Goal: Task Accomplishment & Management: Manage account settings

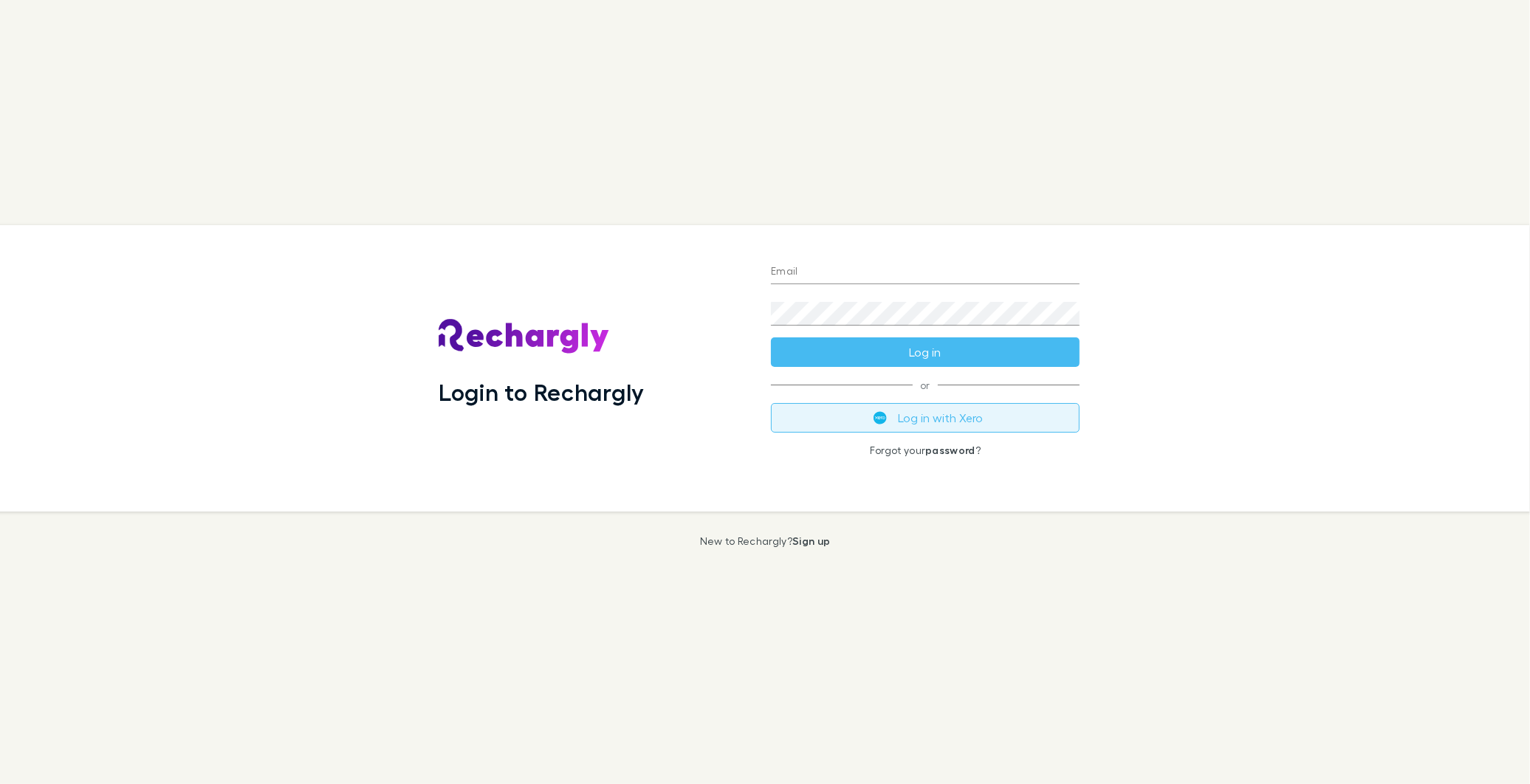
click at [960, 429] on button "Log in with Xero" at bounding box center [925, 418] width 309 height 29
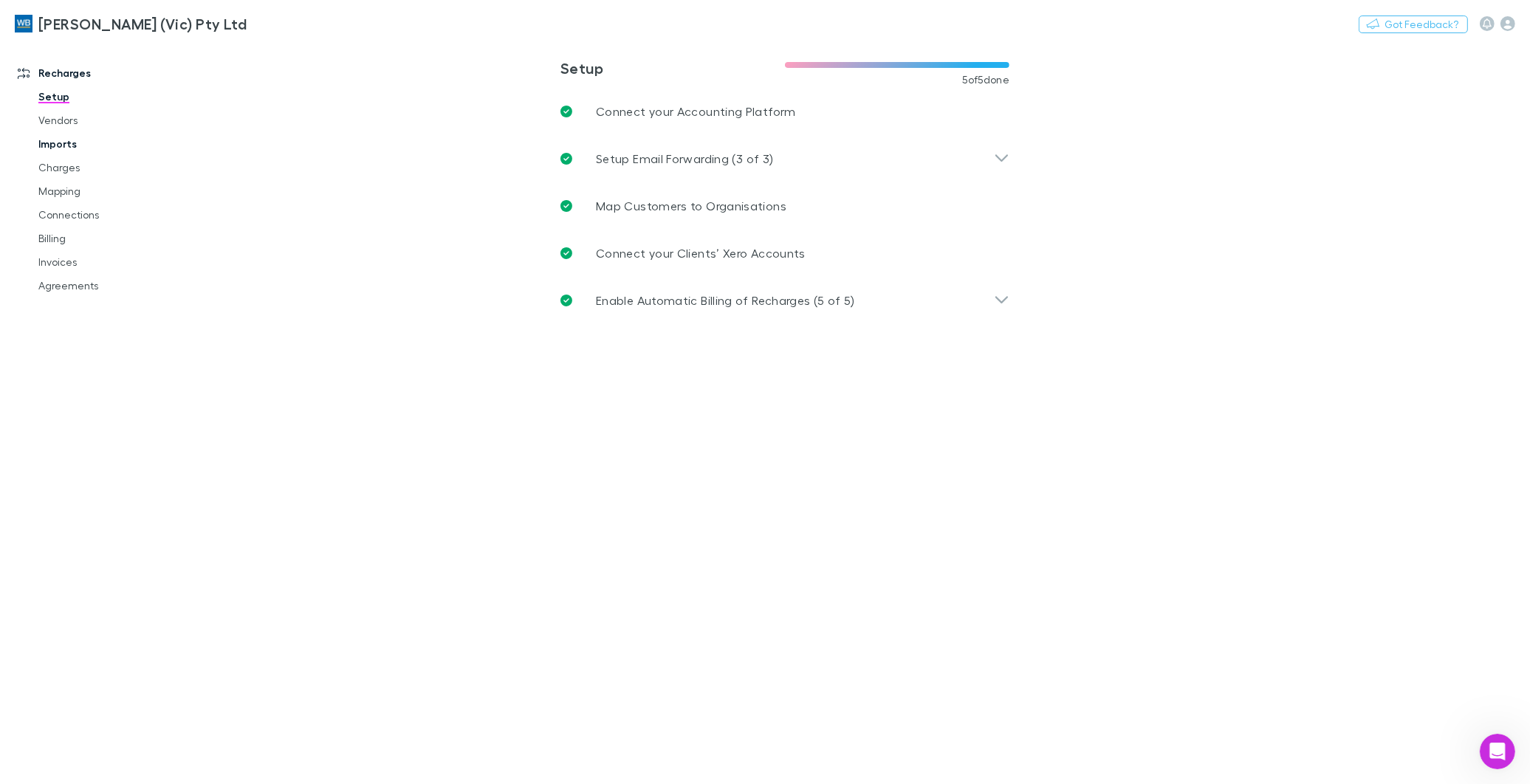
click at [62, 141] on link "Imports" at bounding box center [113, 144] width 180 height 24
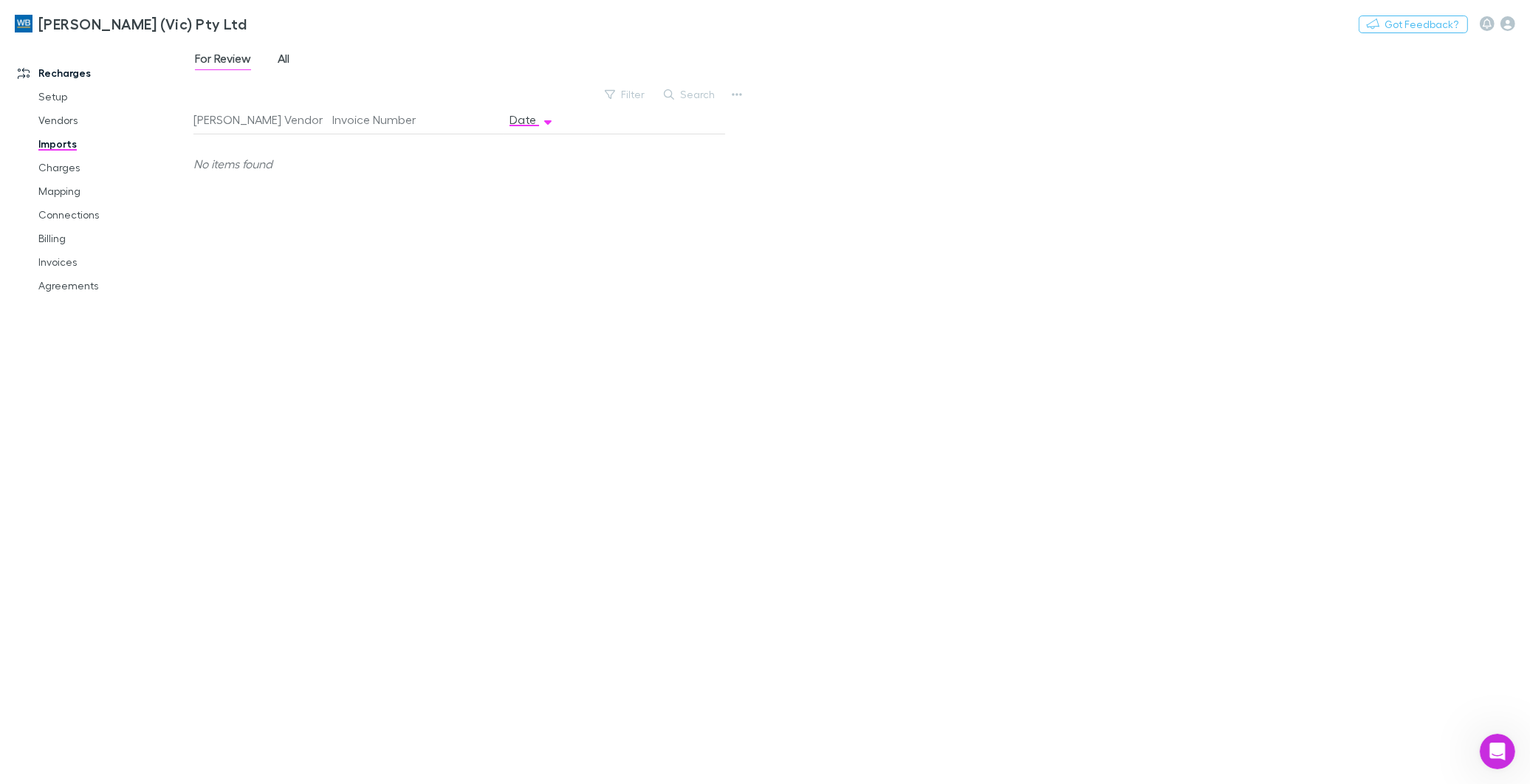
click at [276, 57] on div "For Review All" at bounding box center [248, 60] width 109 height 24
click at [288, 54] on span "All" at bounding box center [284, 61] width 12 height 19
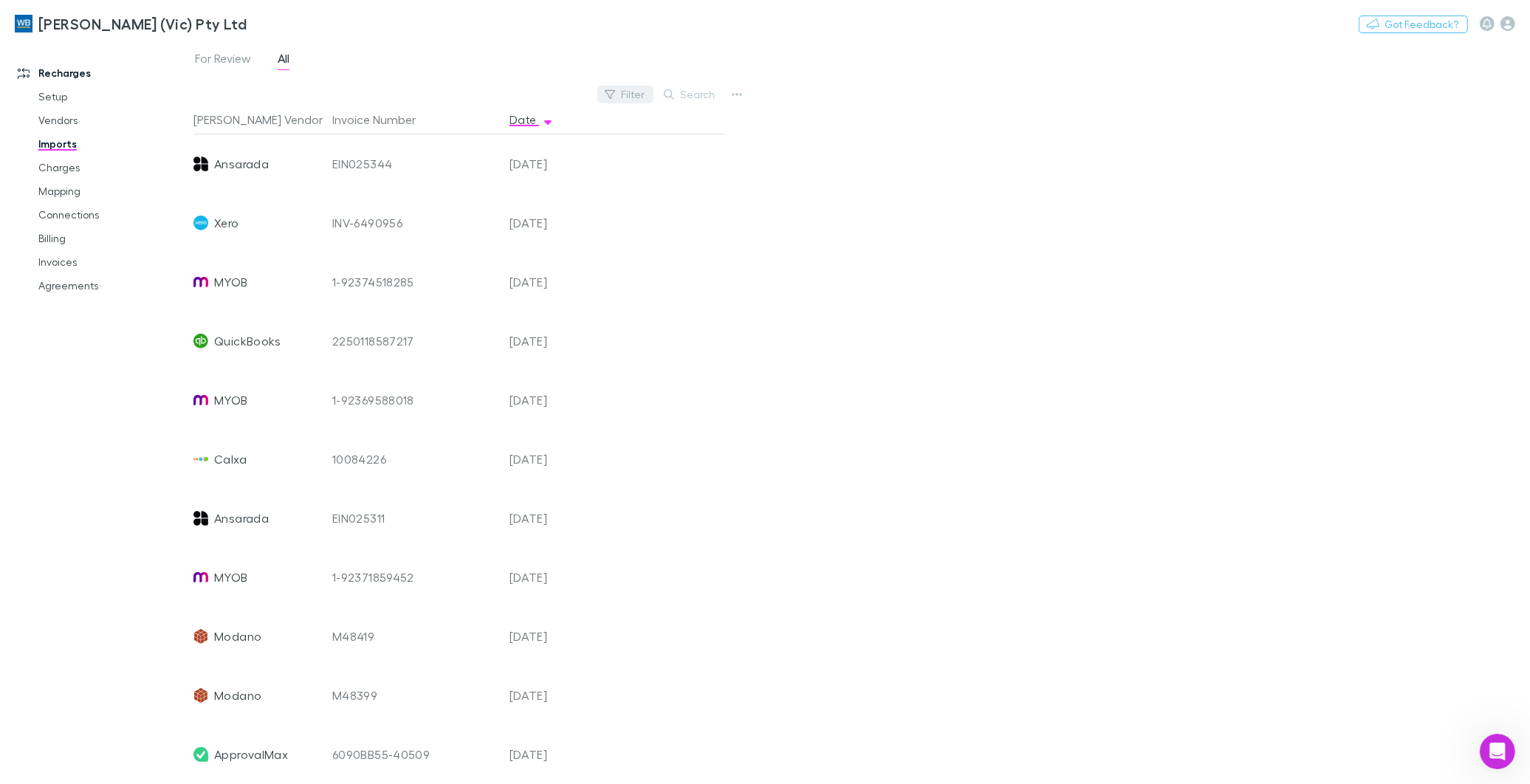
click at [641, 93] on button "Filter" at bounding box center [625, 94] width 56 height 18
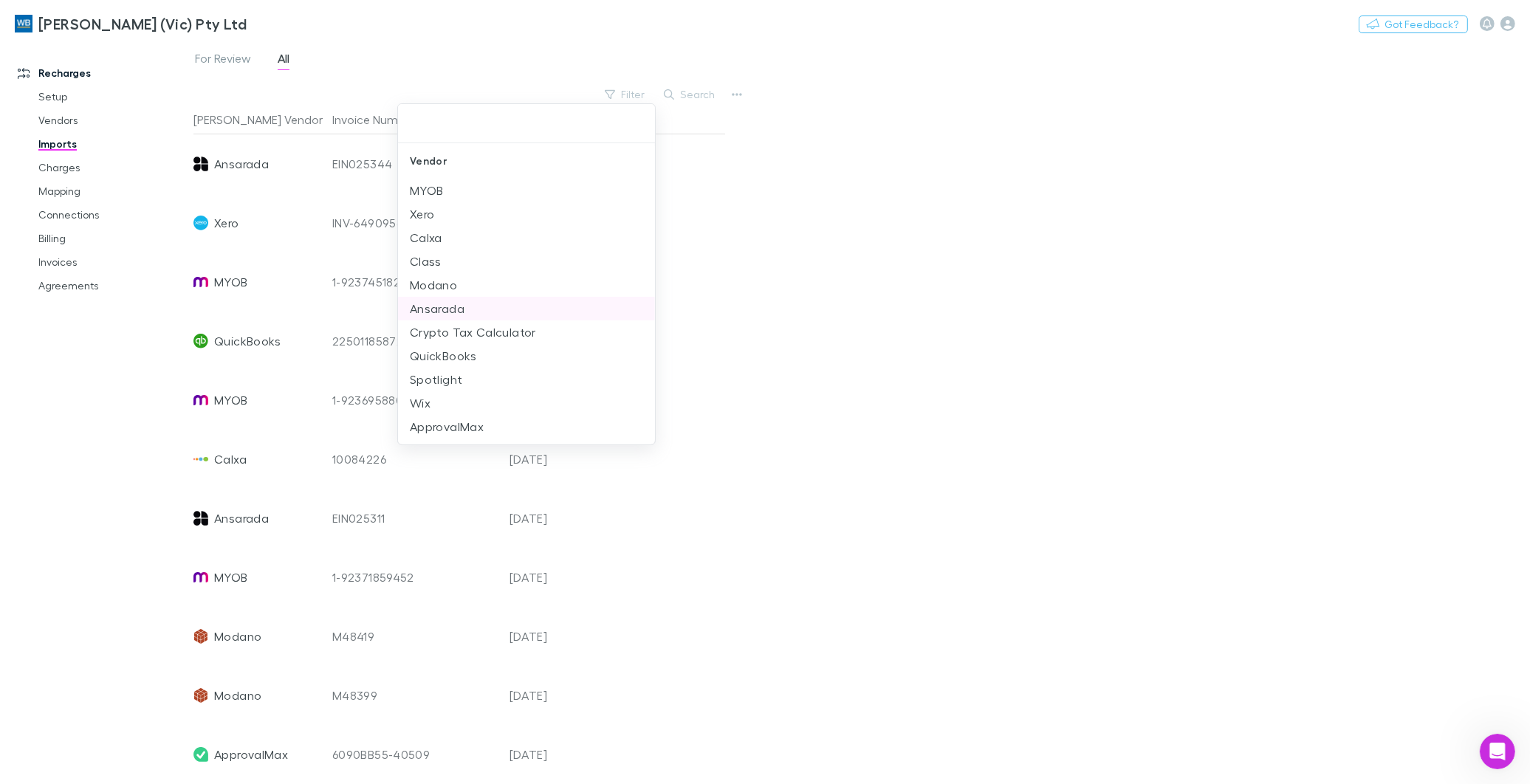
click at [459, 306] on li "Ansarada" at bounding box center [527, 308] width 257 height 24
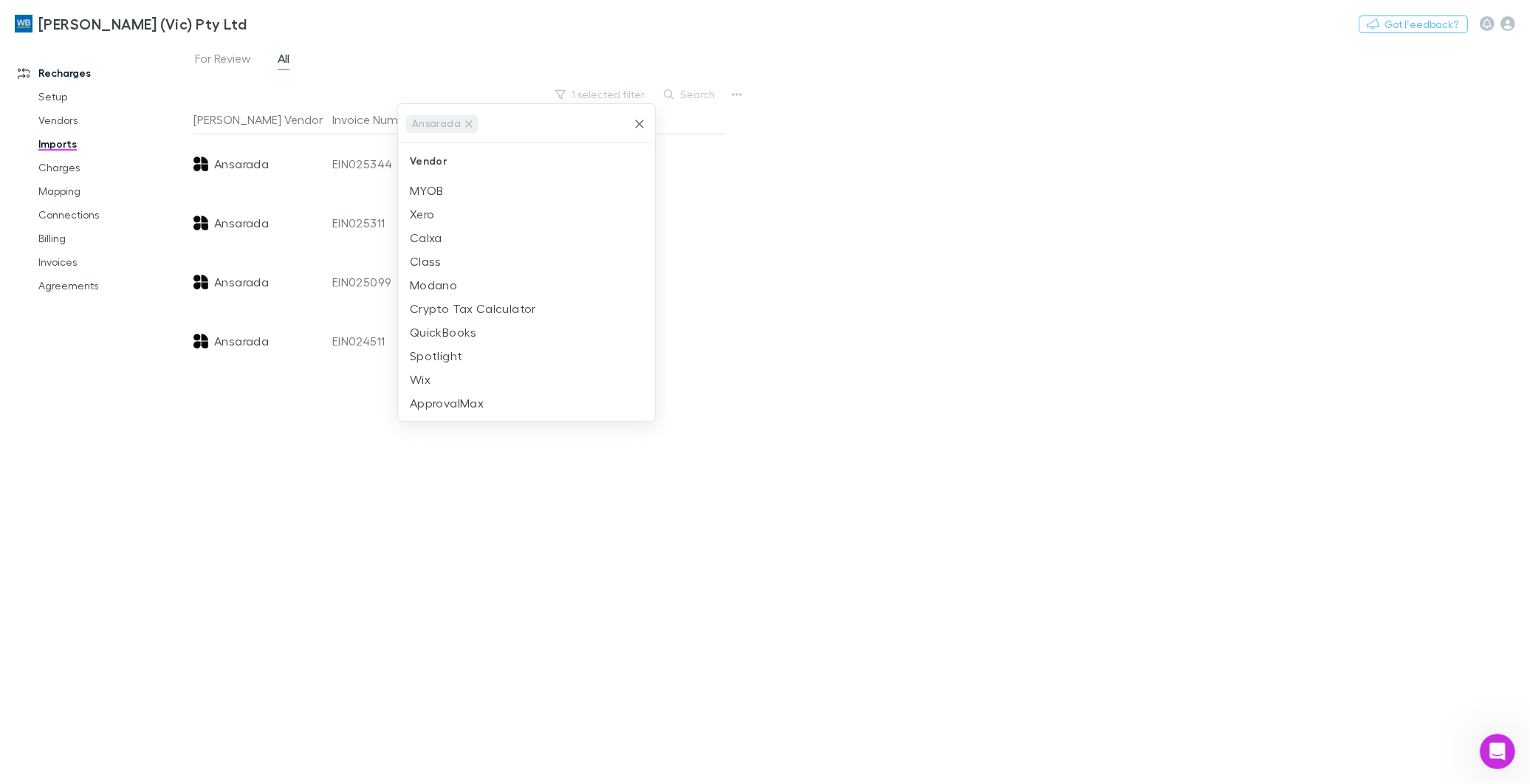
click at [436, 703] on div at bounding box center [765, 392] width 1530 height 784
click at [53, 168] on link "Charges" at bounding box center [113, 167] width 180 height 24
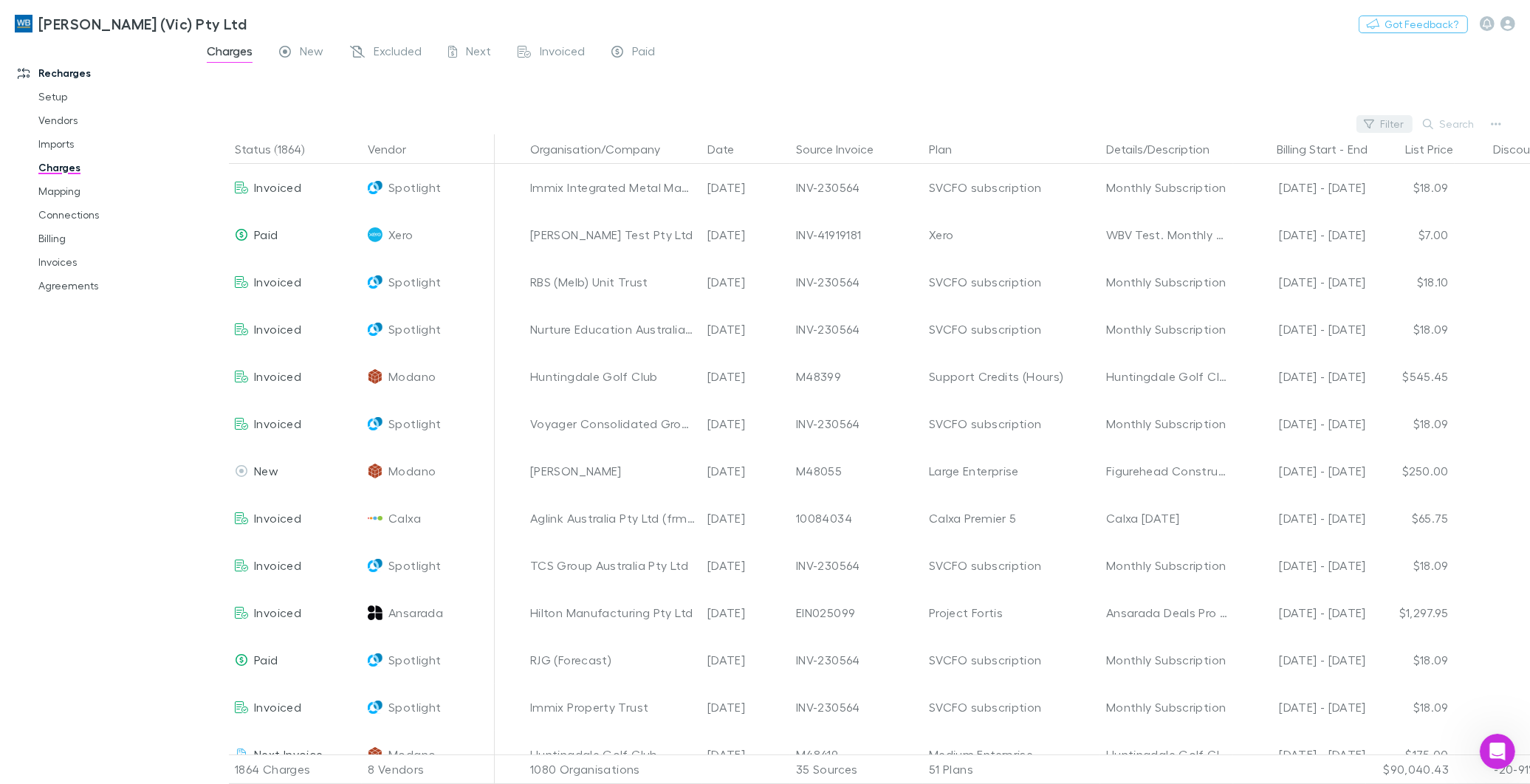
click at [1389, 119] on button "Filter" at bounding box center [1384, 124] width 56 height 18
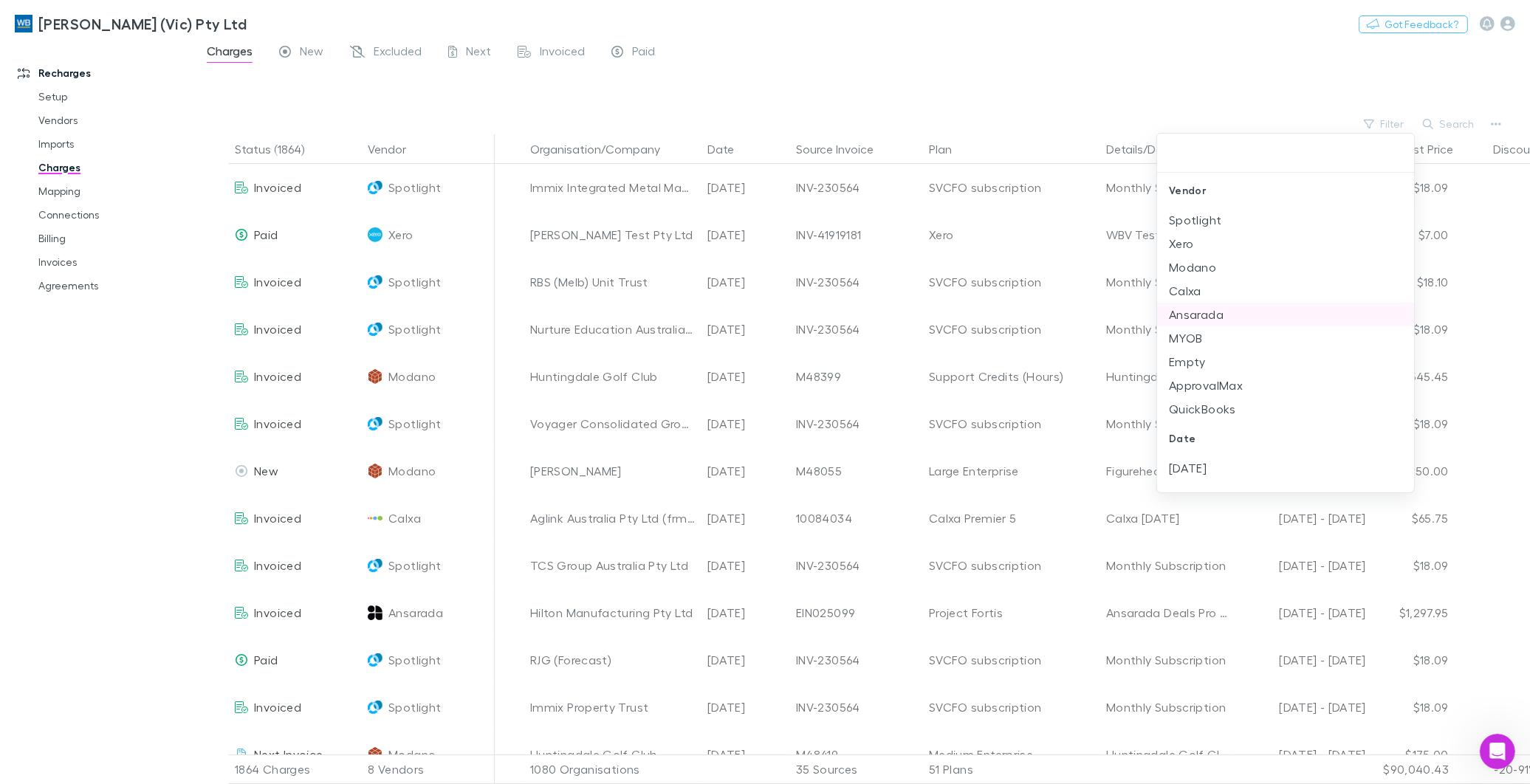
click at [1222, 311] on li "Ansarada" at bounding box center [1285, 314] width 257 height 24
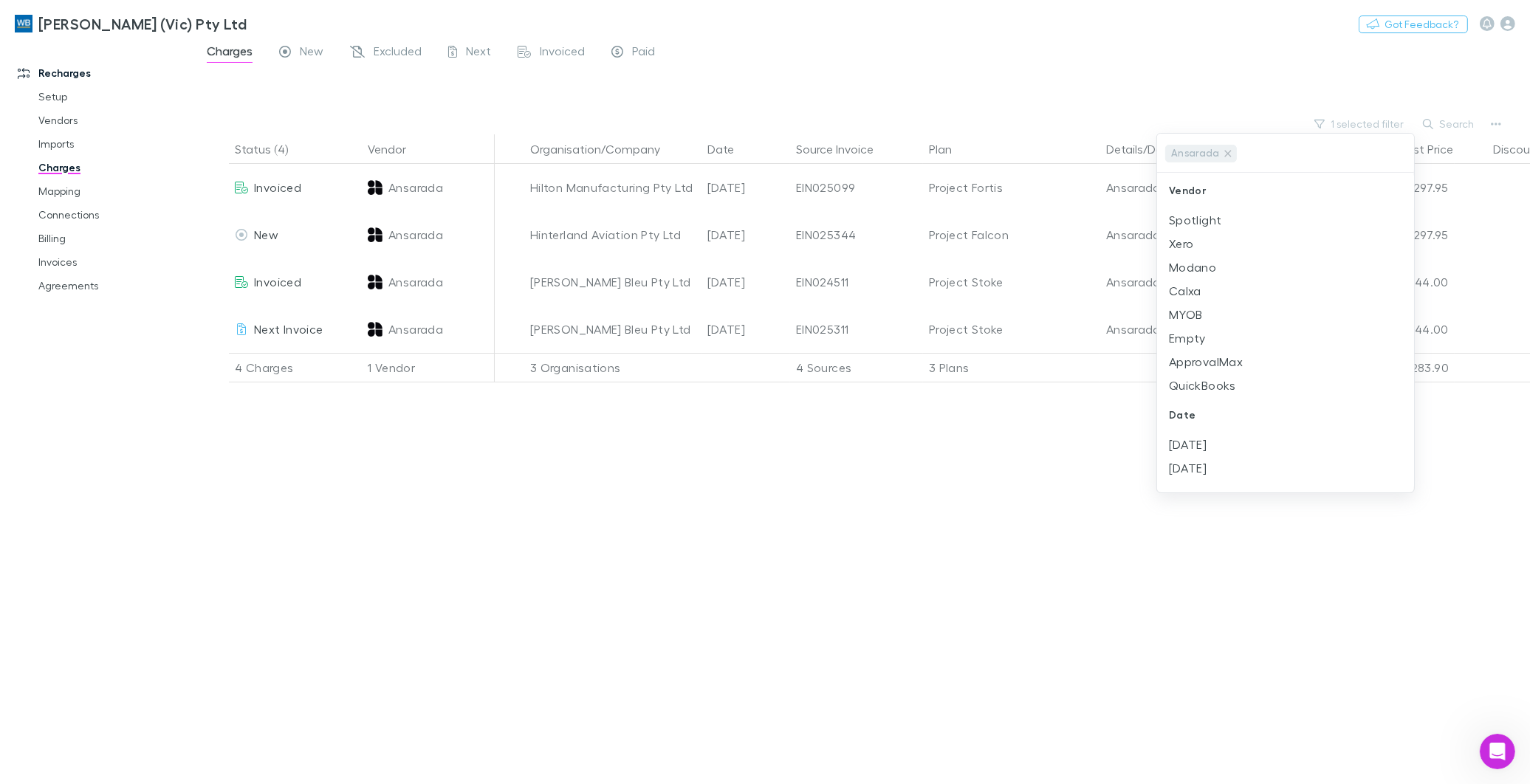
click at [723, 606] on div at bounding box center [765, 392] width 1530 height 784
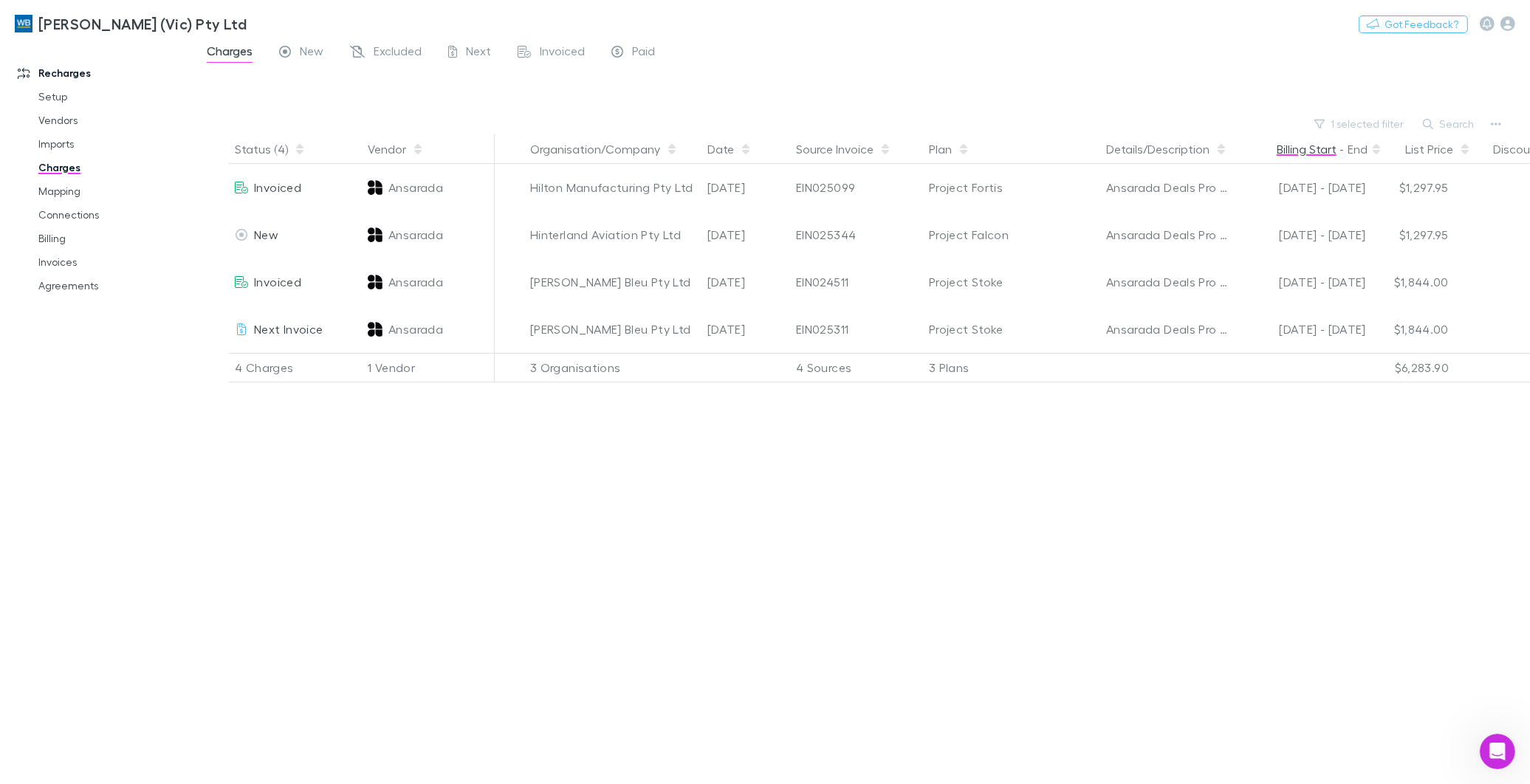
click at [1298, 149] on button "Billing Start" at bounding box center [1307, 149] width 60 height 29
click at [56, 143] on link "Imports" at bounding box center [113, 144] width 180 height 24
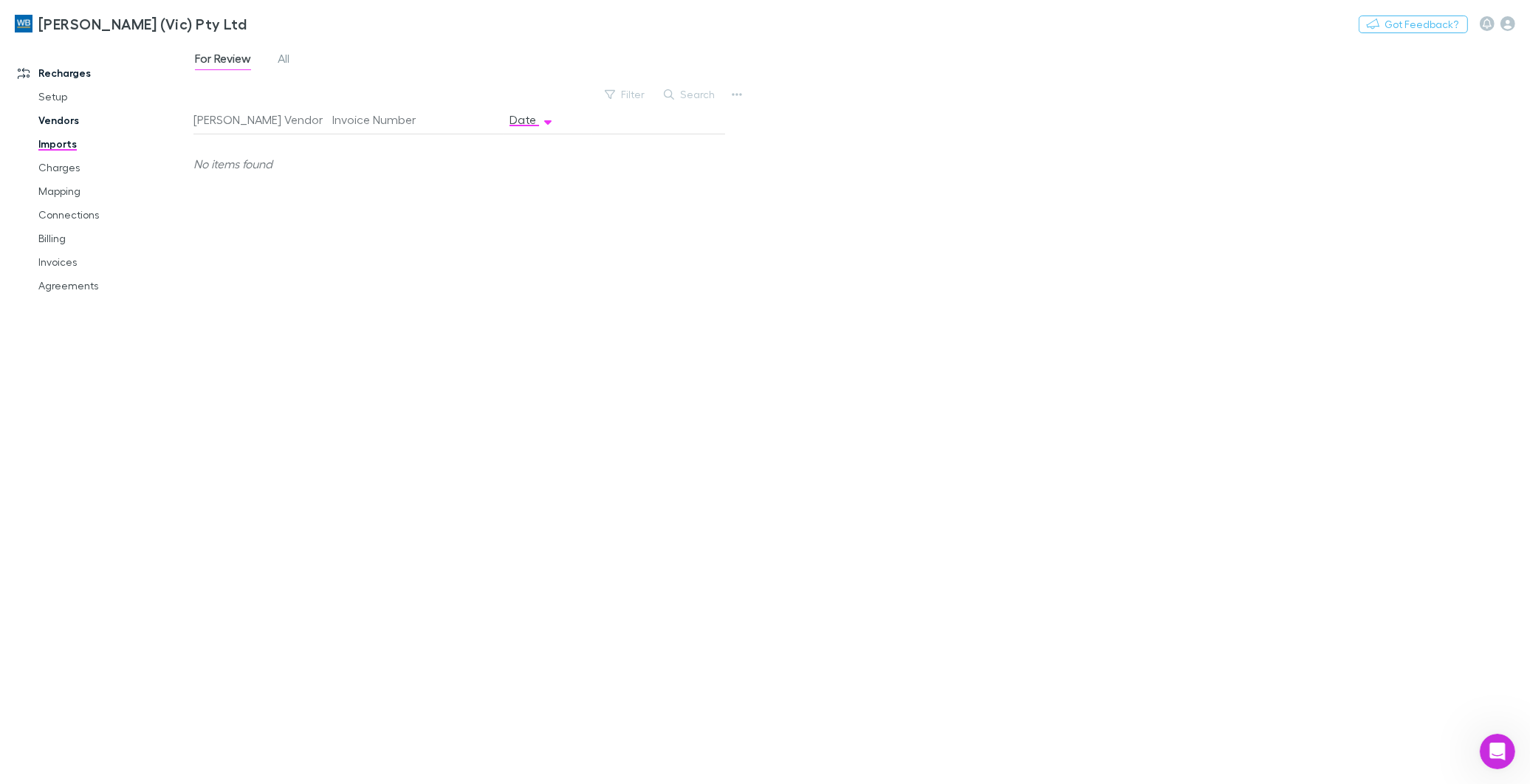
click at [54, 122] on link "Vendors" at bounding box center [113, 120] width 180 height 24
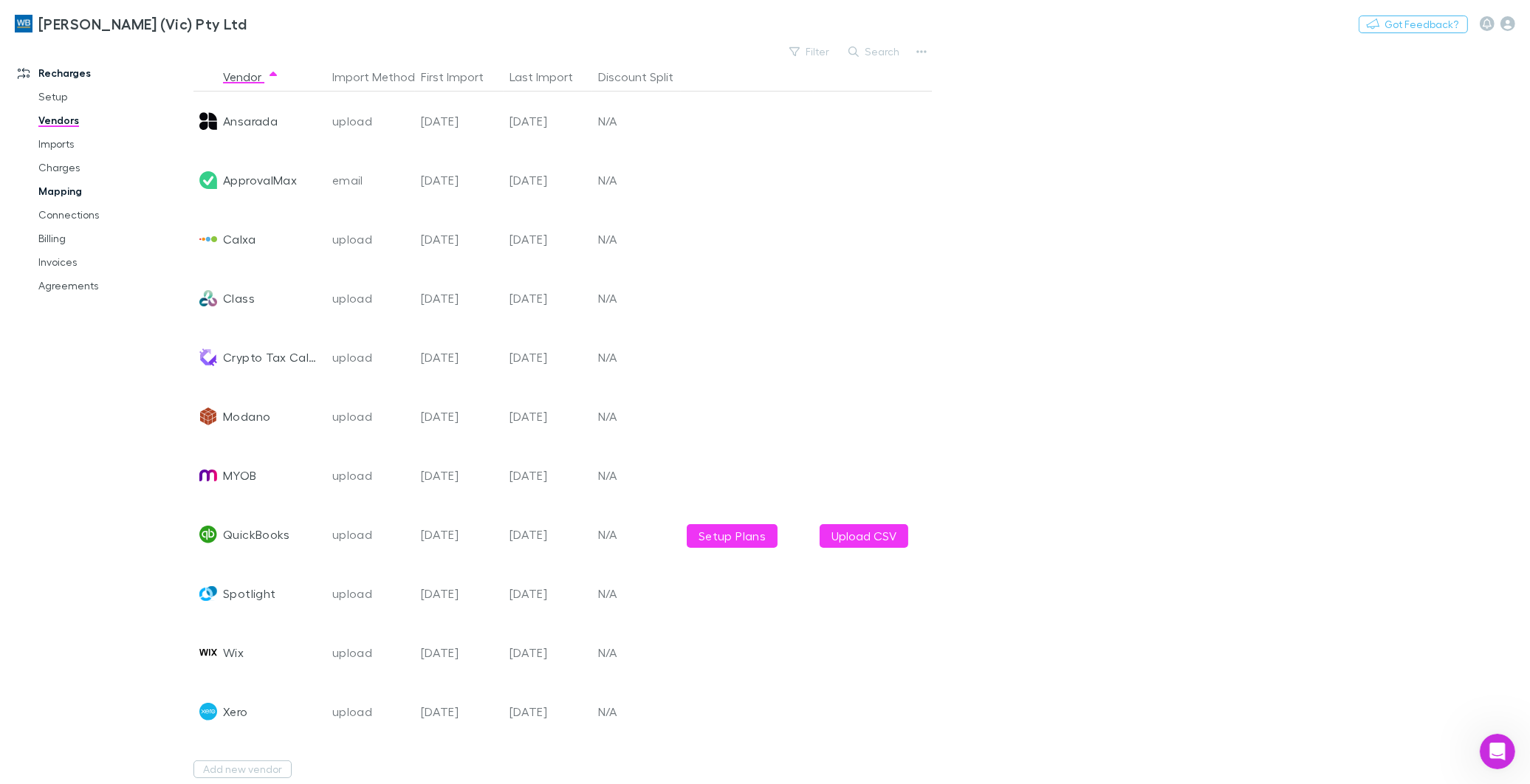
click at [62, 193] on link "Mapping" at bounding box center [113, 191] width 180 height 24
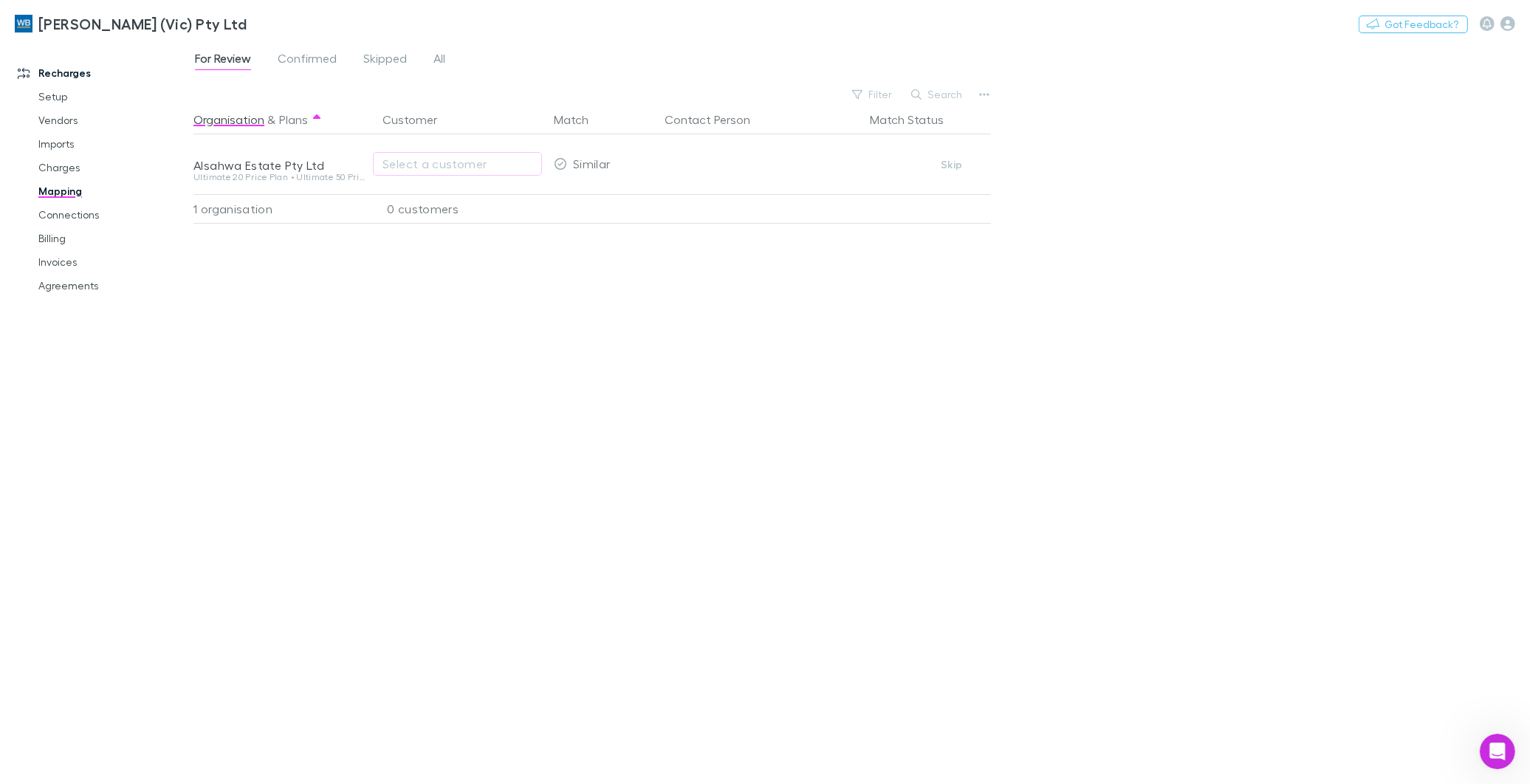
click at [311, 45] on div "[PERSON_NAME] (Vic) Pty Ltd Nothing Got Feedback?" at bounding box center [765, 24] width 1530 height 47
click at [312, 53] on span "Confirmed" at bounding box center [307, 61] width 59 height 19
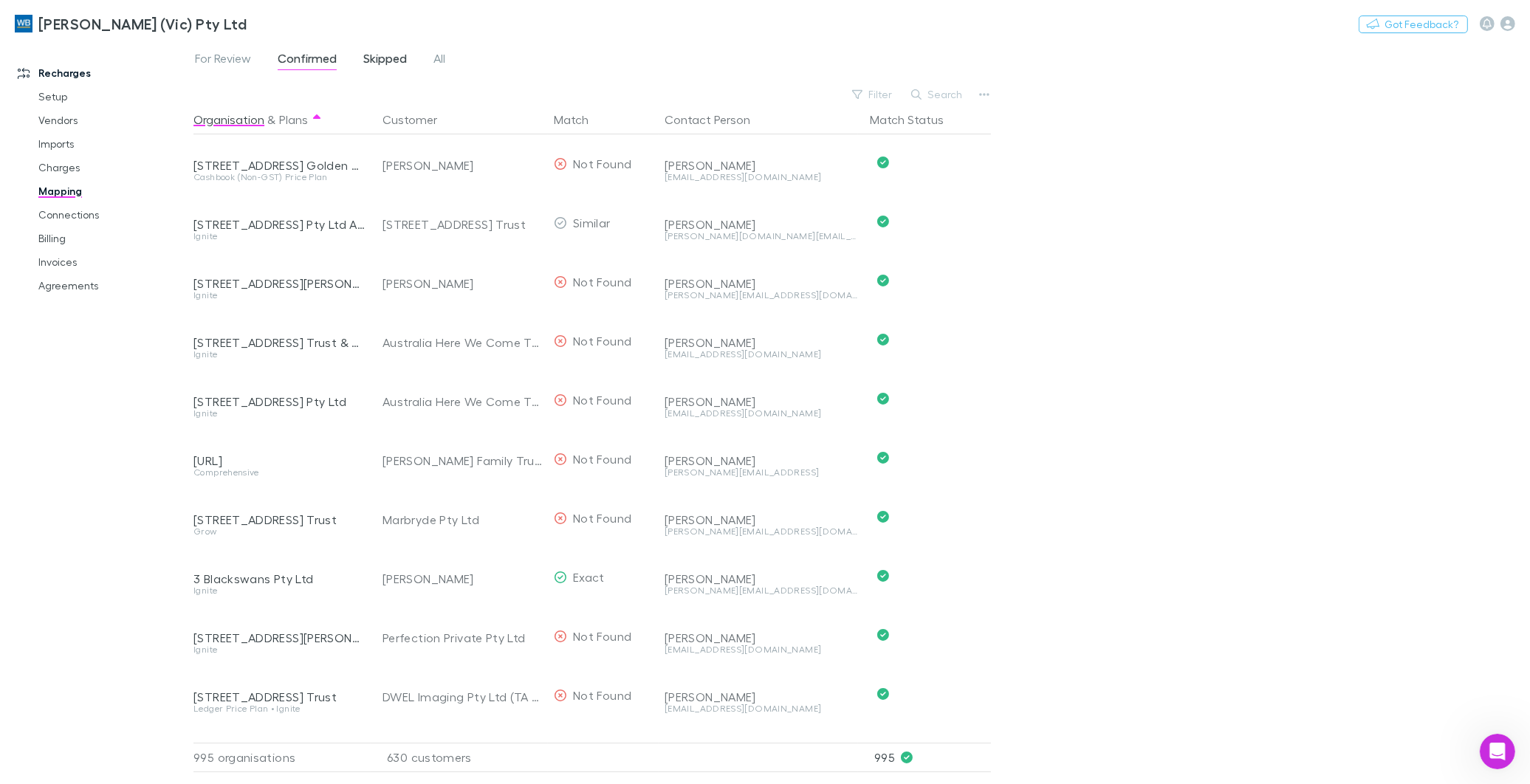
click at [379, 49] on link "Skipped" at bounding box center [384, 60] width 46 height 24
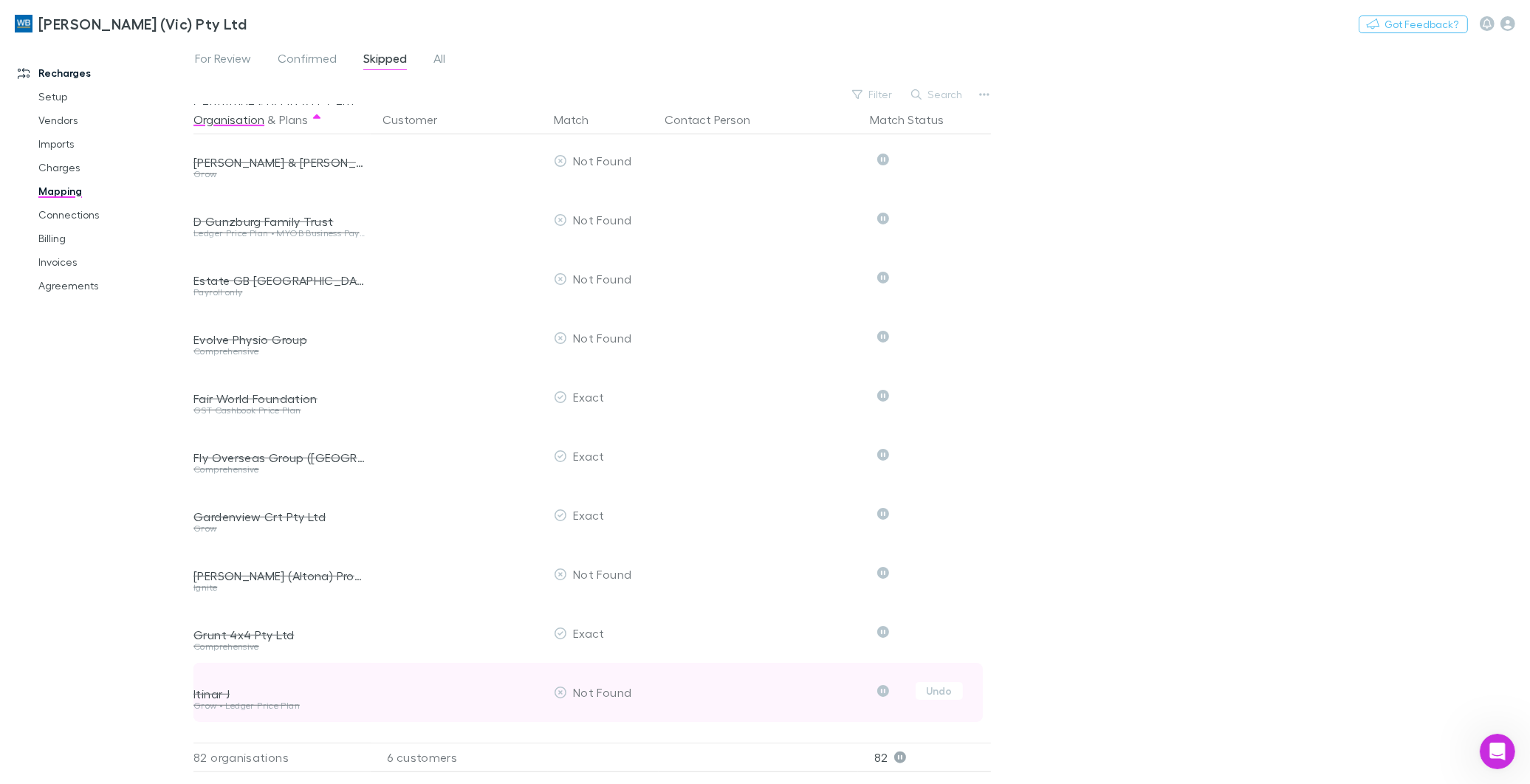
scroll to position [1558, 0]
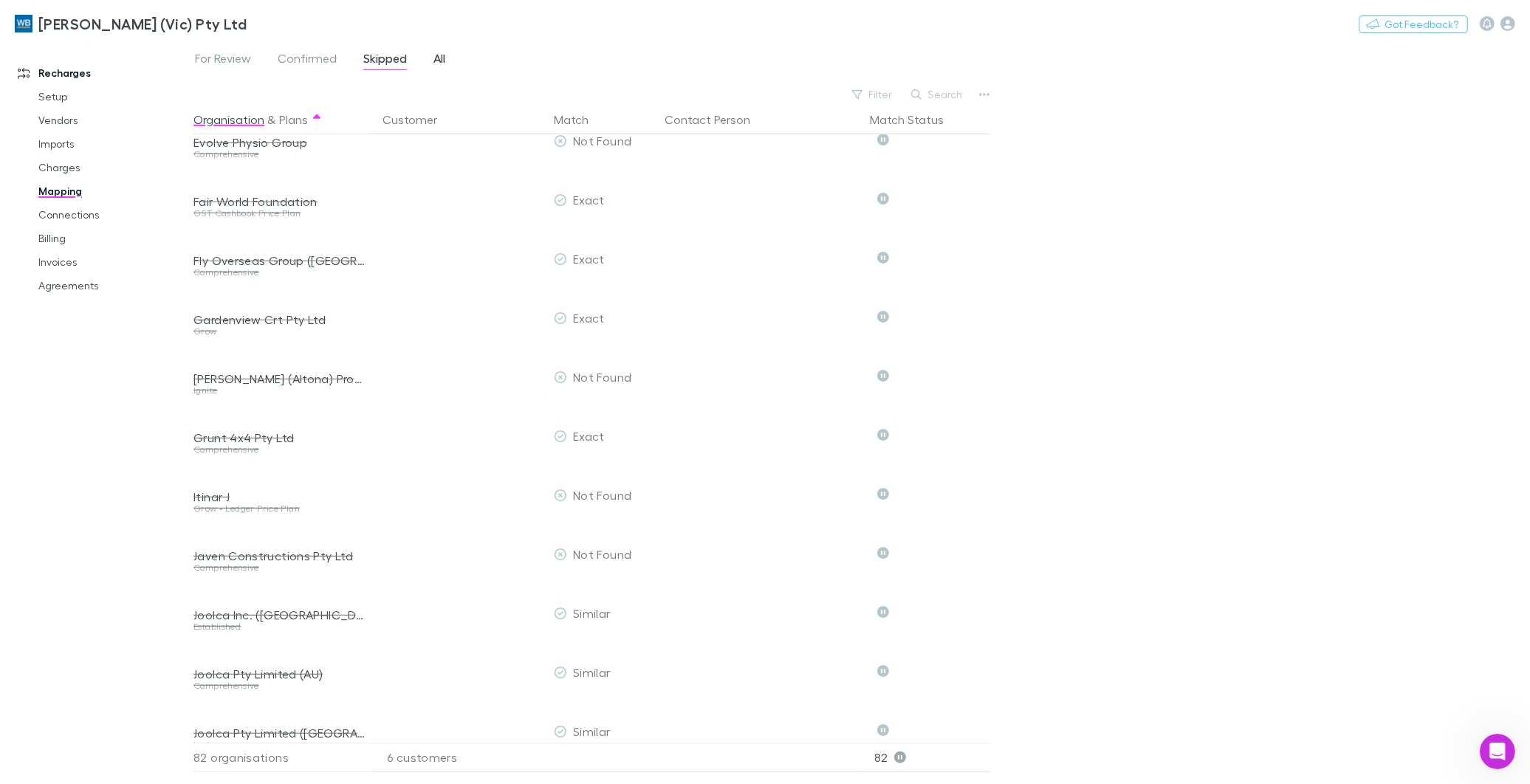
click at [441, 59] on span "All" at bounding box center [439, 61] width 12 height 19
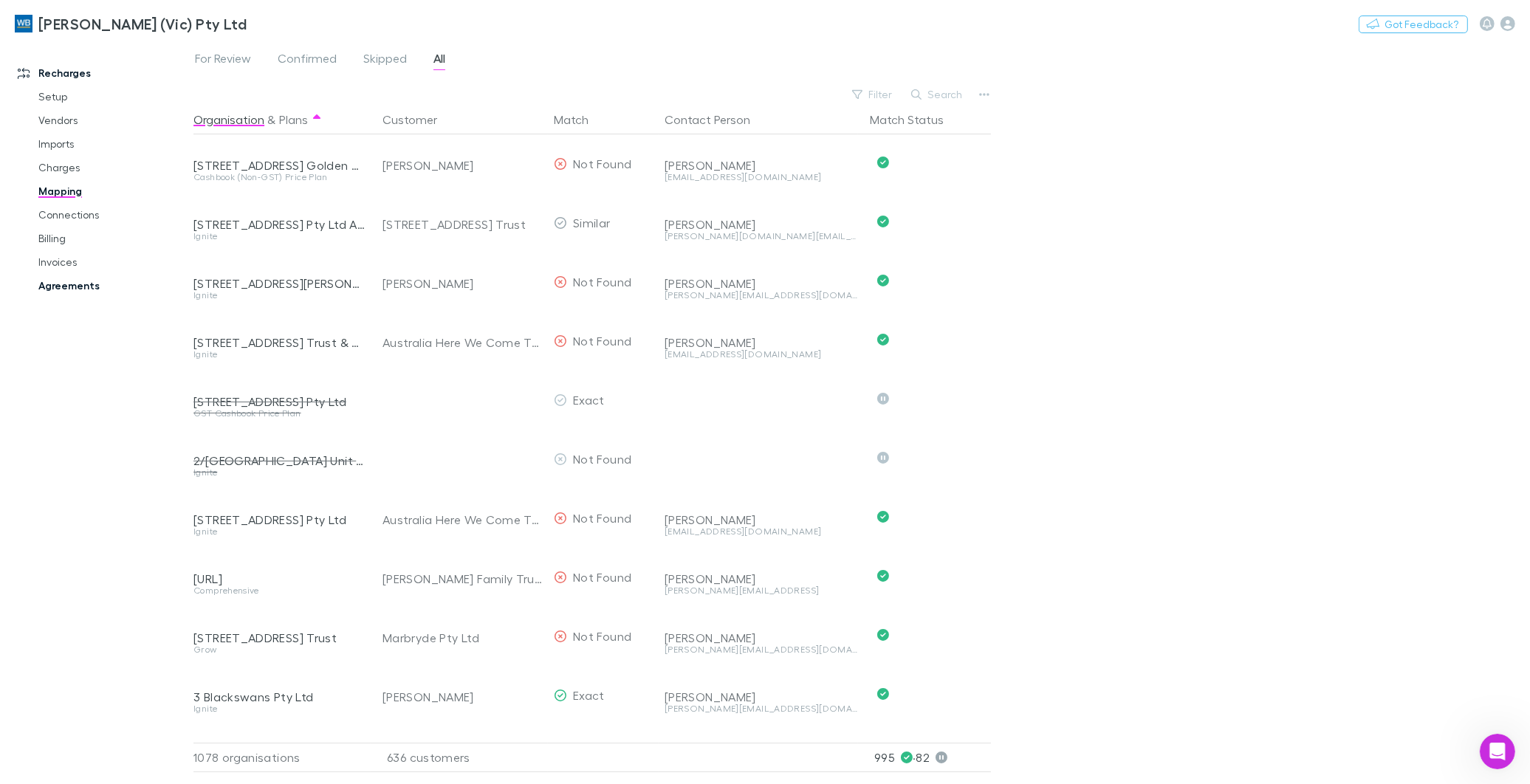
click at [58, 286] on link "Agreements" at bounding box center [113, 285] width 180 height 24
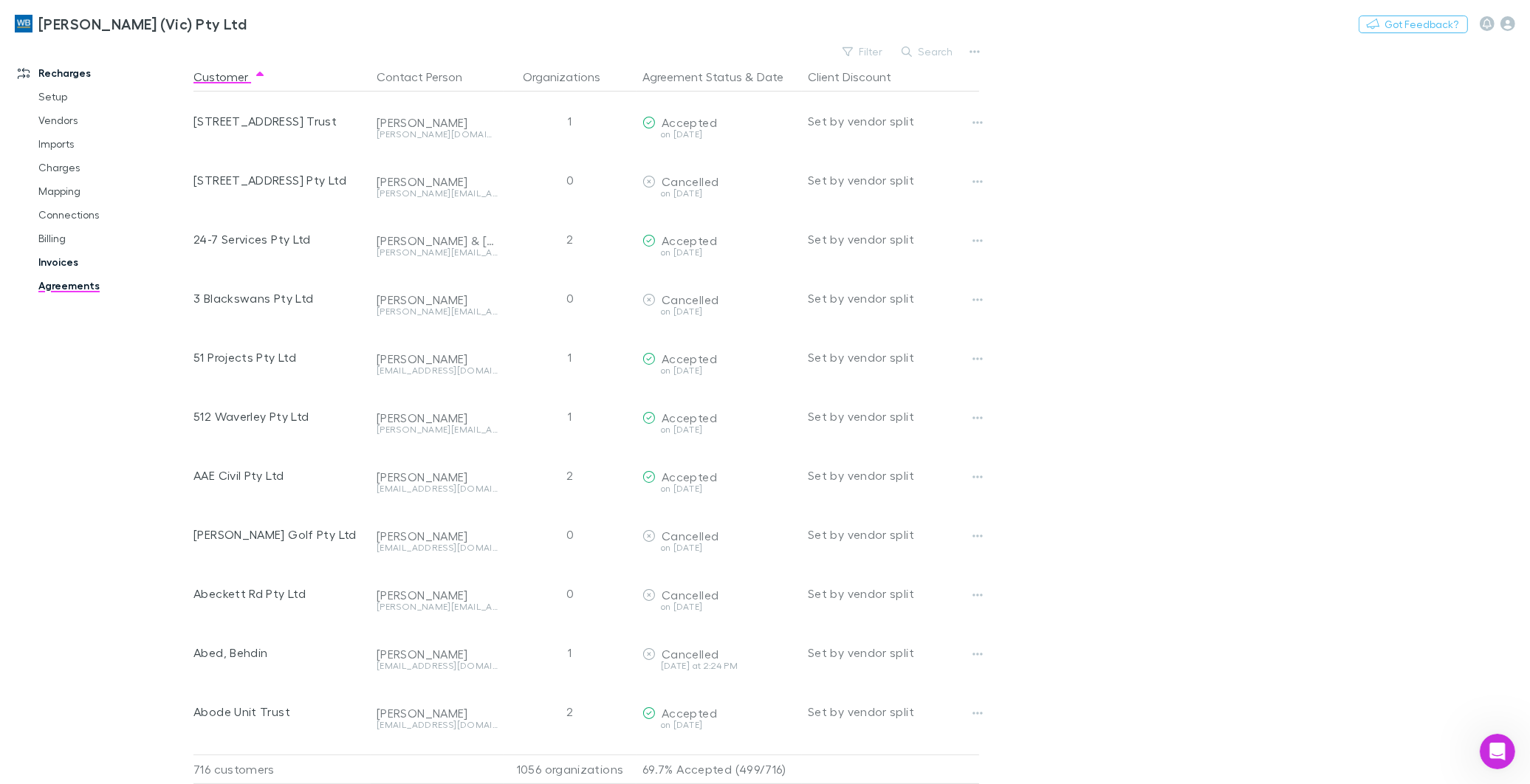
click at [56, 262] on link "Invoices" at bounding box center [113, 262] width 180 height 24
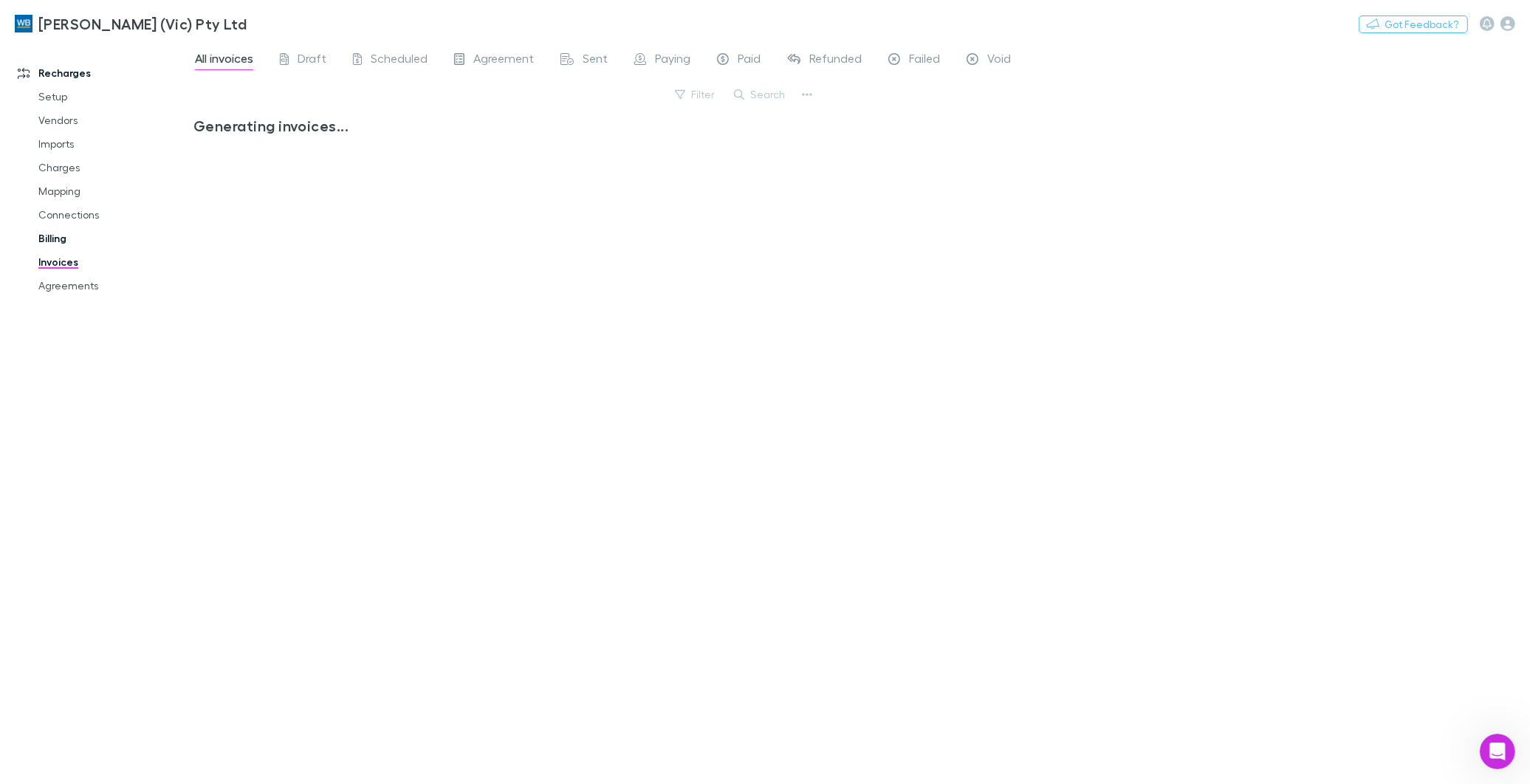
click at [55, 233] on link "Billing" at bounding box center [113, 238] width 180 height 24
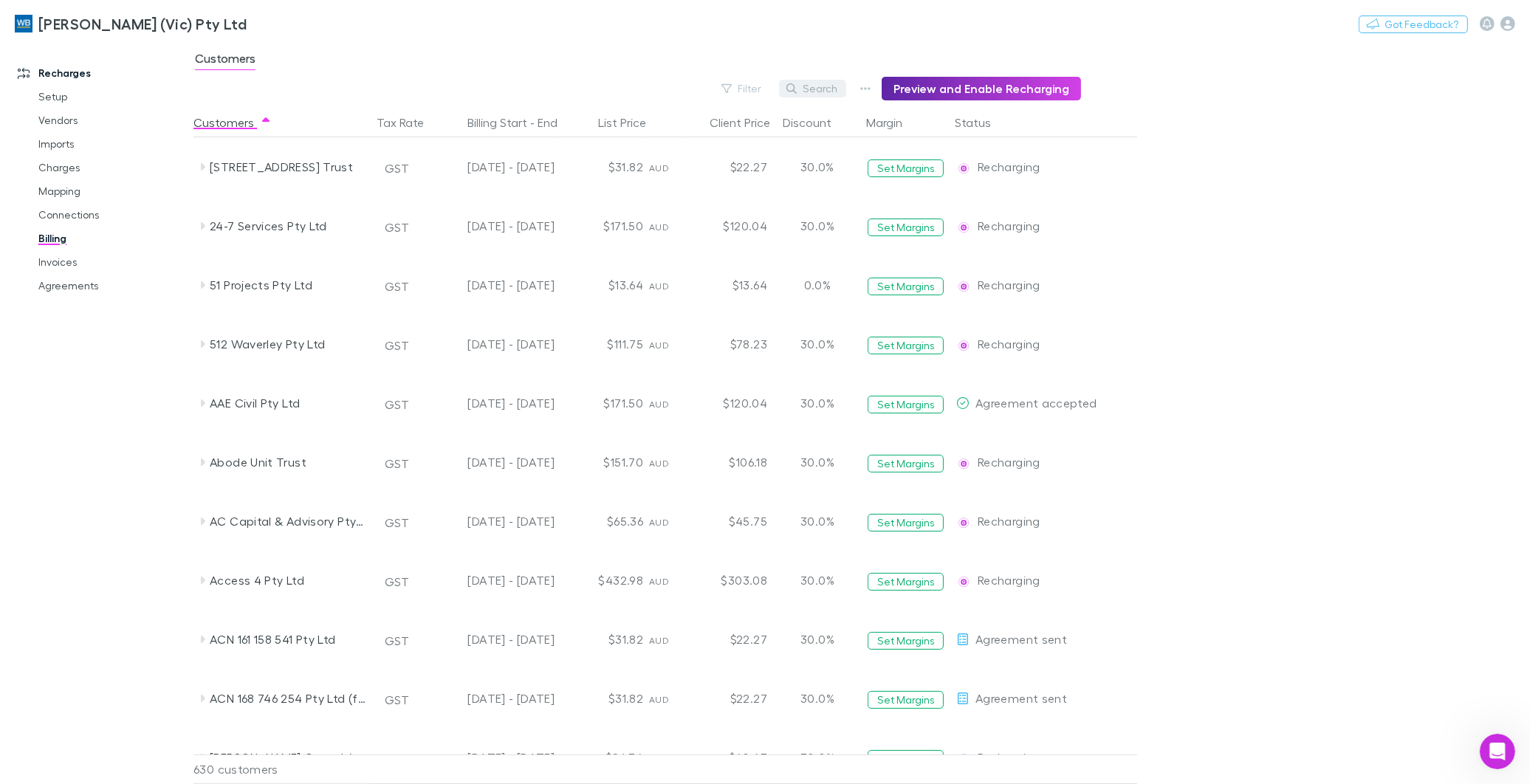
click at [833, 93] on button "Search" at bounding box center [813, 89] width 67 height 18
type input "*"
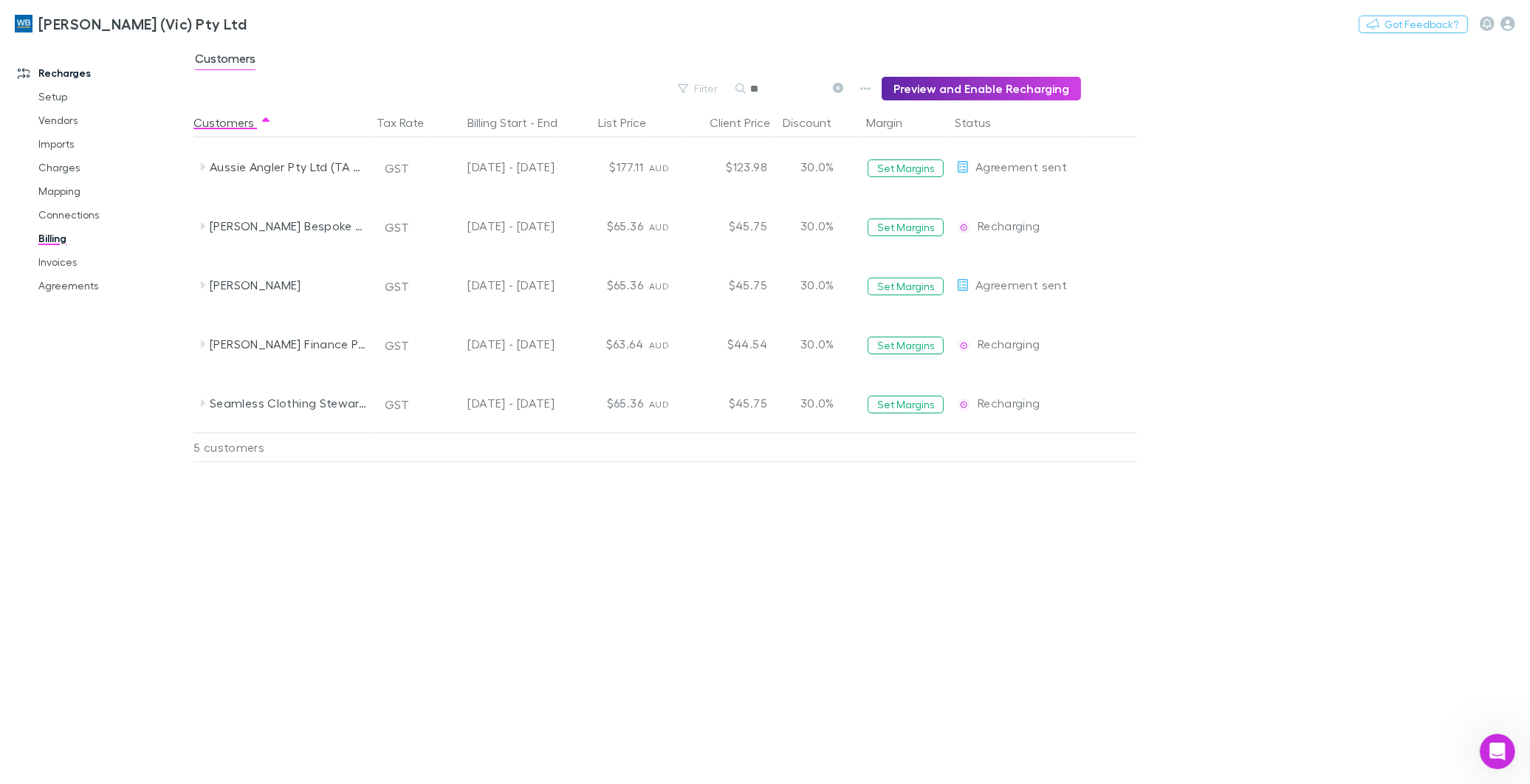
type input "*"
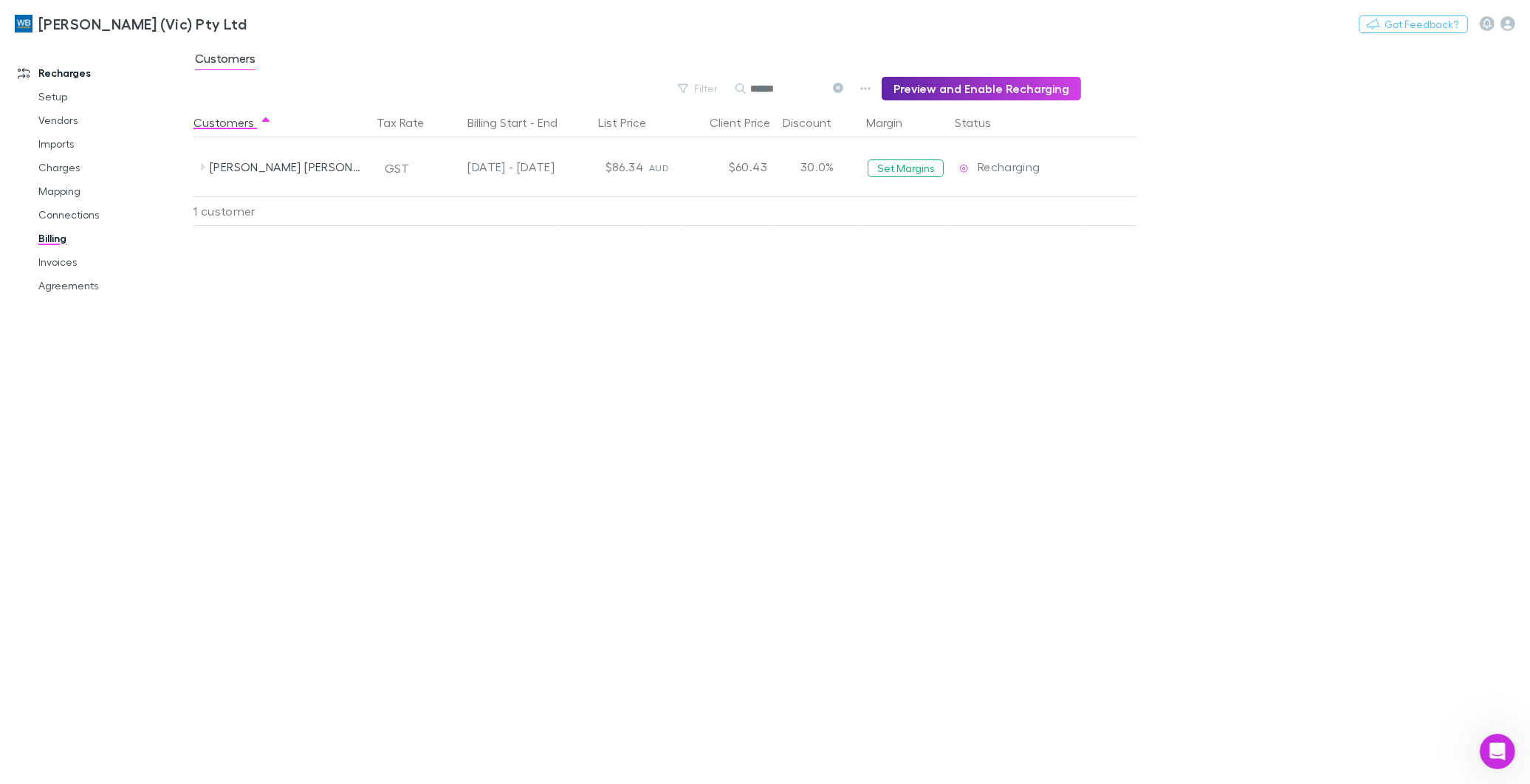
type input "******"
click at [843, 84] on icon at bounding box center [838, 88] width 11 height 11
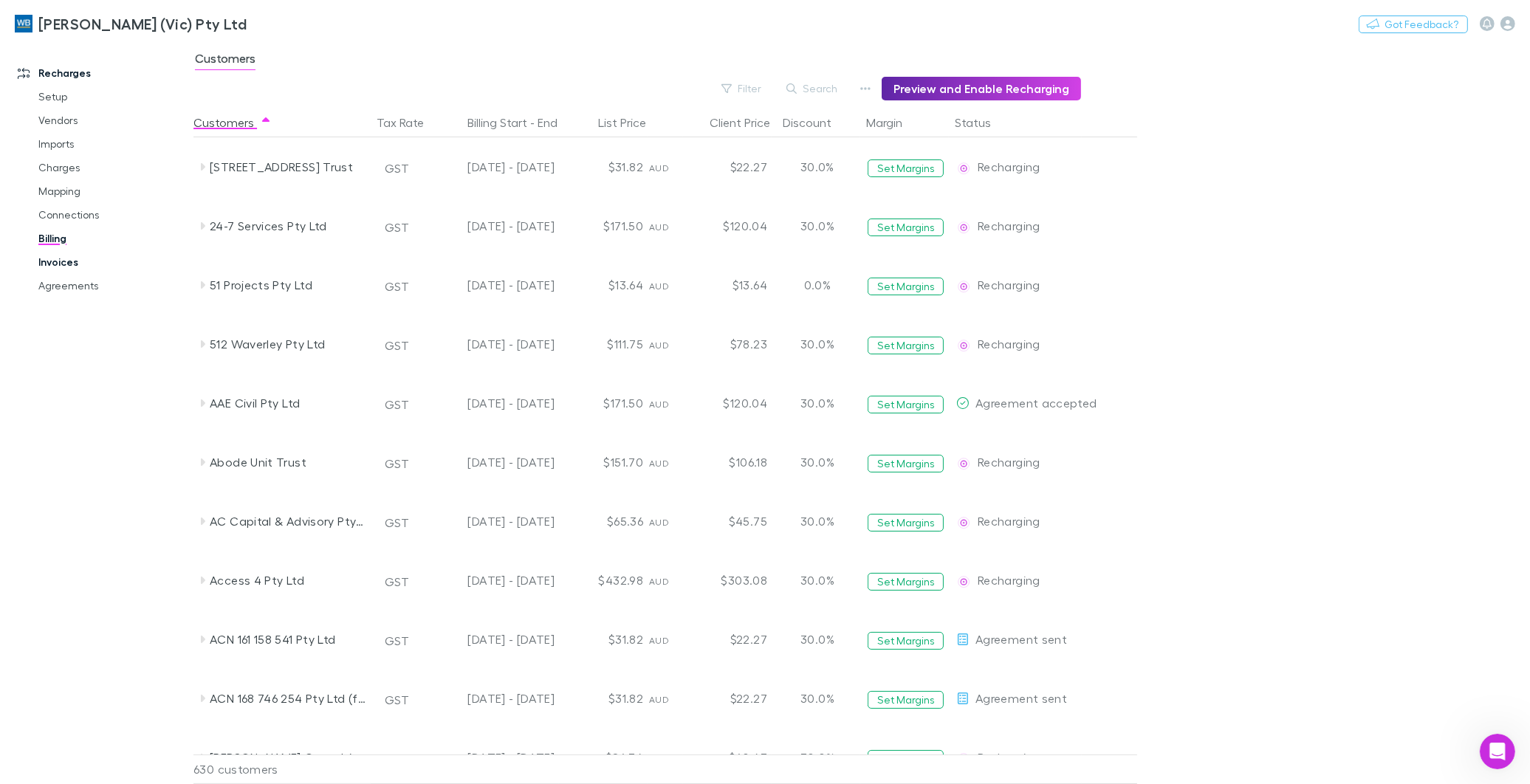
click at [54, 262] on link "Invoices" at bounding box center [113, 262] width 180 height 24
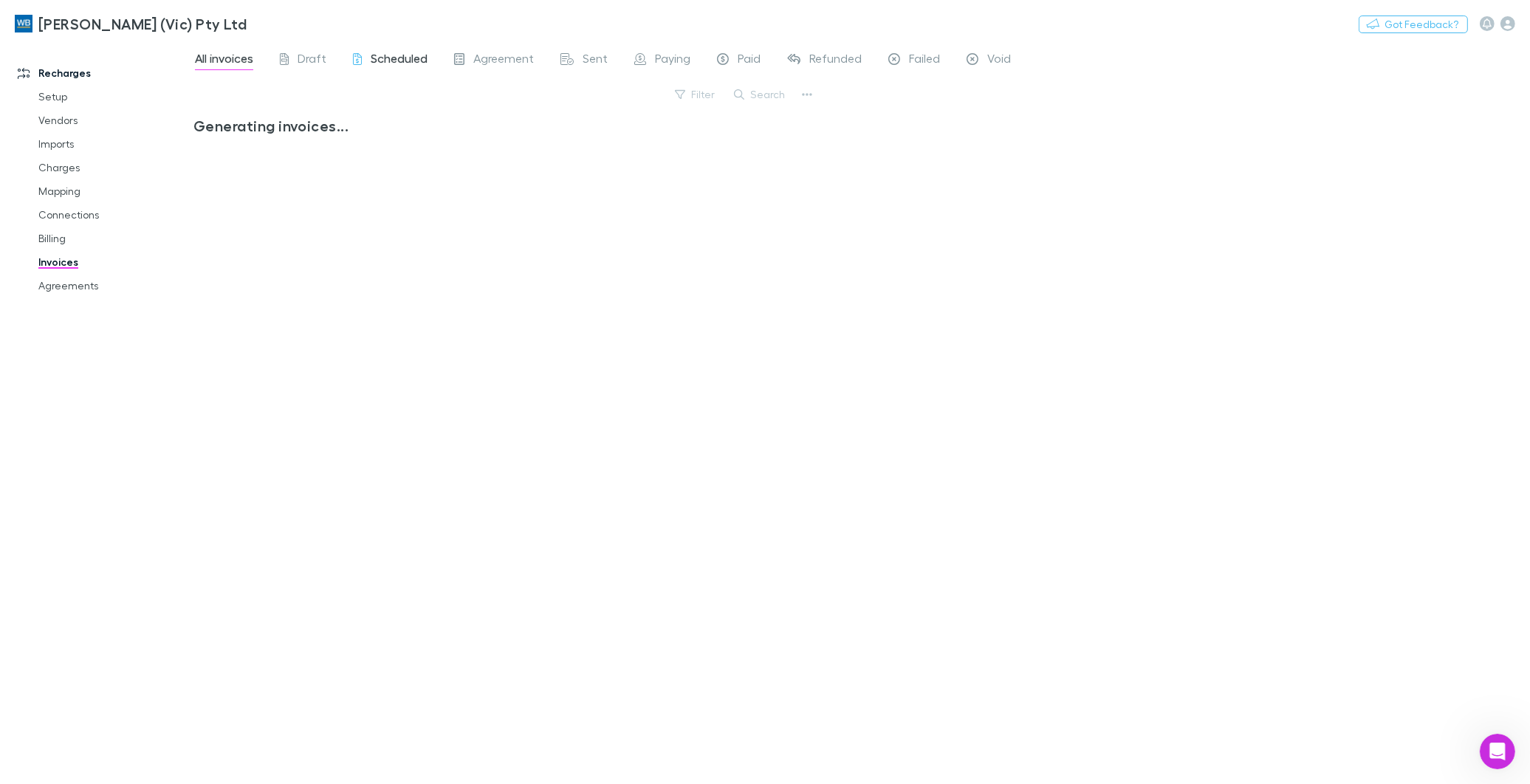
click at [402, 56] on span "Scheduled" at bounding box center [399, 61] width 57 height 19
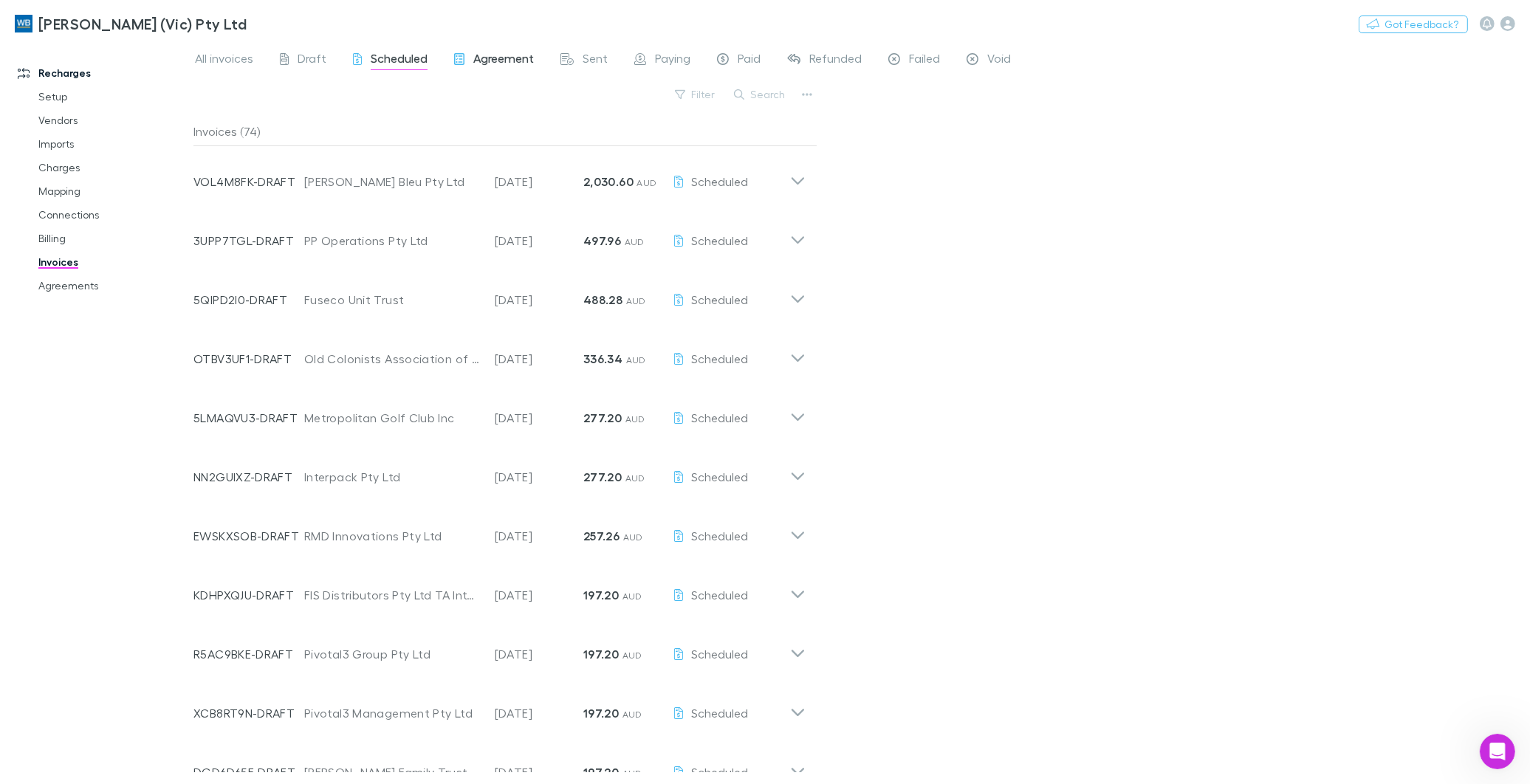
click at [519, 64] on span "Agreement" at bounding box center [503, 61] width 61 height 19
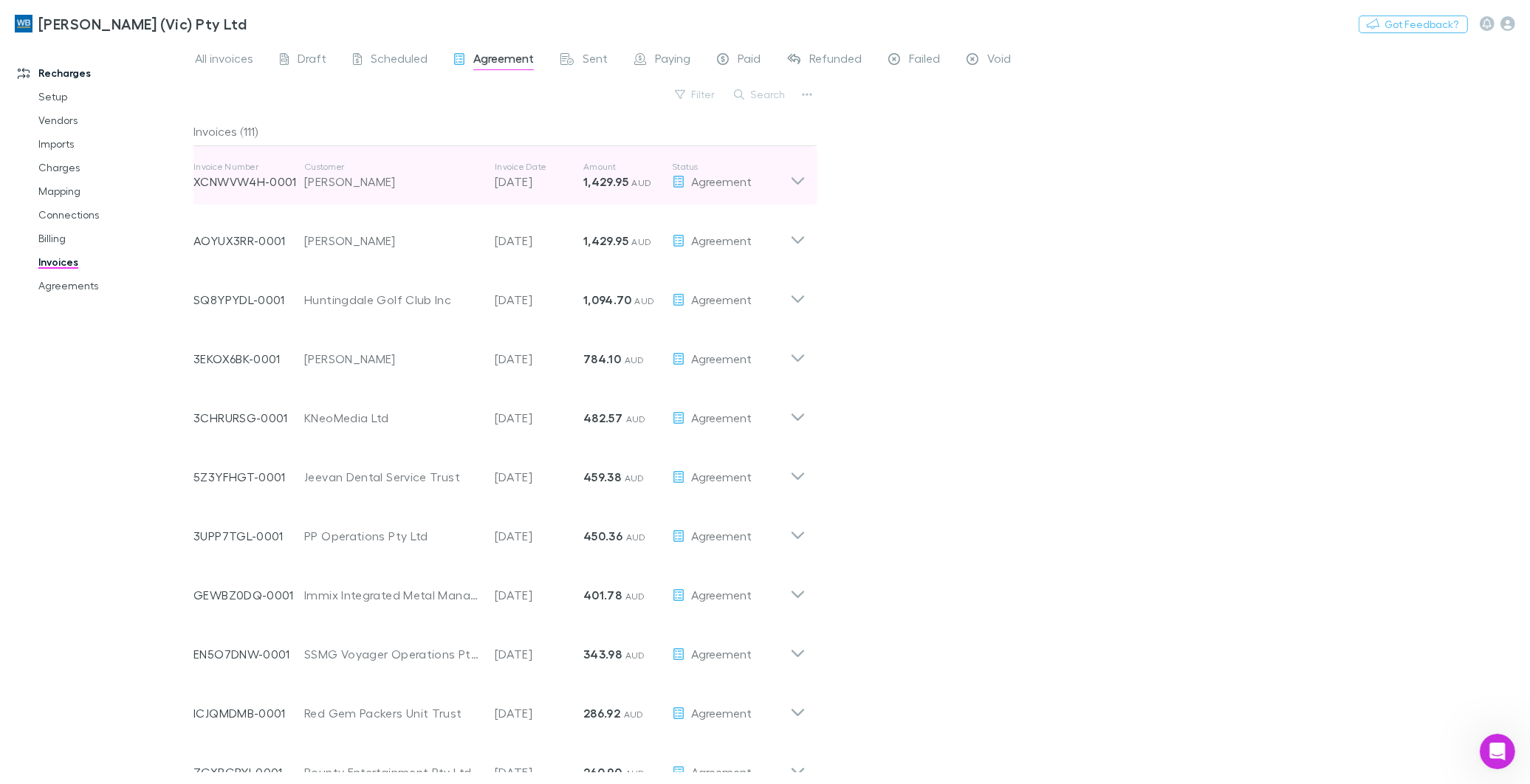
click at [801, 172] on icon at bounding box center [797, 175] width 15 height 29
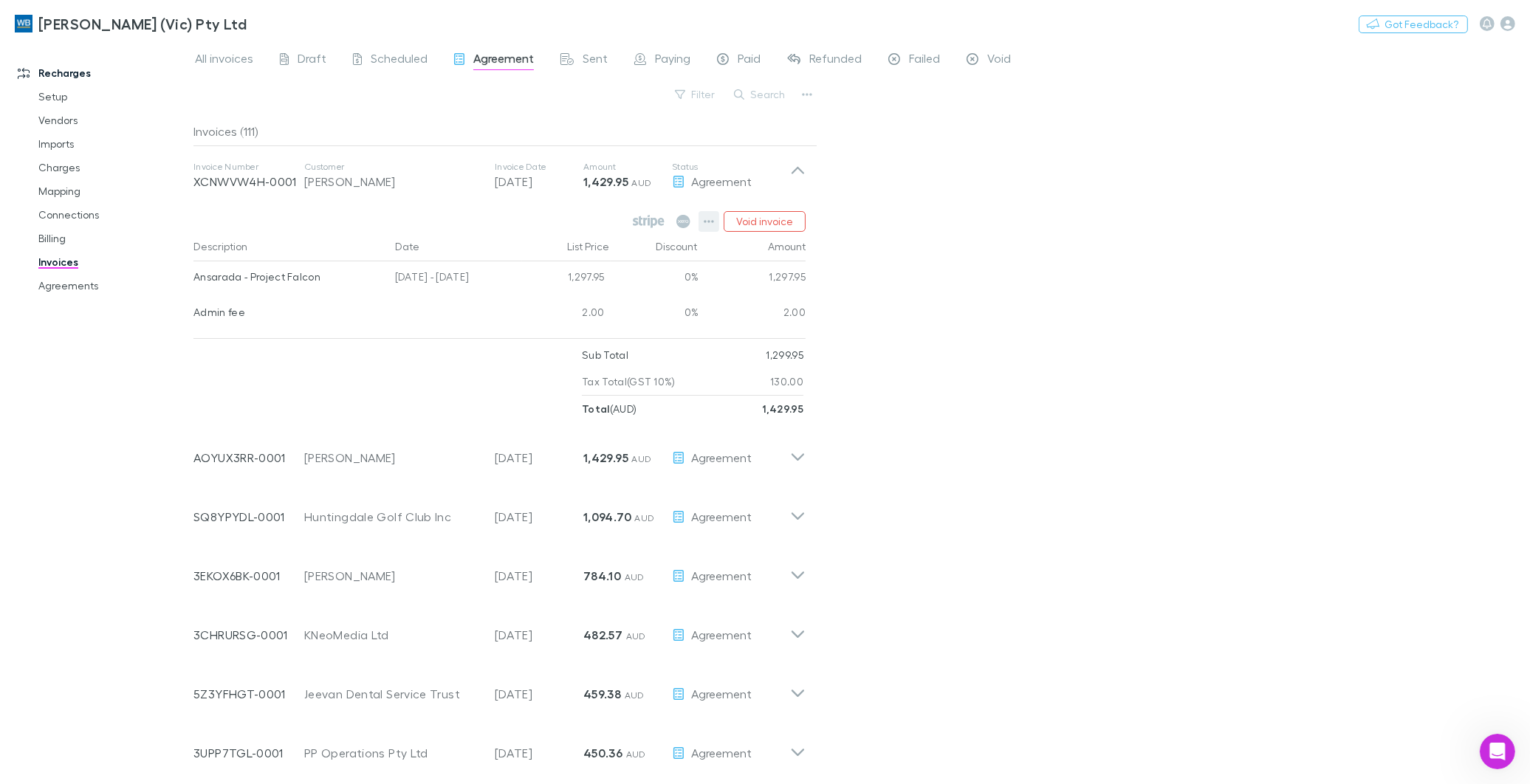
click at [707, 220] on icon "button" at bounding box center [709, 222] width 11 height 3
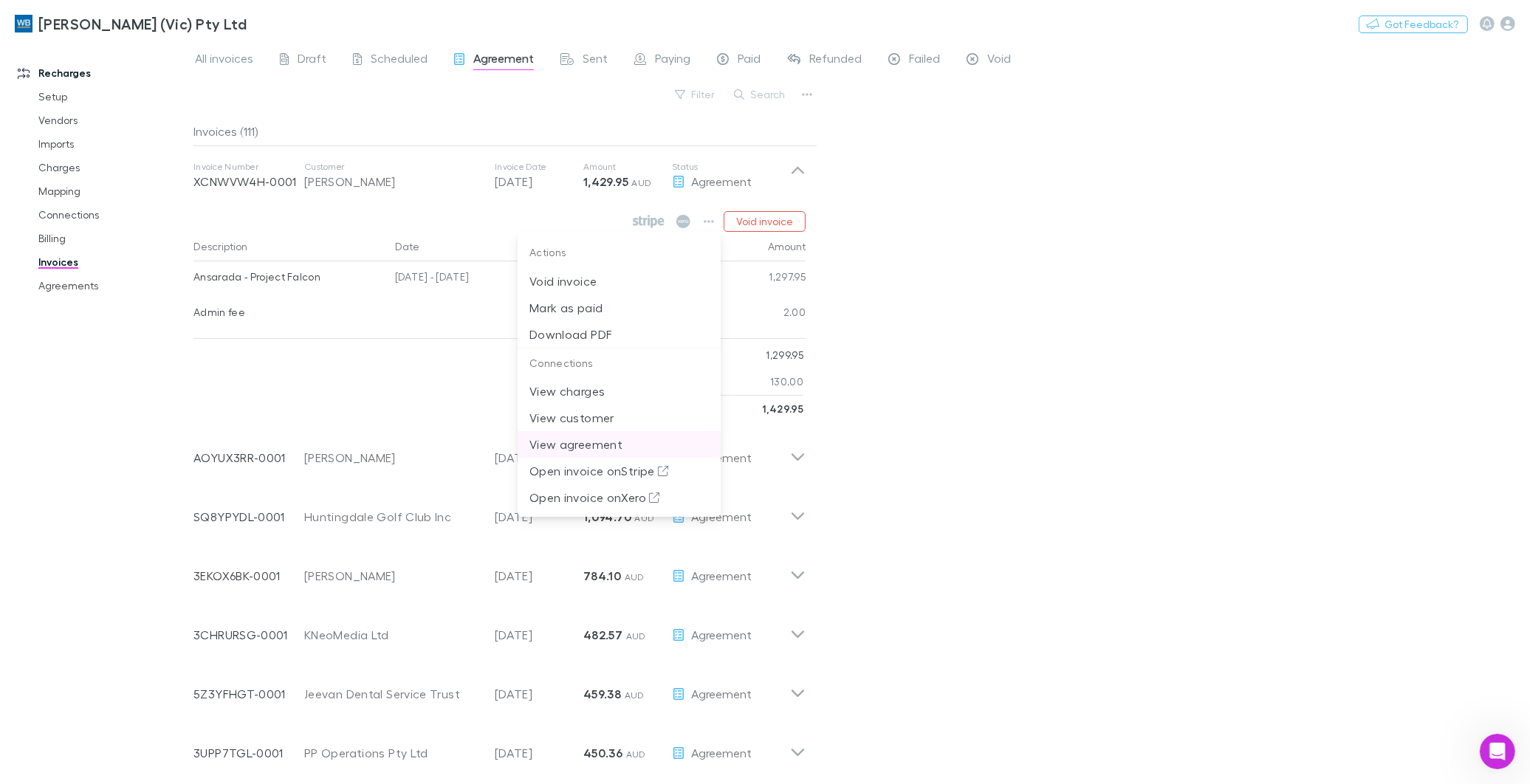
click at [579, 446] on p "View agreement" at bounding box center [618, 444] width 180 height 18
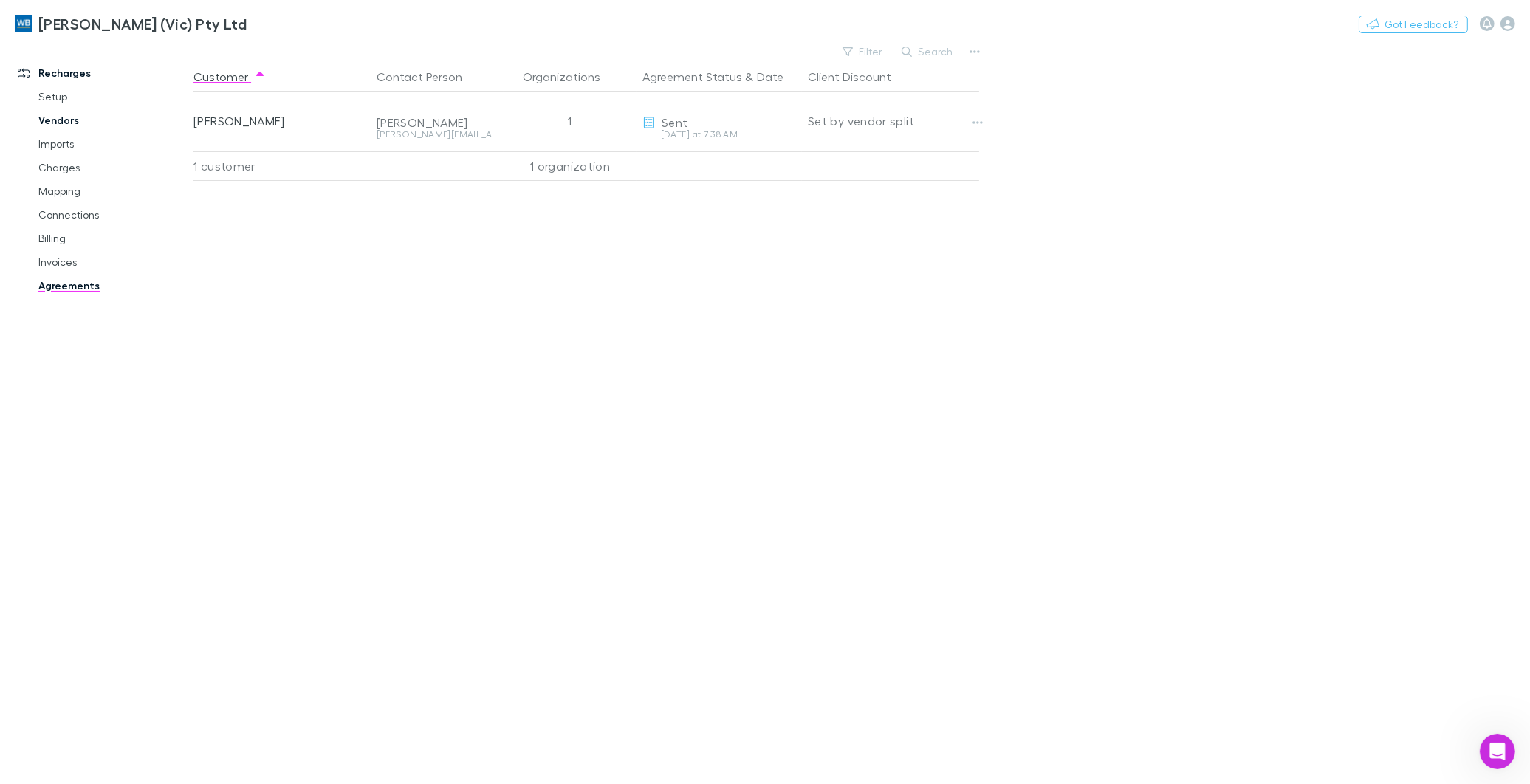
click at [60, 122] on link "Vendors" at bounding box center [113, 120] width 180 height 24
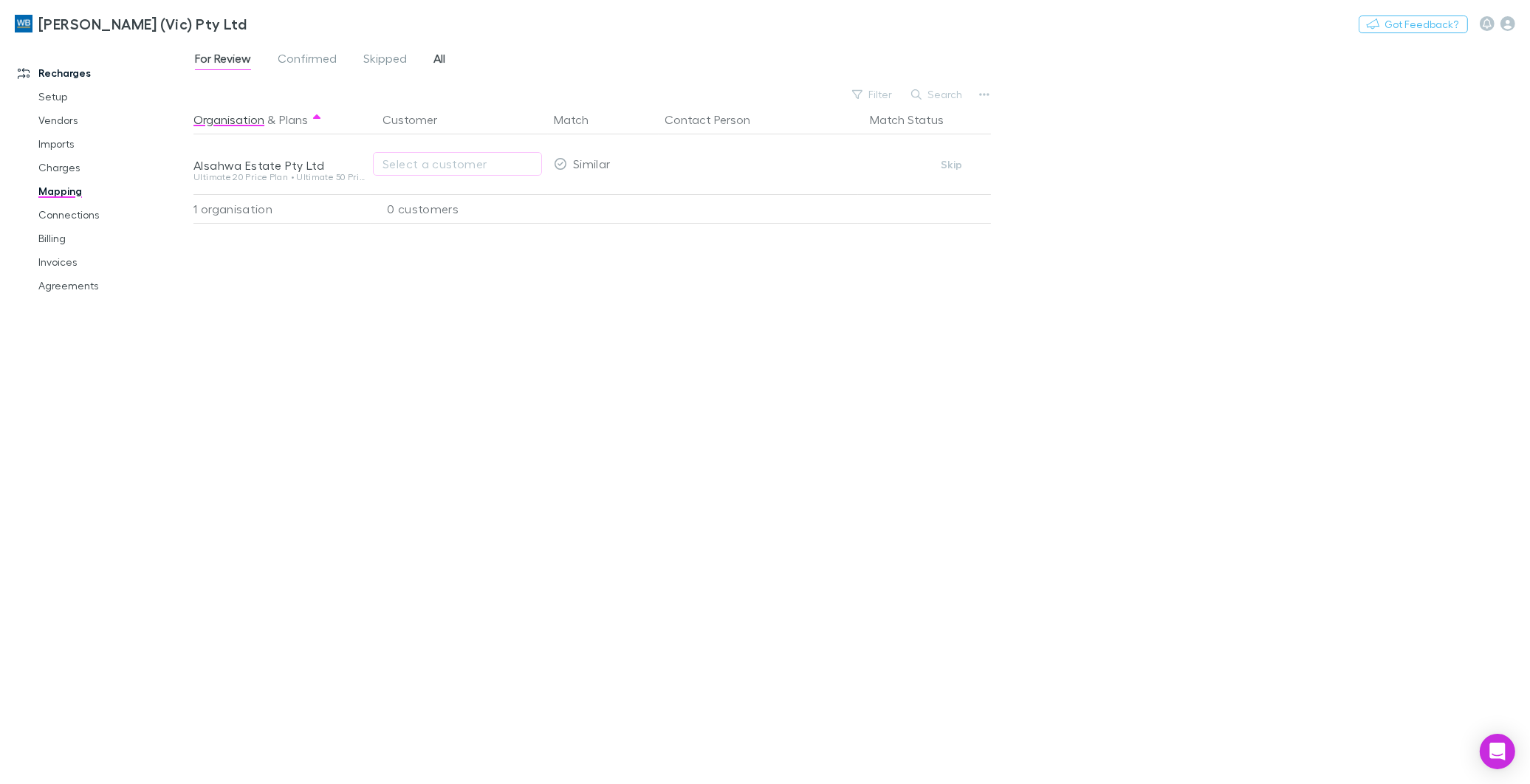
click at [439, 58] on span "All" at bounding box center [439, 61] width 12 height 19
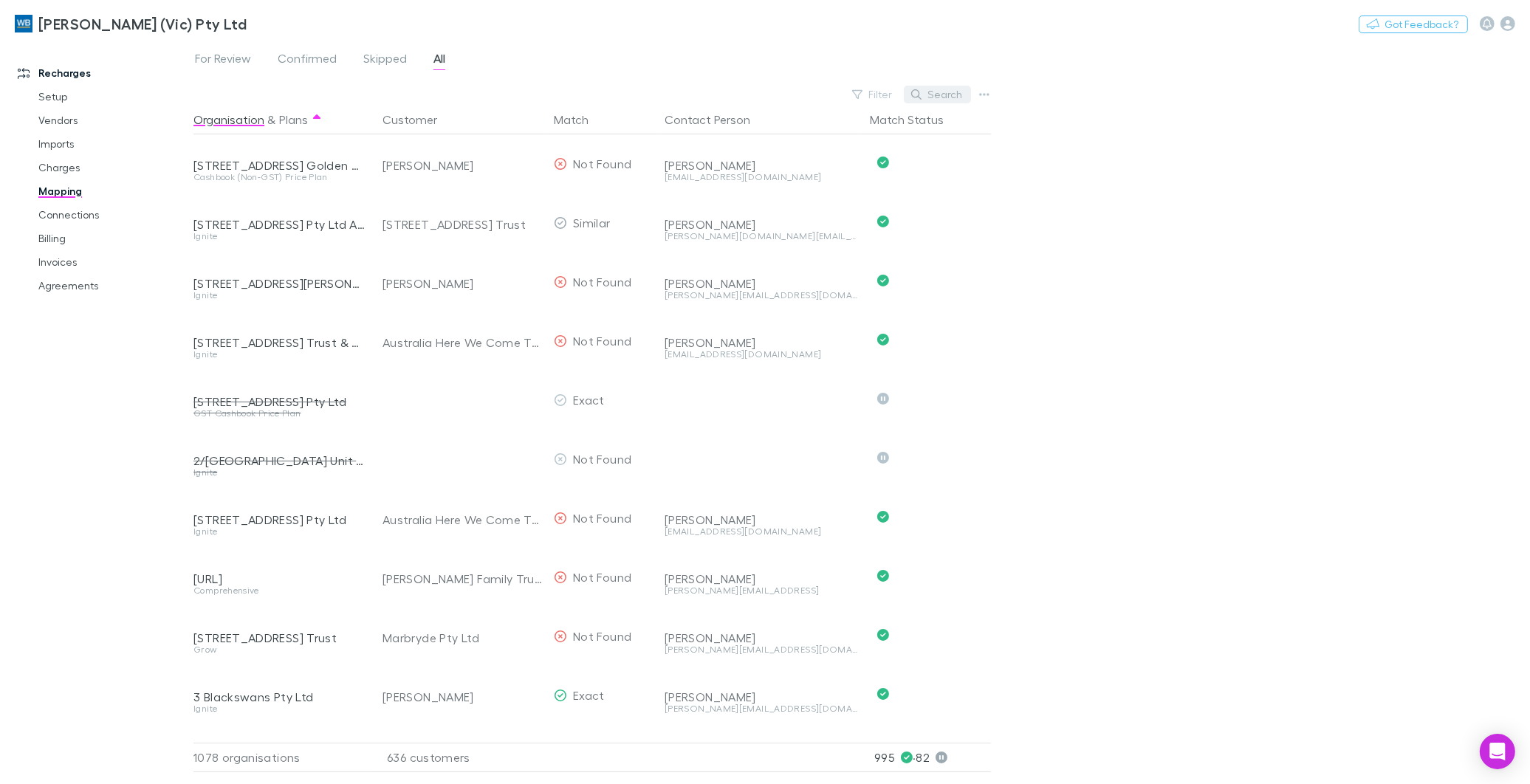
click at [945, 94] on button "Search" at bounding box center [937, 94] width 67 height 18
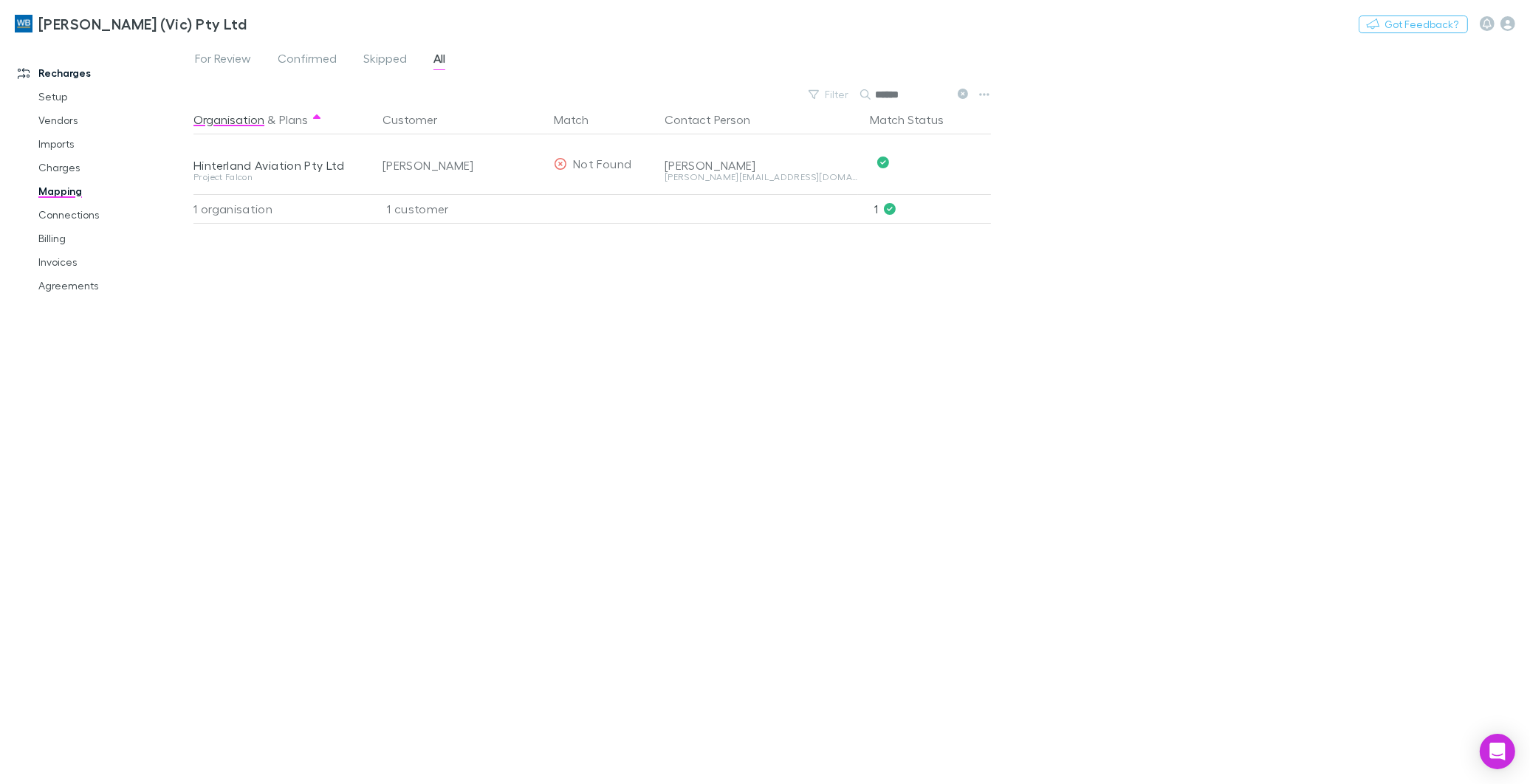
type input "******"
click at [958, 93] on icon at bounding box center [962, 93] width 11 height 11
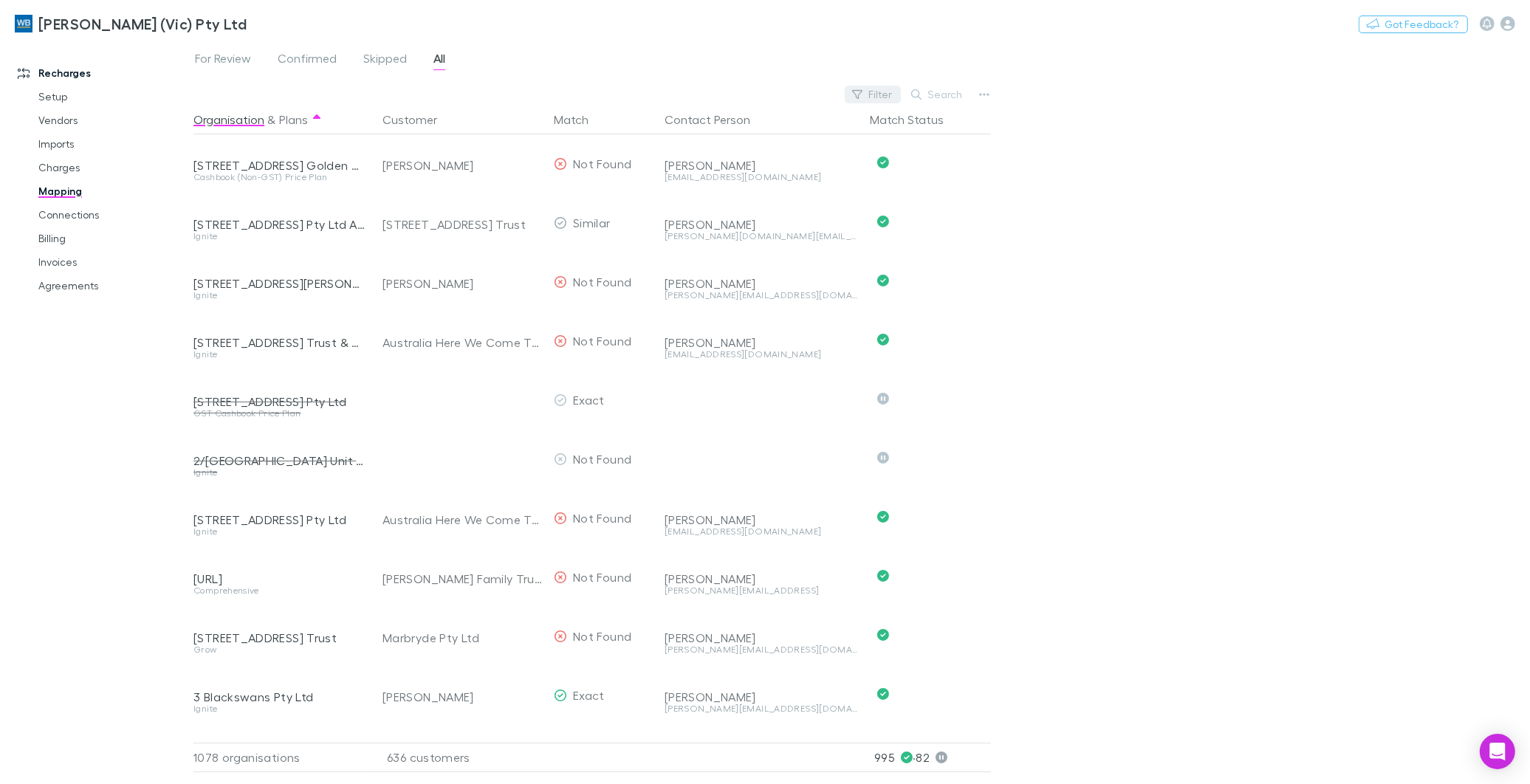
click at [893, 101] on button "Filter" at bounding box center [872, 94] width 56 height 18
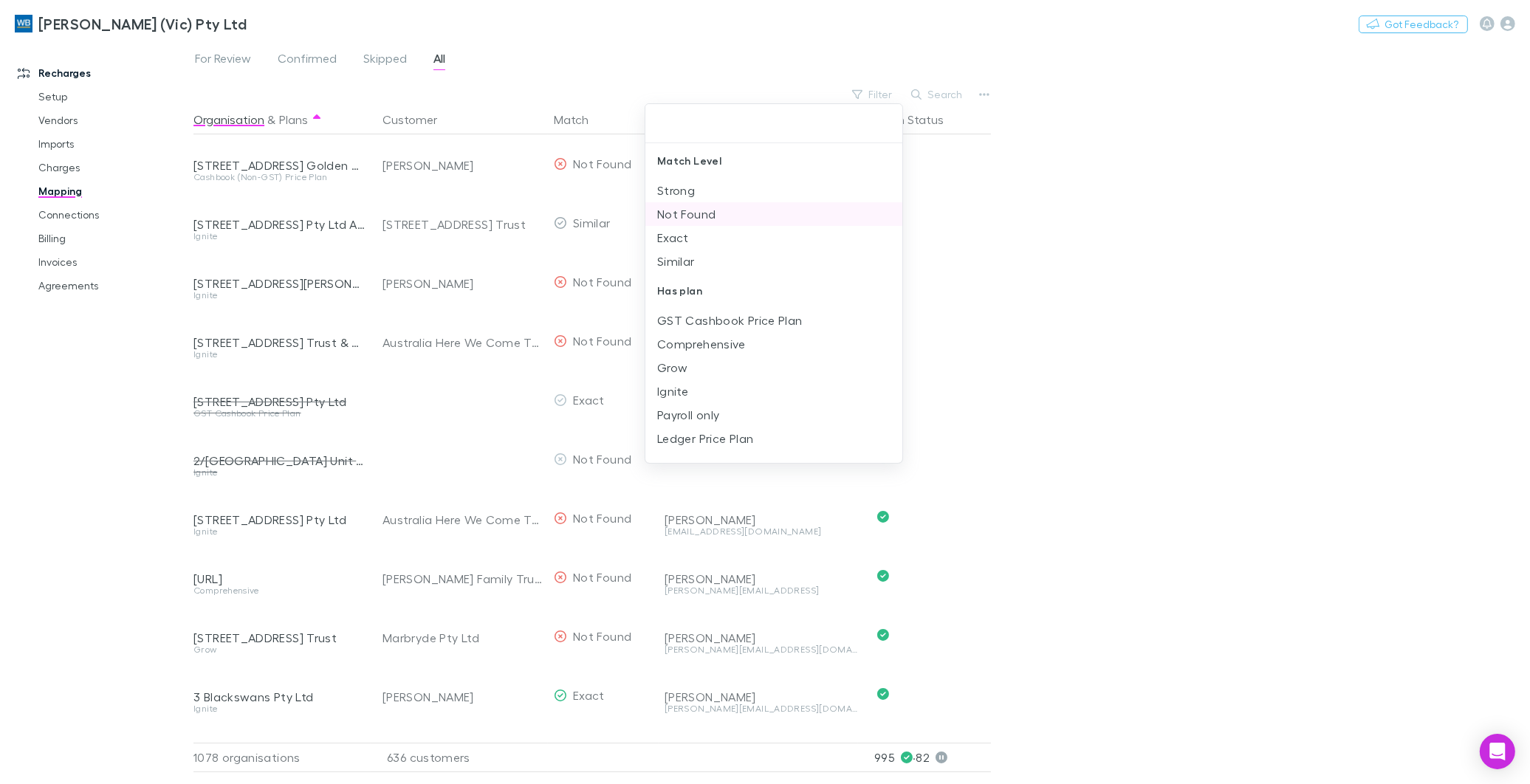
click at [692, 210] on li "Not Found" at bounding box center [774, 214] width 257 height 24
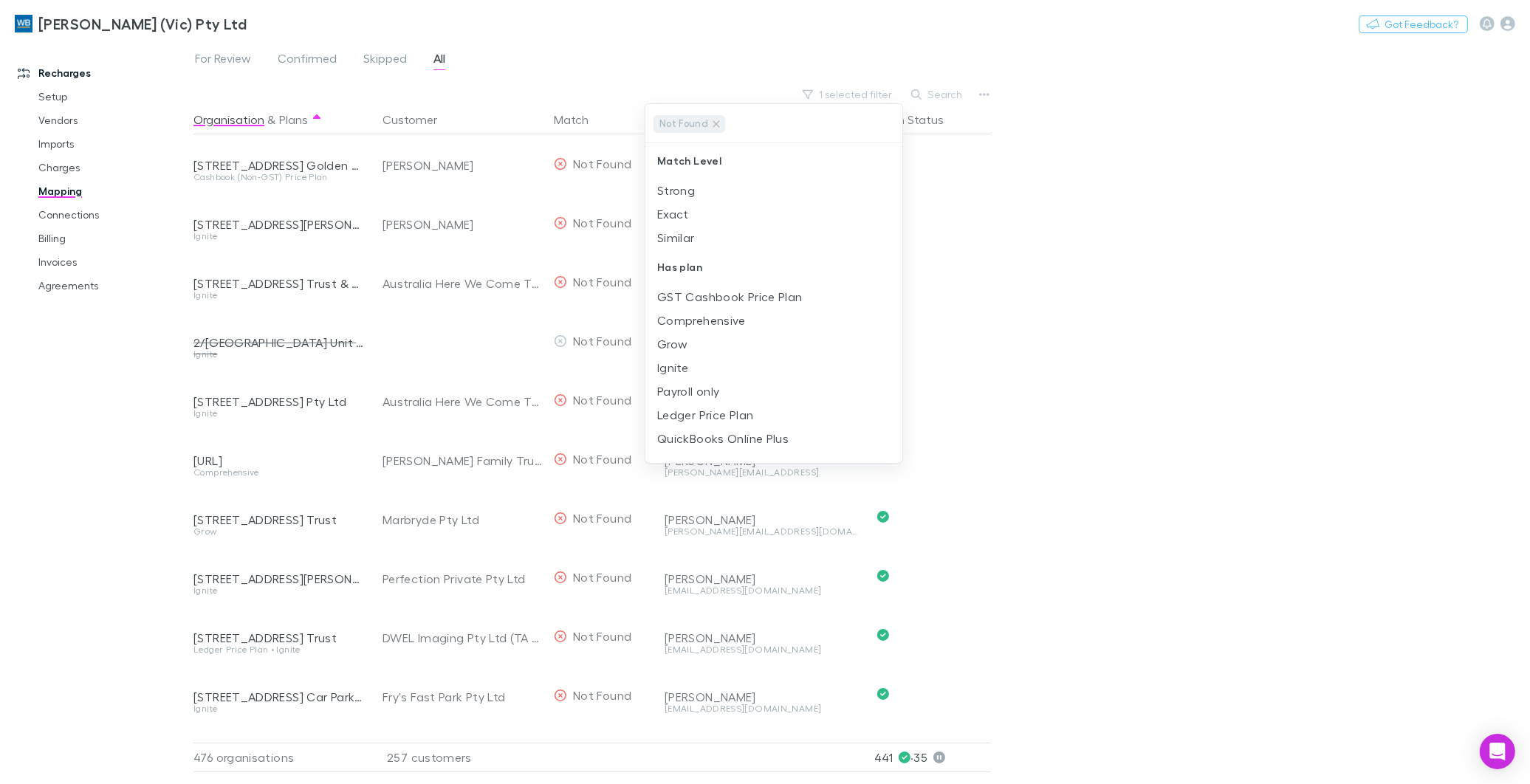
click at [781, 22] on div at bounding box center [765, 392] width 1530 height 784
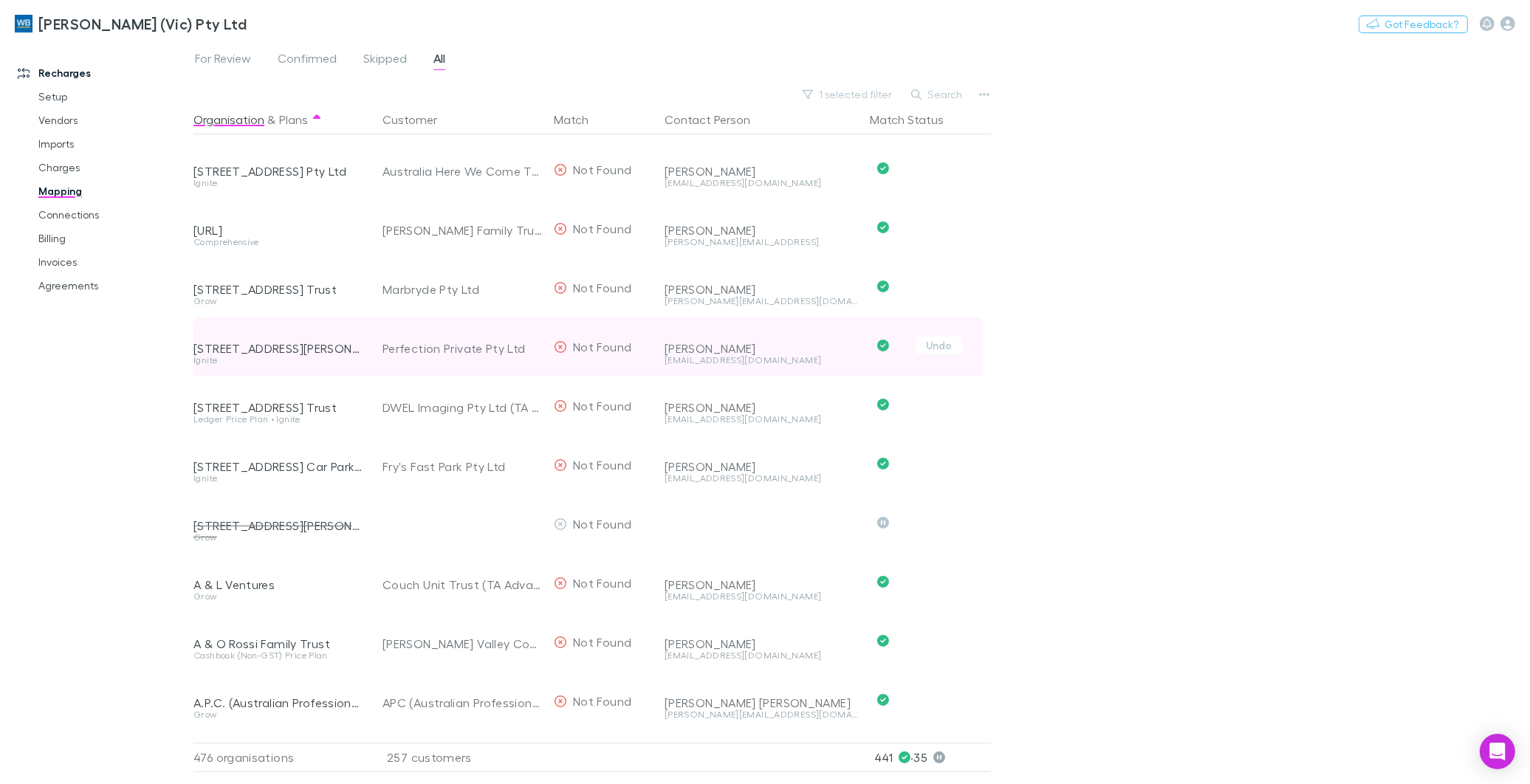
scroll to position [164, 0]
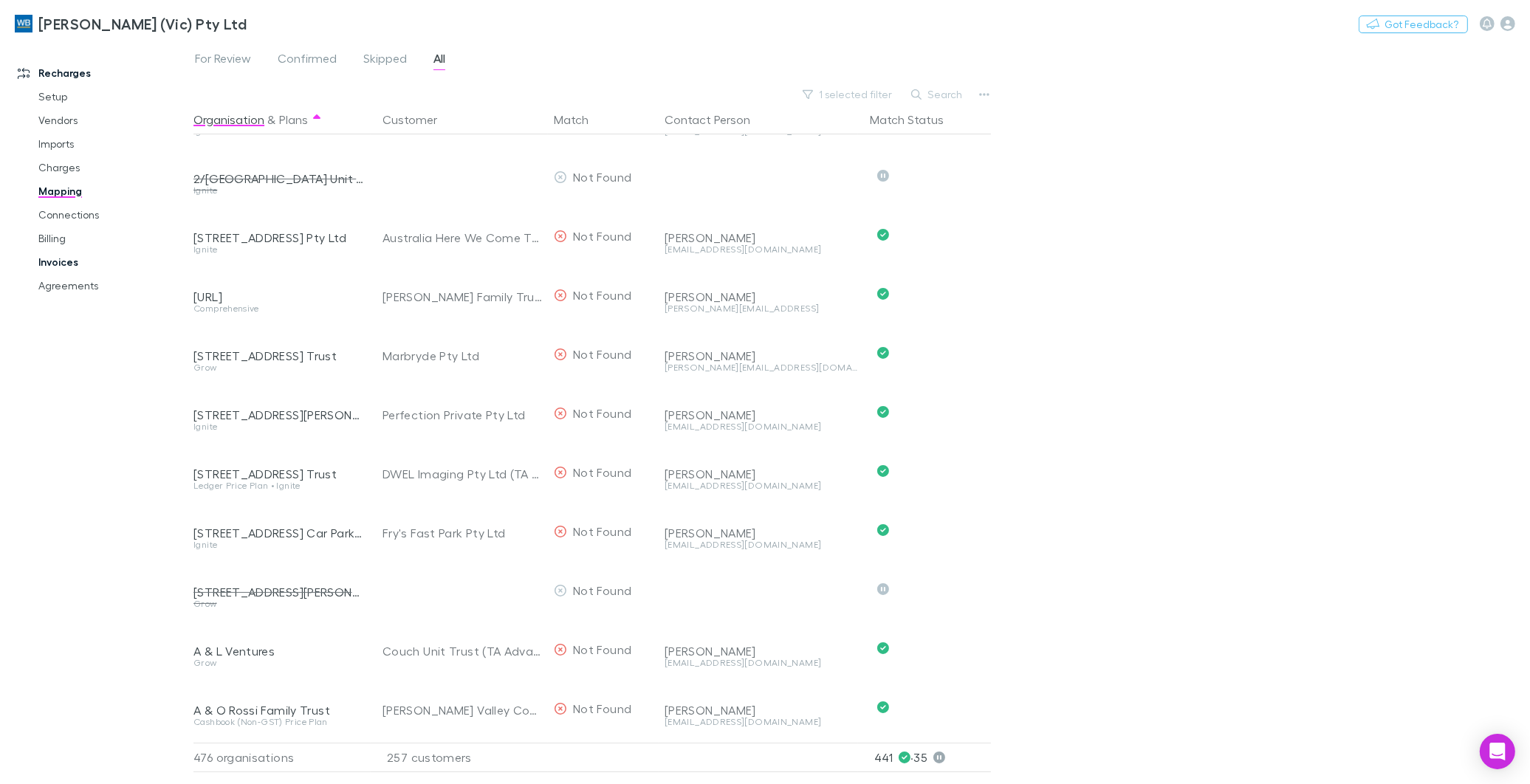
click at [62, 263] on link "Invoices" at bounding box center [113, 262] width 180 height 24
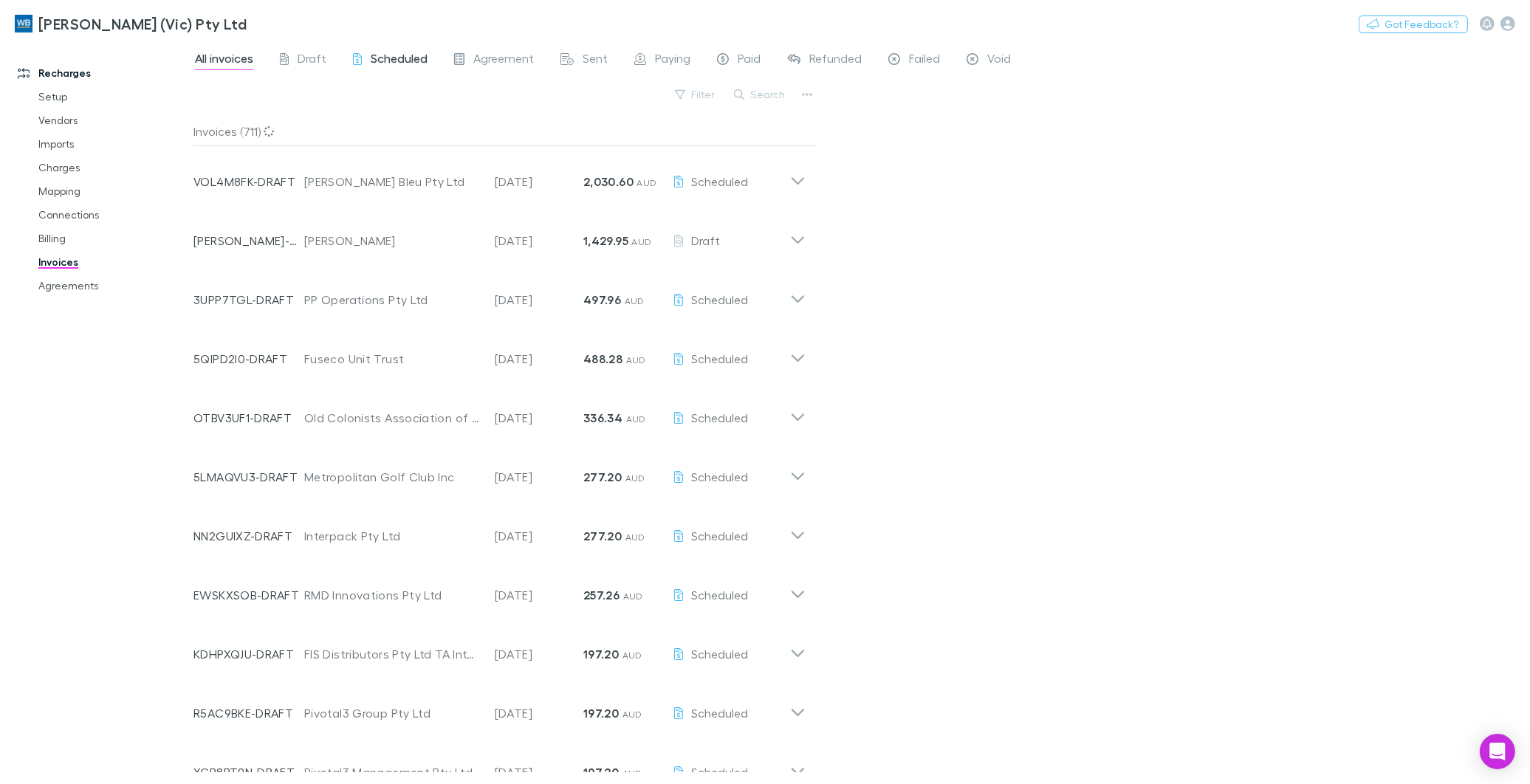
click at [392, 59] on span "Scheduled" at bounding box center [399, 61] width 57 height 19
click at [313, 56] on span "Draft" at bounding box center [311, 61] width 28 height 19
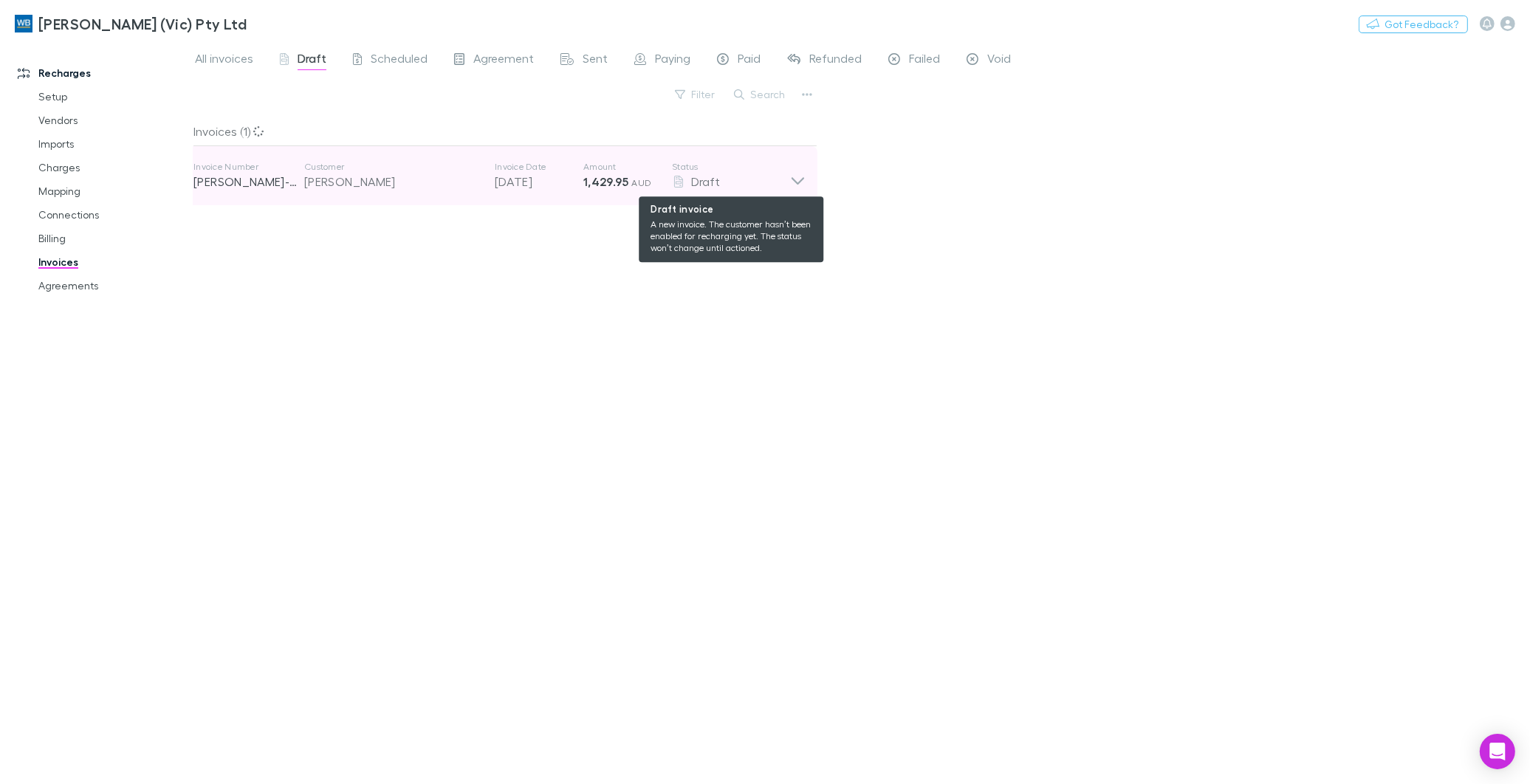
click at [788, 182] on div "Draft" at bounding box center [730, 182] width 118 height 18
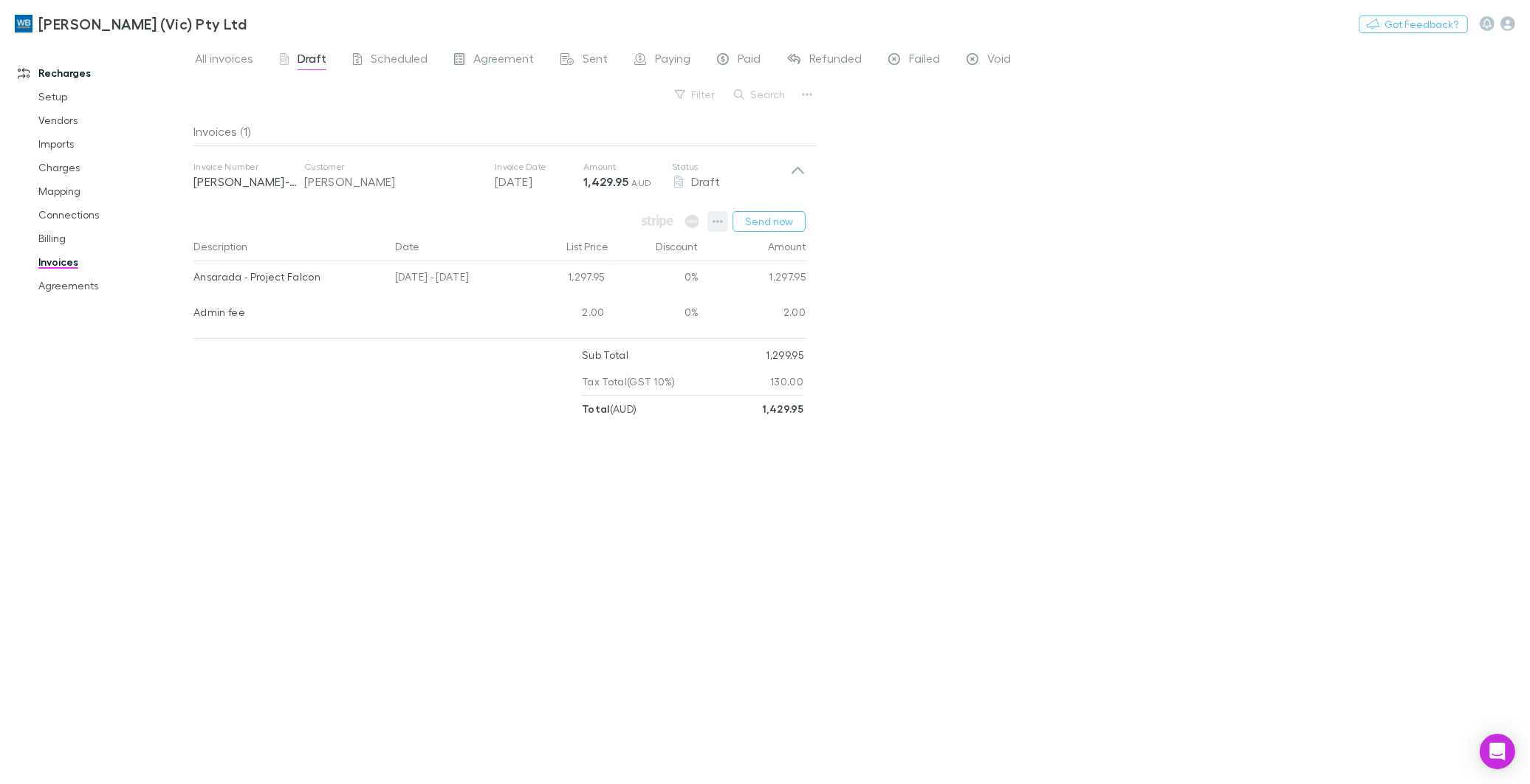
click at [715, 219] on icon "button" at bounding box center [717, 221] width 11 height 12
click at [581, 436] on p "View agreement" at bounding box center [627, 430] width 180 height 18
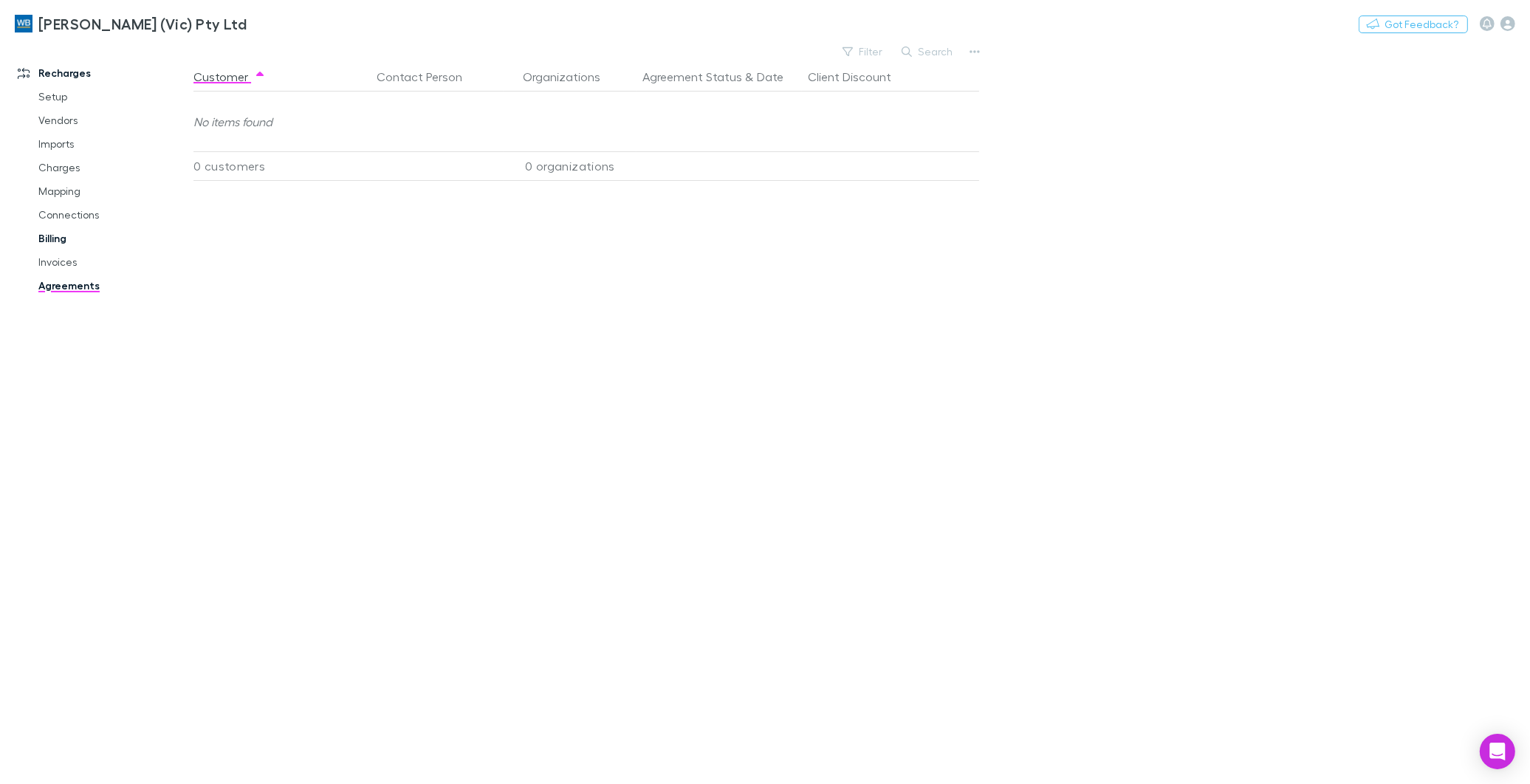
click at [56, 241] on link "Billing" at bounding box center [113, 238] width 180 height 24
click at [54, 263] on link "Invoices" at bounding box center [113, 262] width 180 height 24
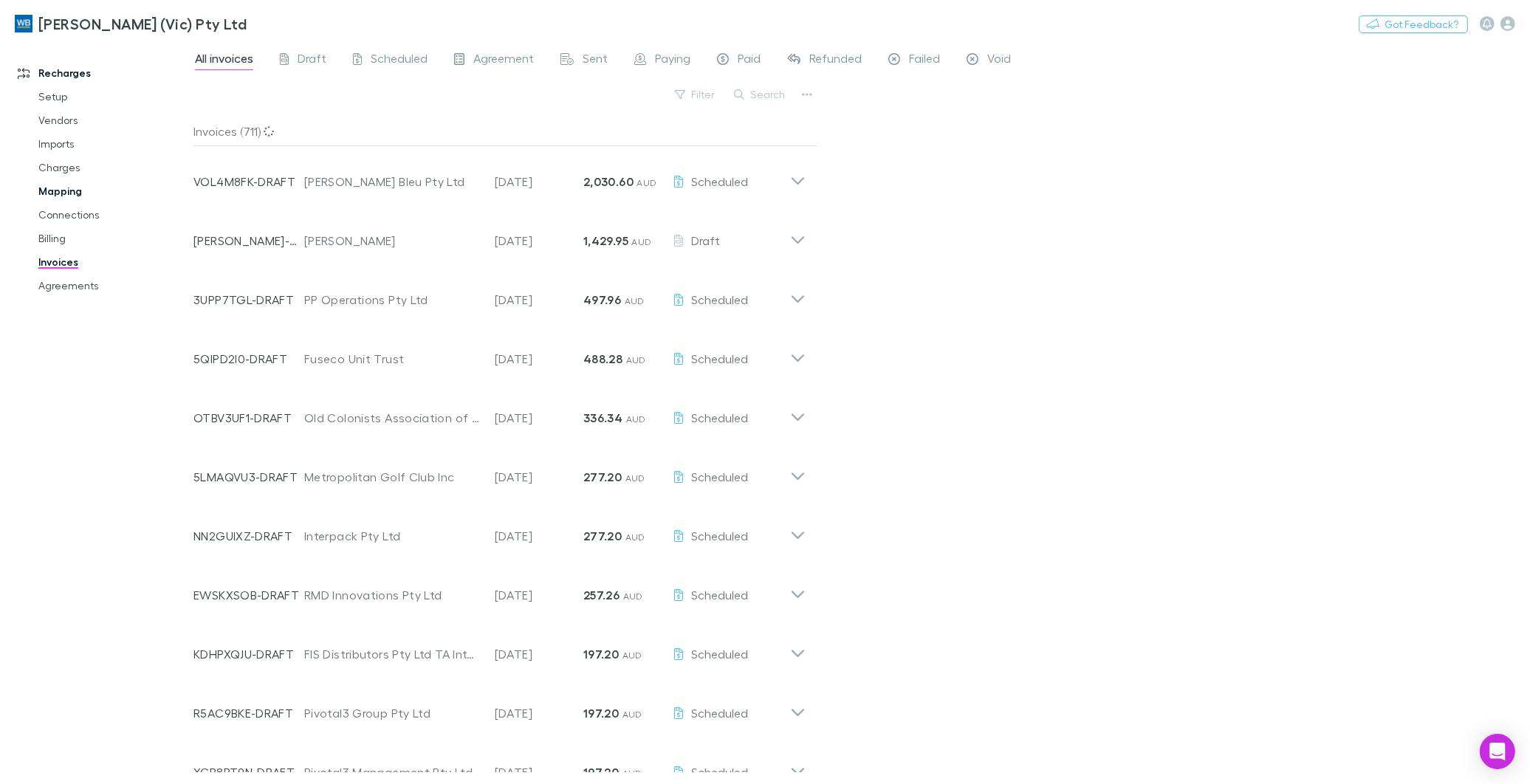
click at [63, 189] on link "Mapping" at bounding box center [113, 191] width 180 height 24
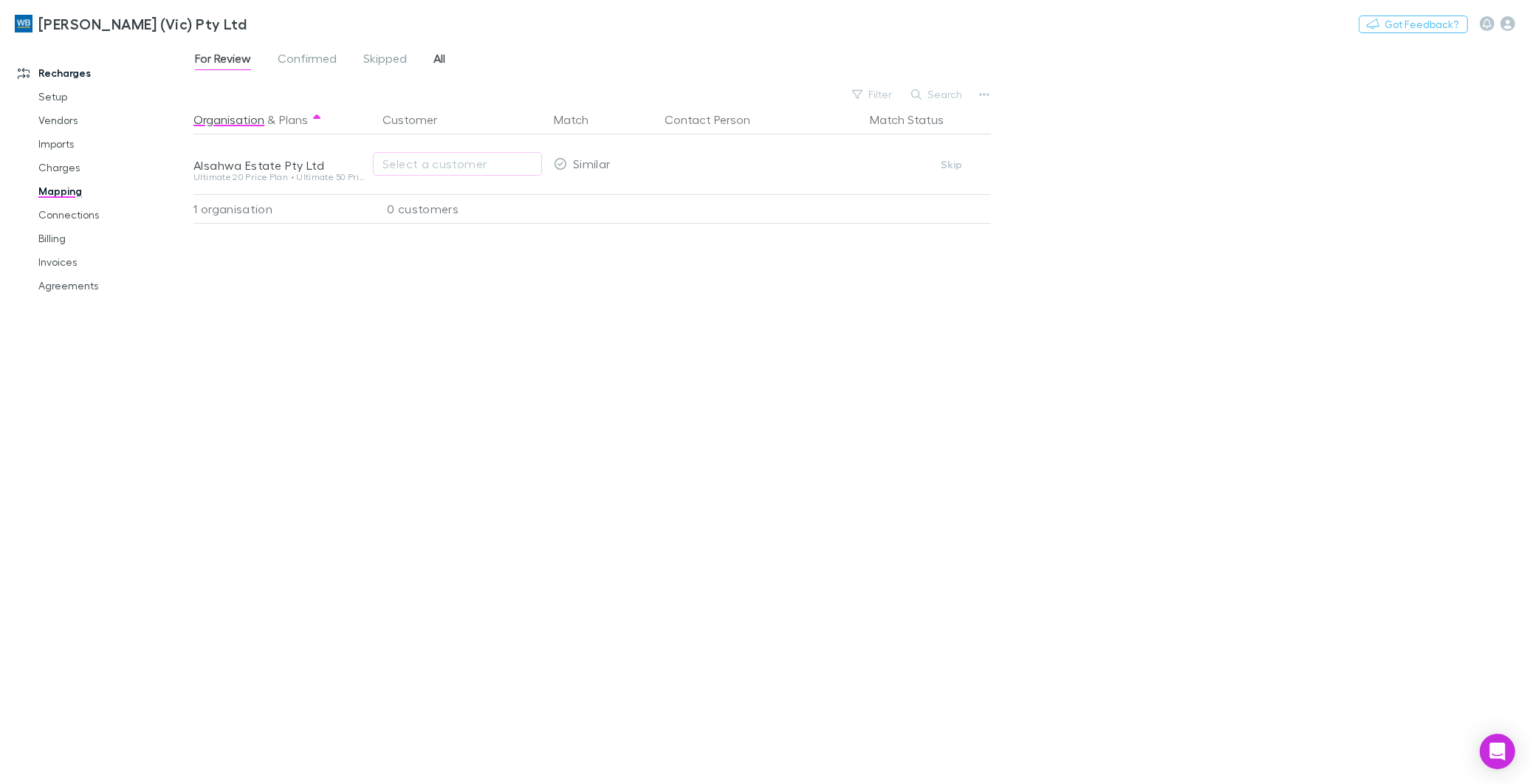
click at [440, 56] on span "All" at bounding box center [439, 61] width 12 height 19
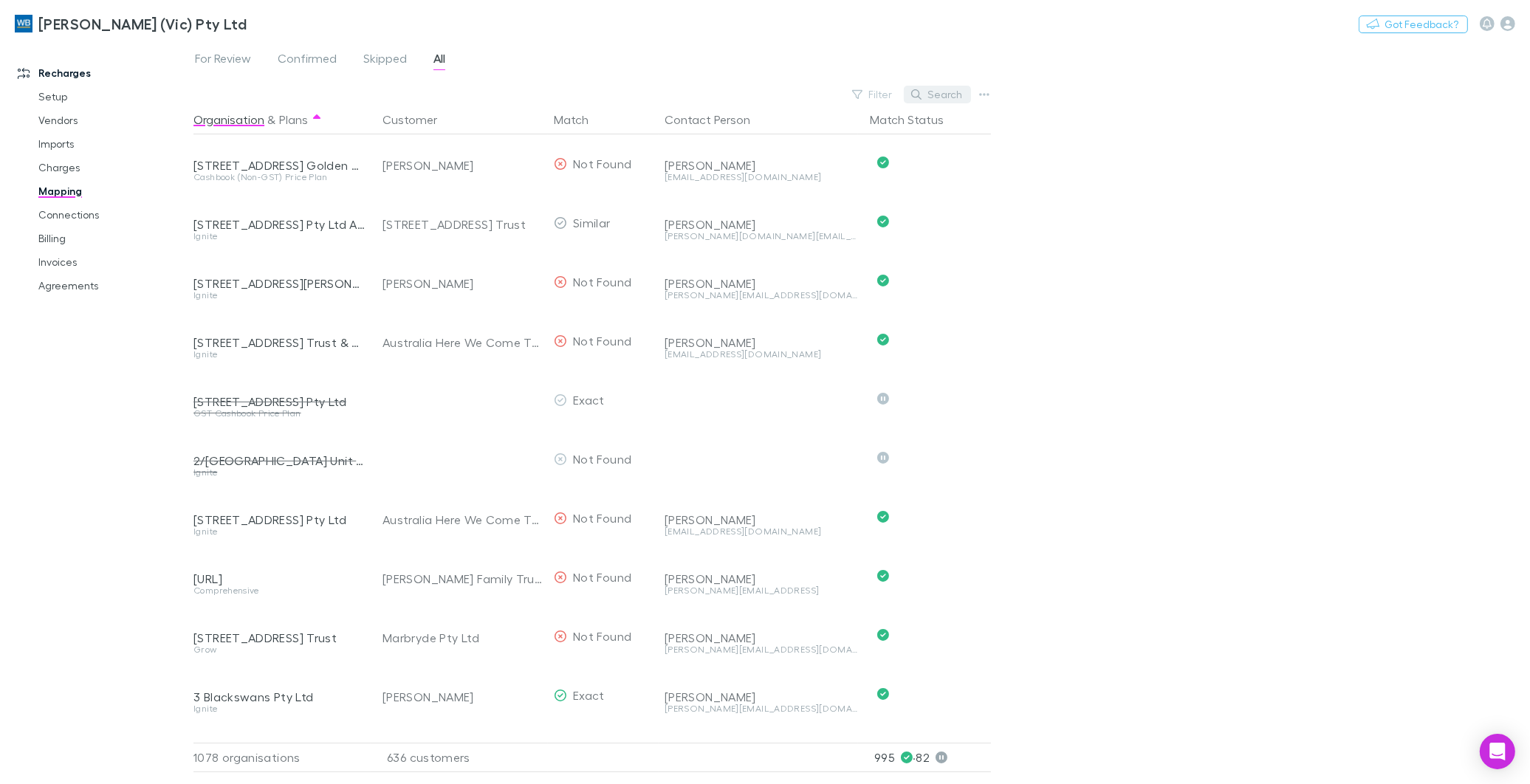
click at [934, 93] on button "Search" at bounding box center [937, 94] width 67 height 18
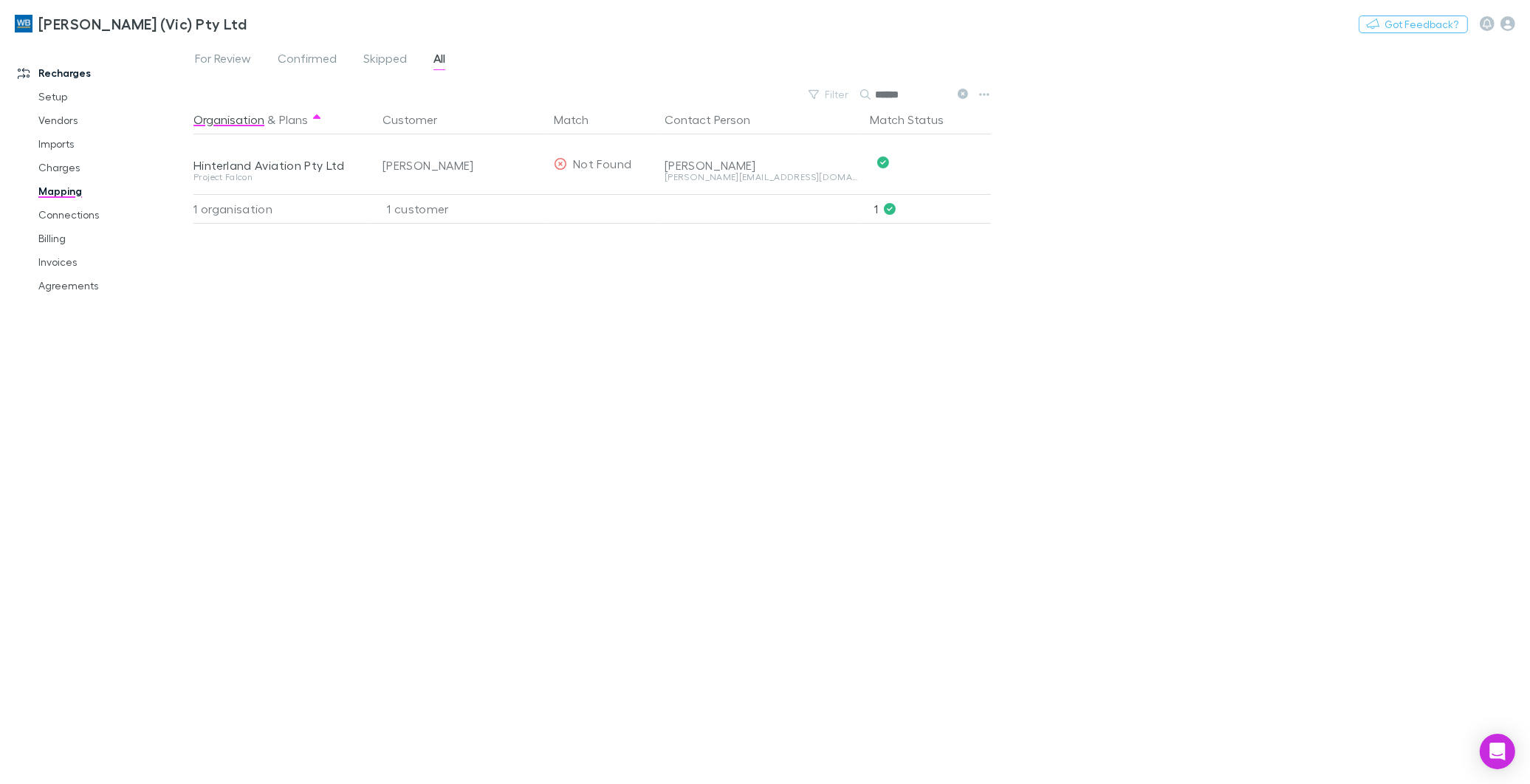
type input "******"
click at [64, 268] on link "Invoices" at bounding box center [113, 262] width 180 height 24
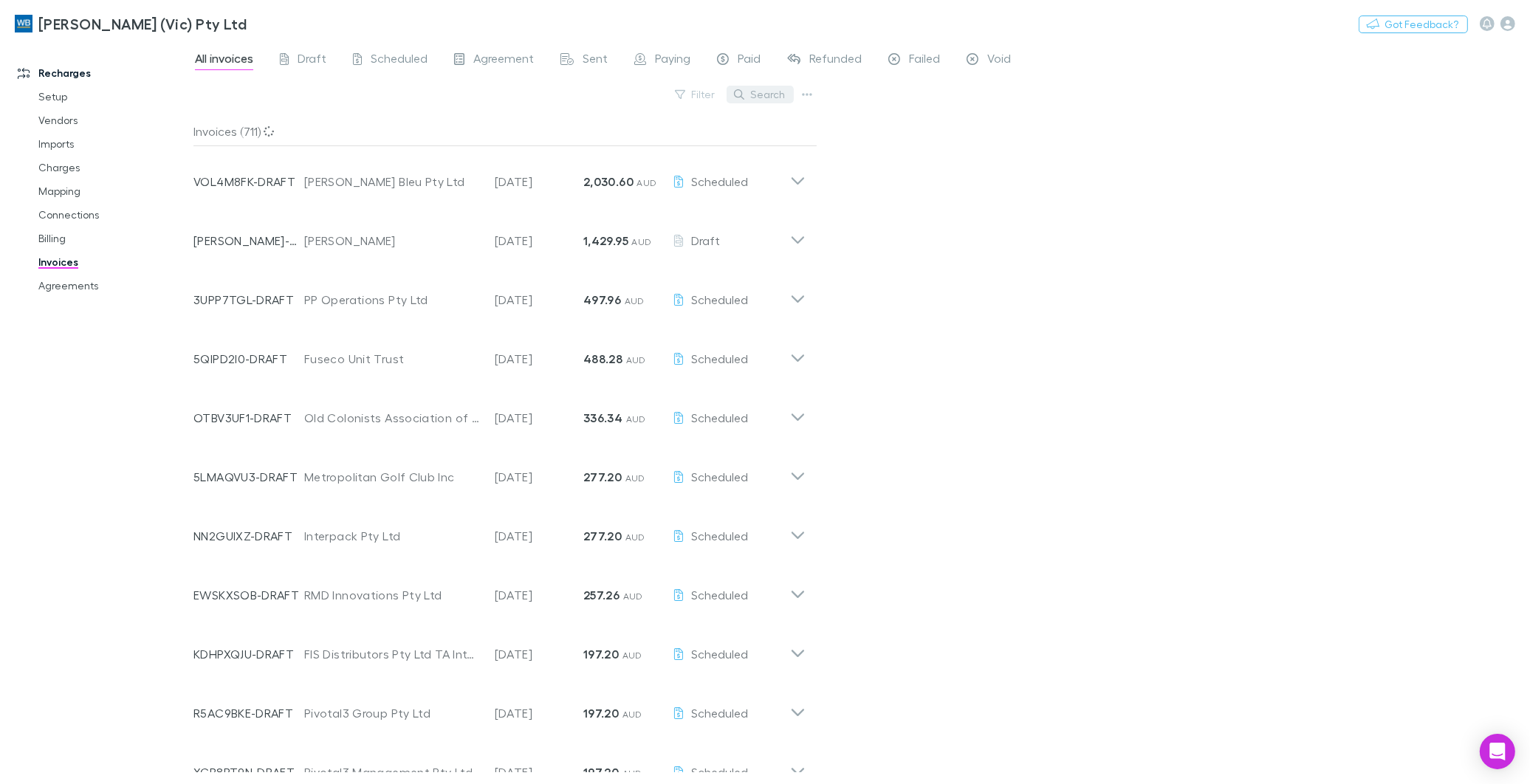
click at [756, 93] on button "Search" at bounding box center [760, 94] width 67 height 18
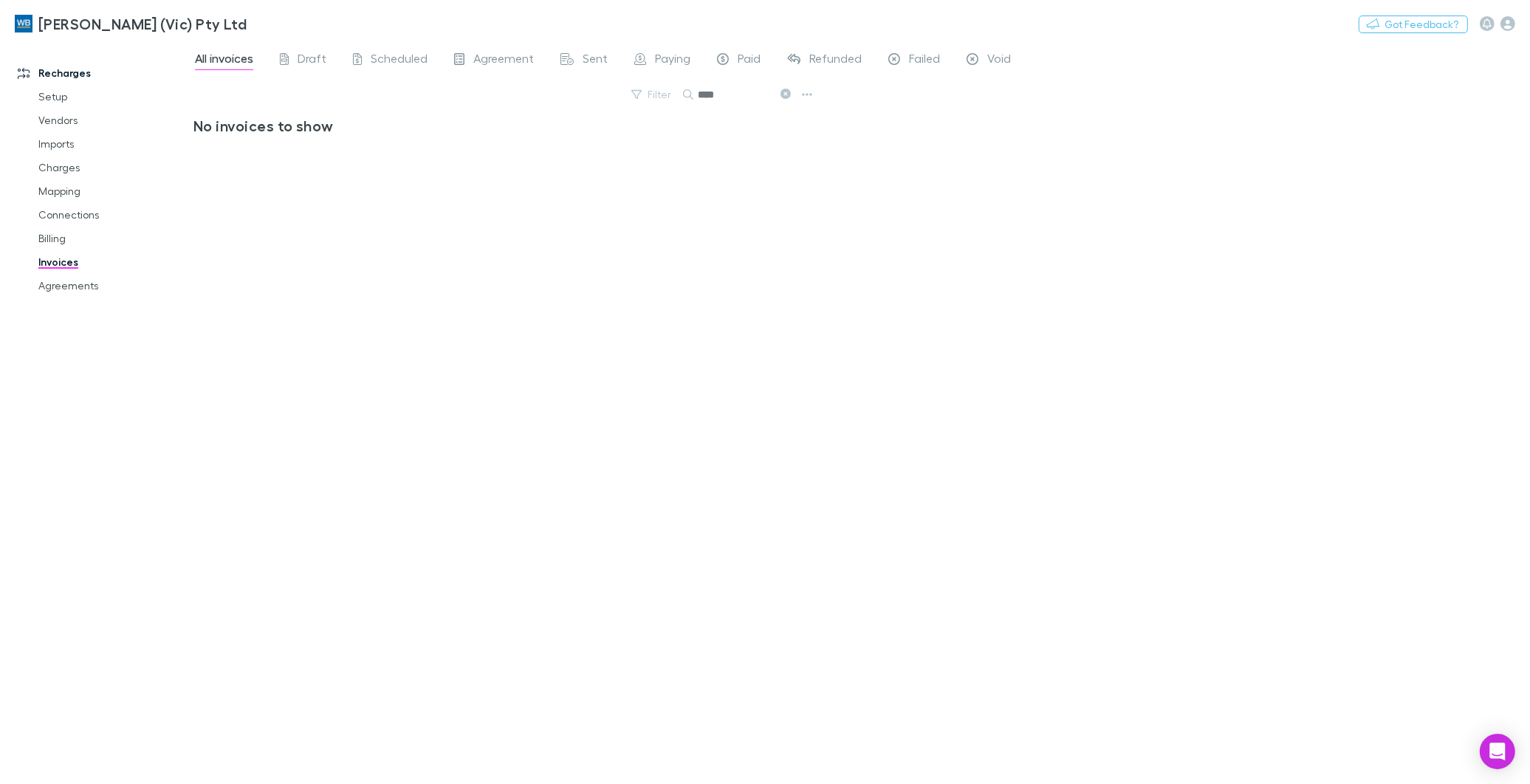
type input "****"
click at [390, 54] on span "Scheduled" at bounding box center [399, 61] width 57 height 19
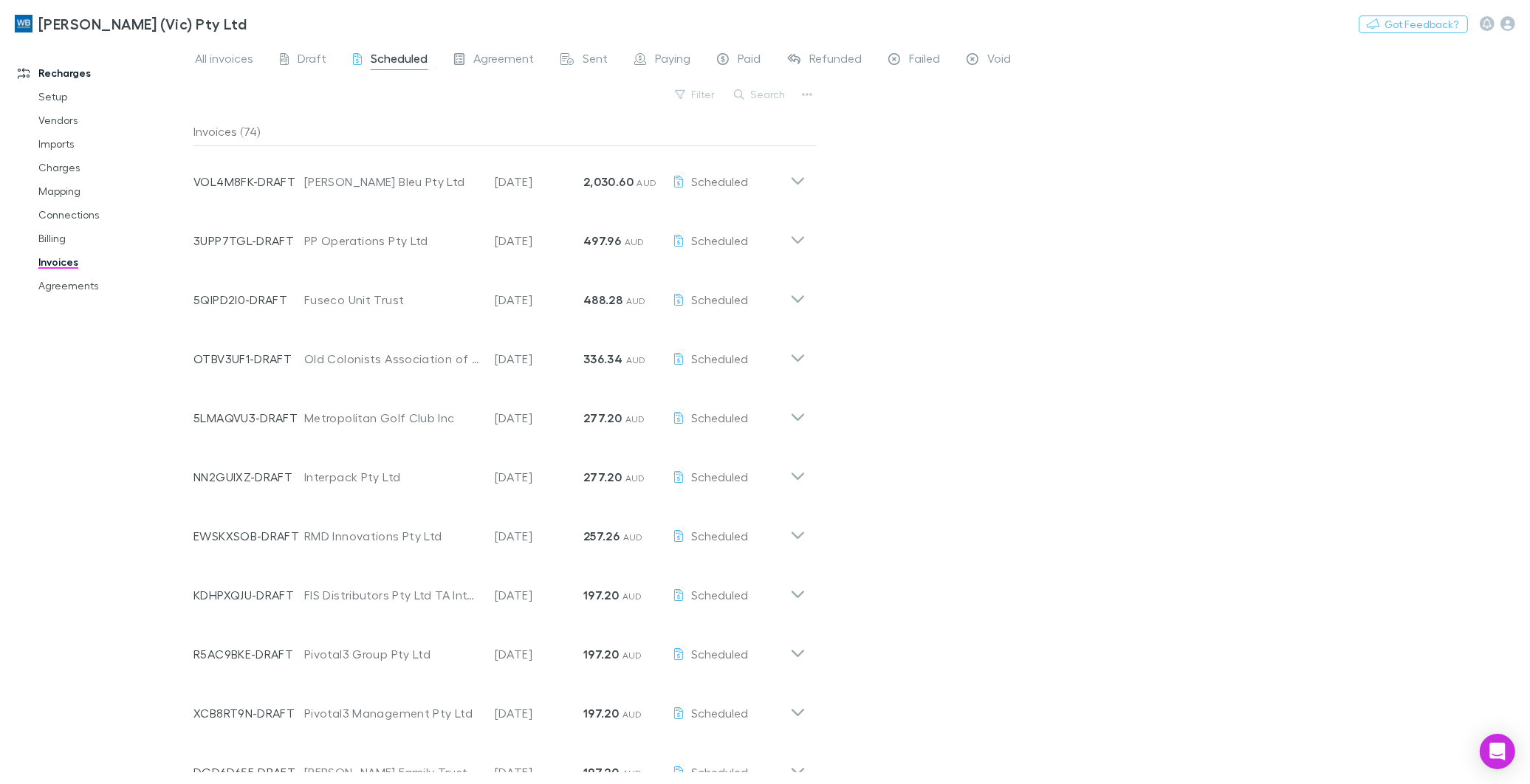
click at [764, 84] on div "Search" at bounding box center [760, 94] width 67 height 20
click at [765, 96] on button "Search" at bounding box center [760, 94] width 67 height 18
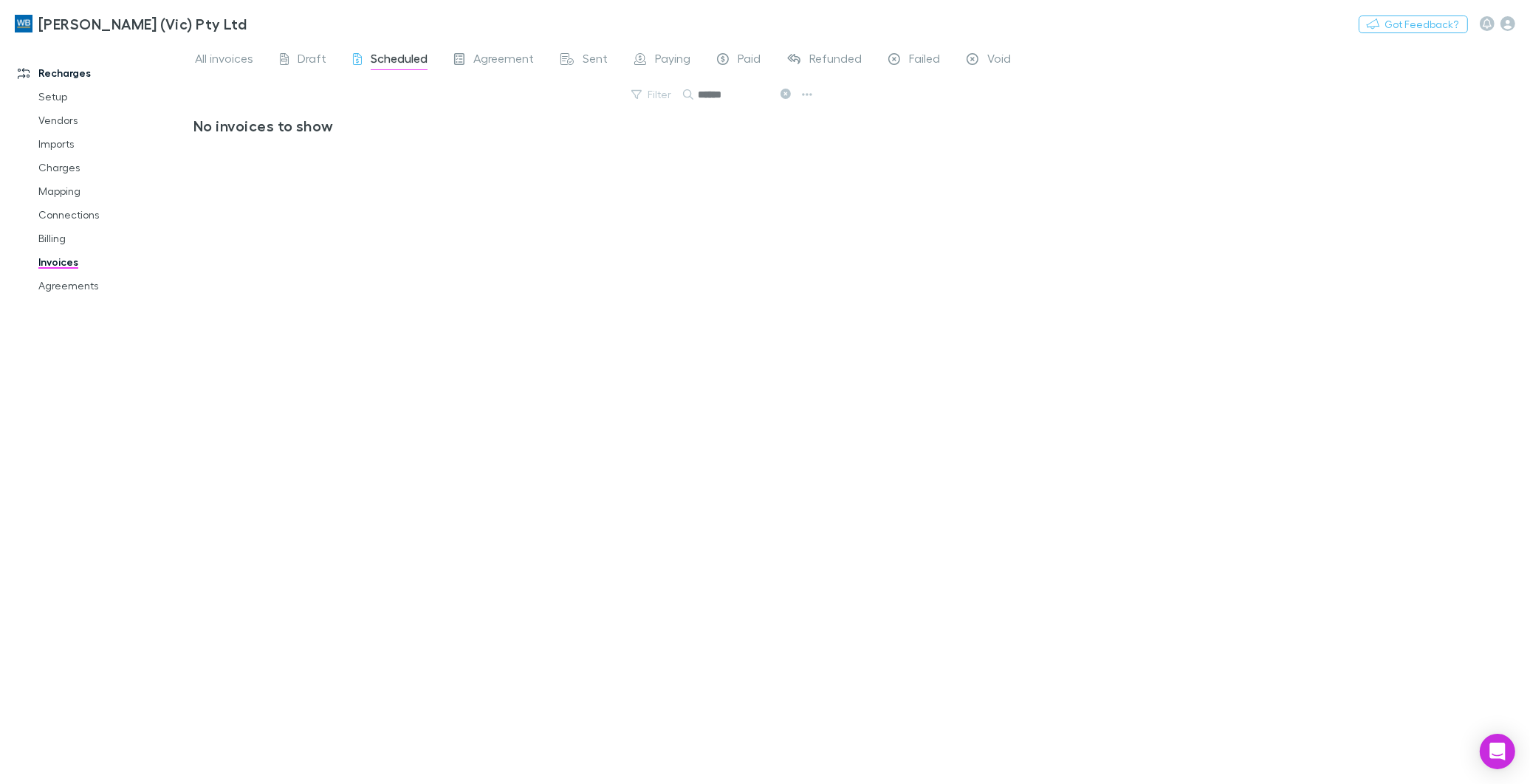
click at [783, 89] on button at bounding box center [785, 94] width 18 height 14
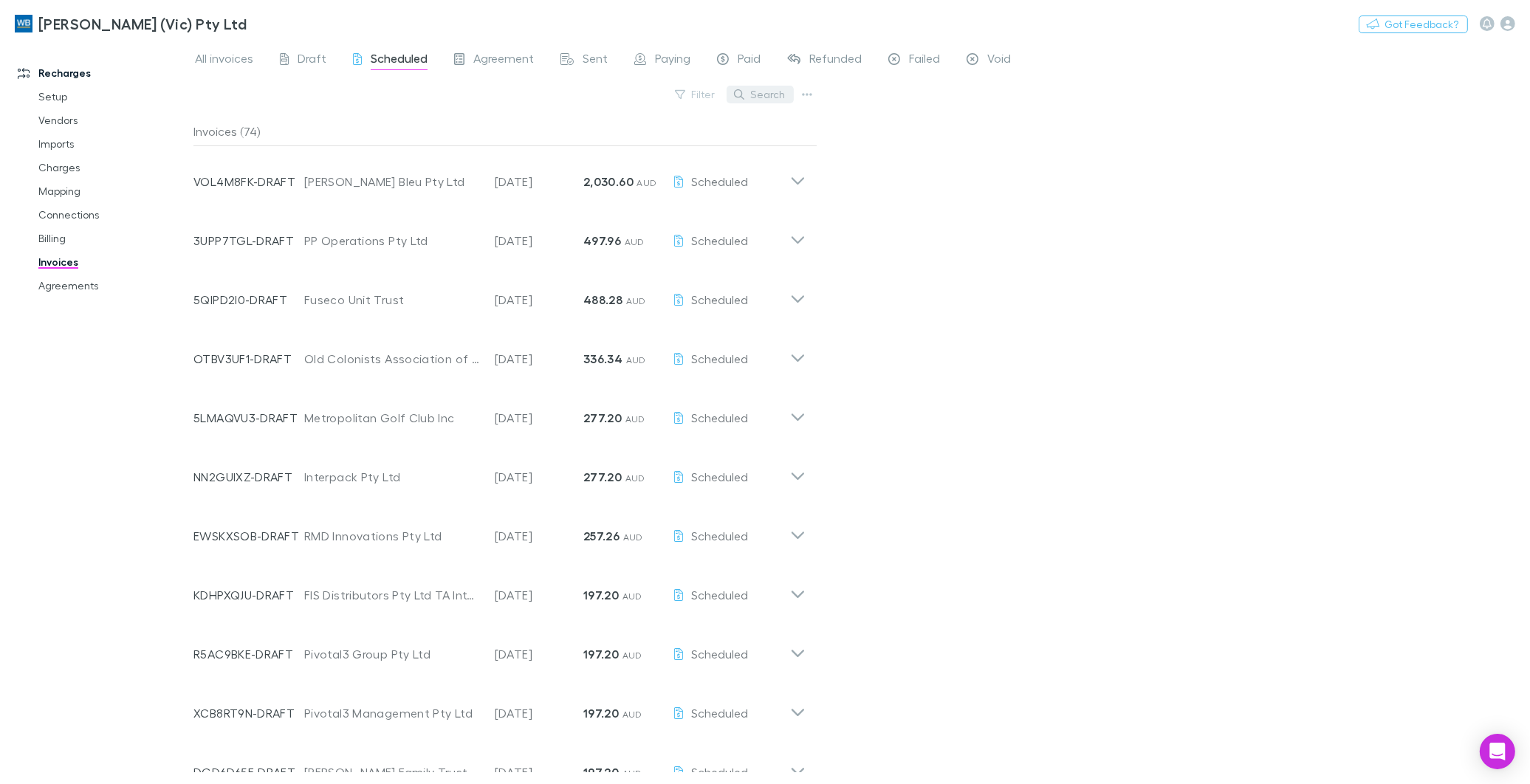
click at [782, 90] on button "Search" at bounding box center [760, 94] width 67 height 18
click at [731, 92] on input "text" at bounding box center [735, 94] width 74 height 20
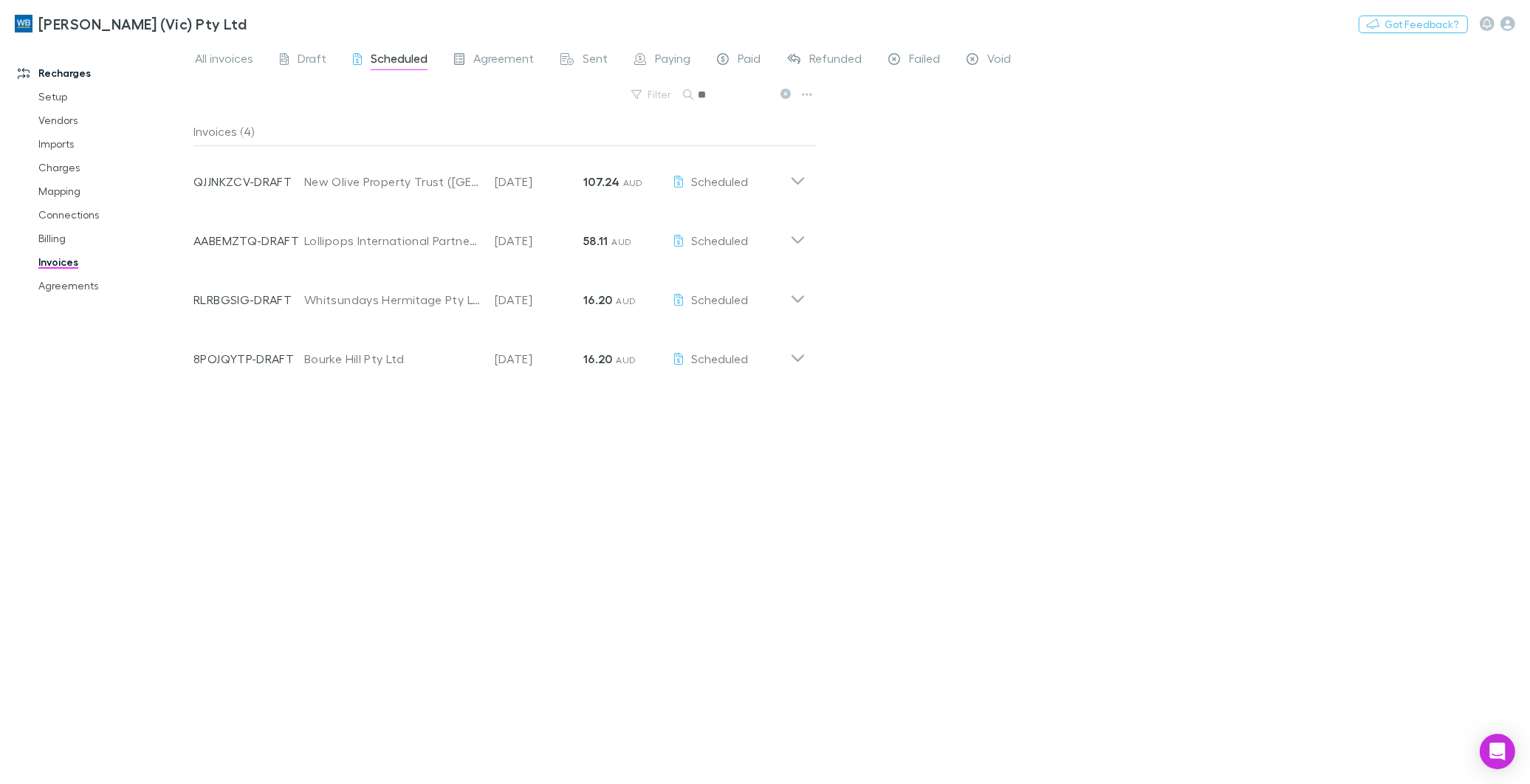
type input "*"
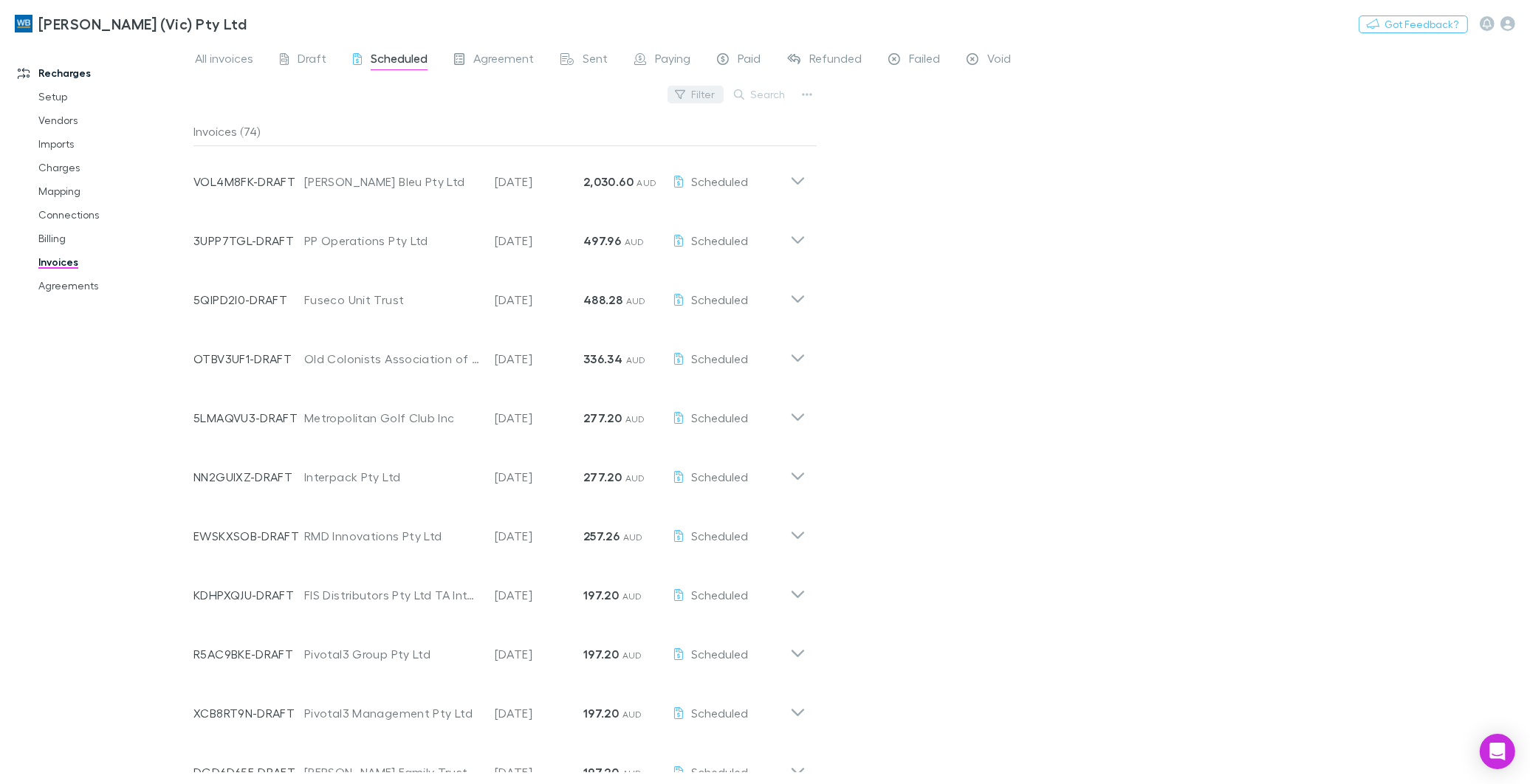
click at [660, 87] on div "Filter Search" at bounding box center [505, 101] width 624 height 32
click at [692, 93] on button "Filter" at bounding box center [695, 94] width 56 height 18
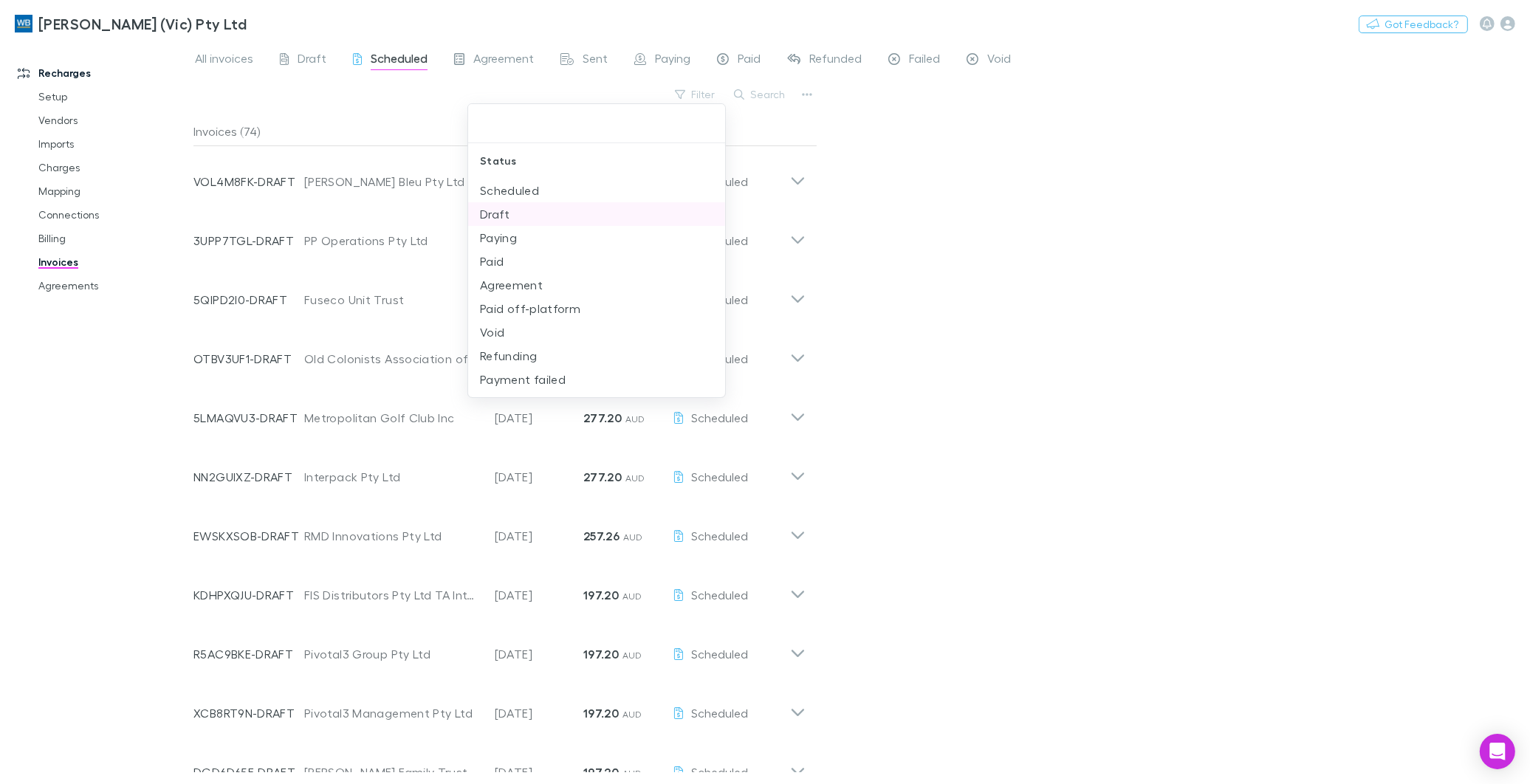
click at [505, 207] on li "Draft" at bounding box center [596, 214] width 257 height 24
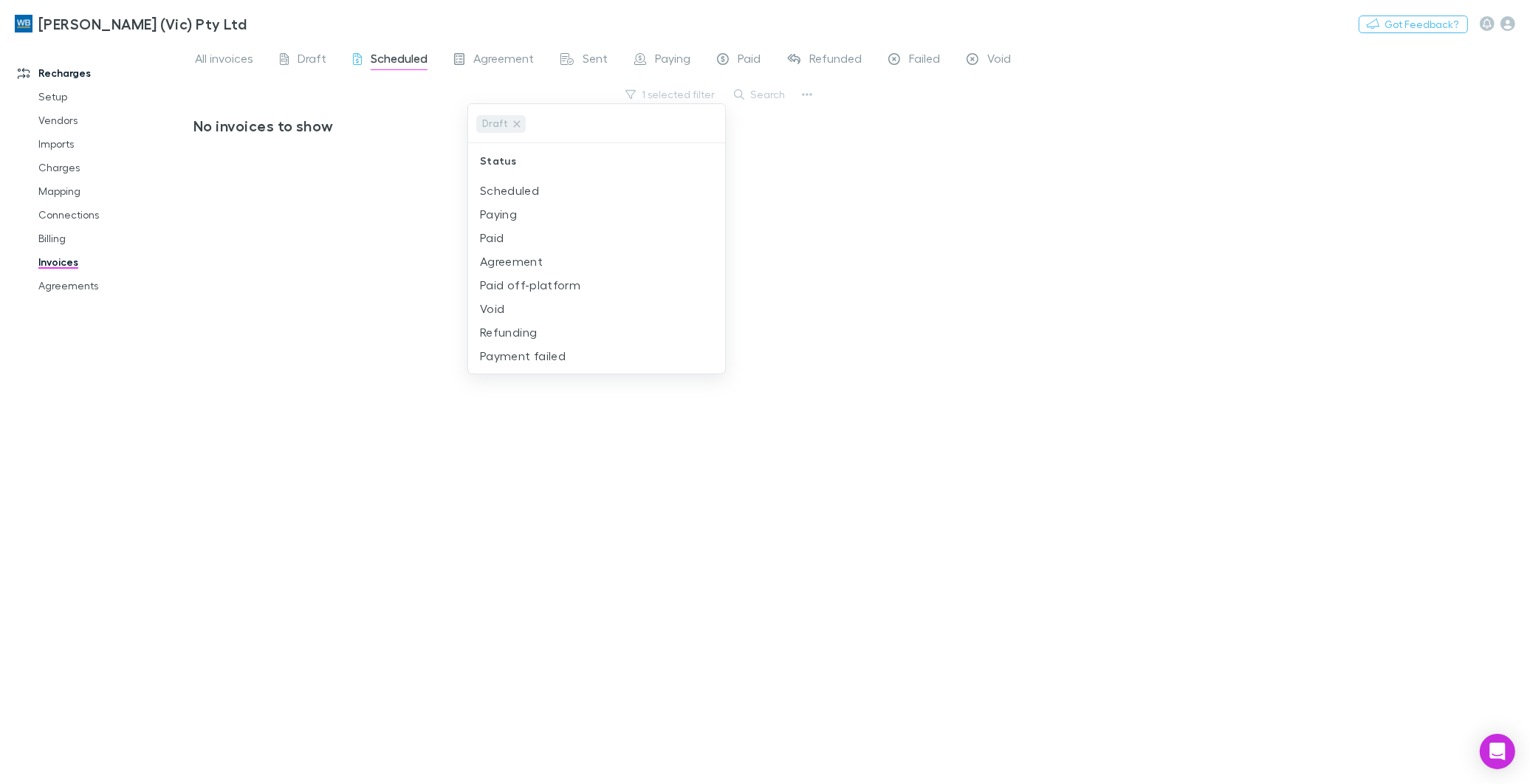
click at [246, 55] on div at bounding box center [765, 392] width 1530 height 784
click at [311, 53] on span "Draft" at bounding box center [311, 61] width 28 height 19
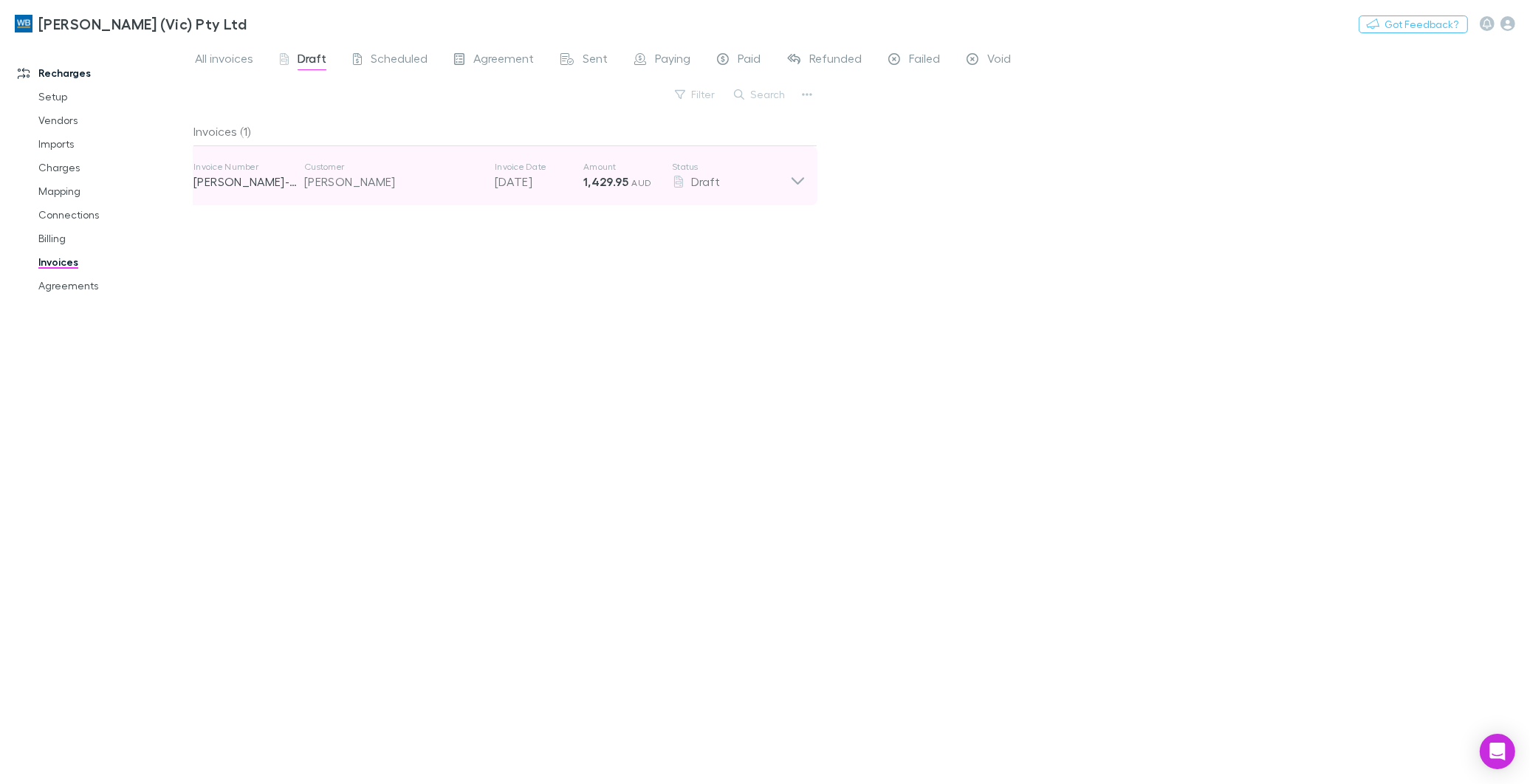
click at [417, 173] on div "[PERSON_NAME]" at bounding box center [392, 182] width 176 height 18
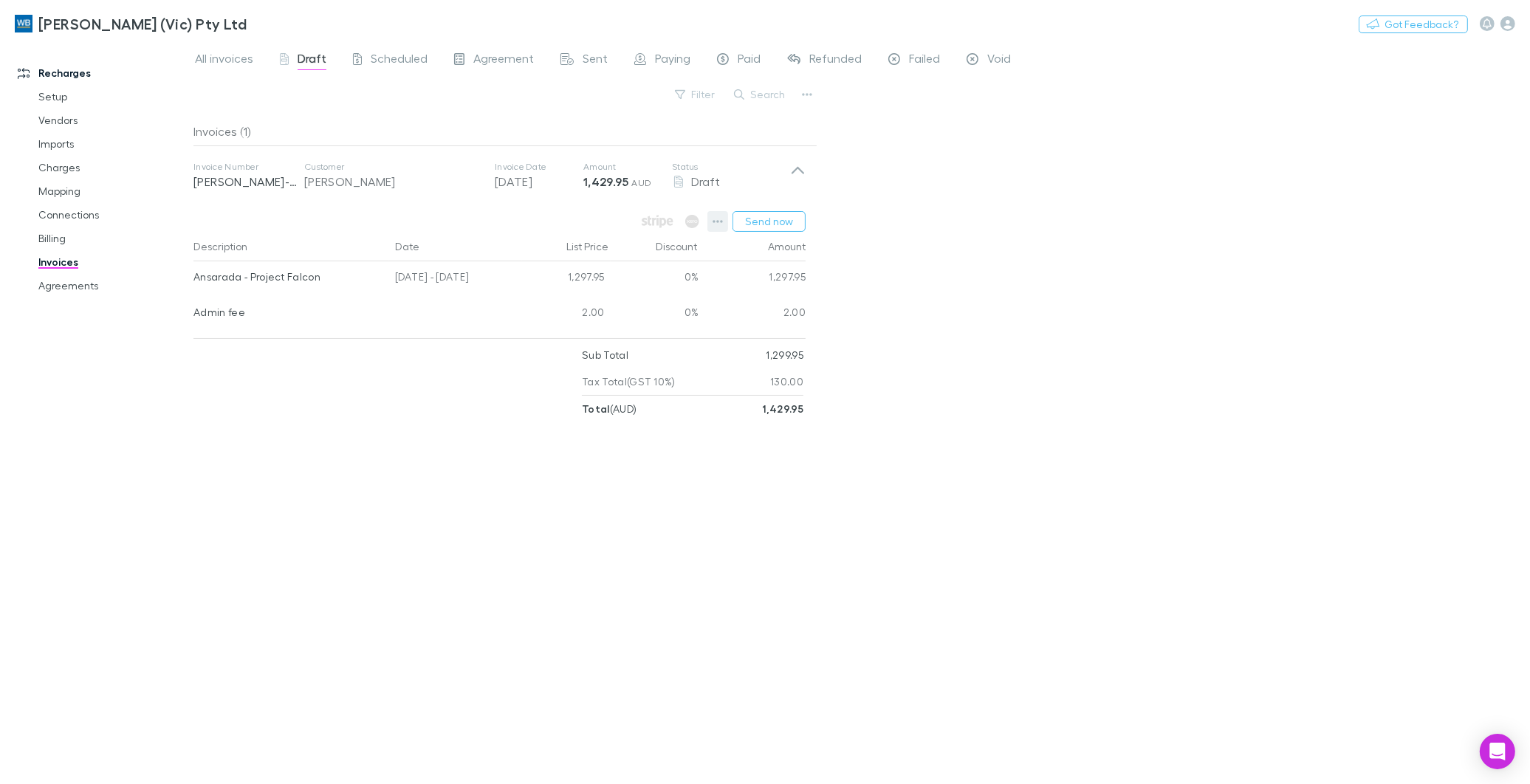
click at [717, 220] on icon "button" at bounding box center [717, 221] width 11 height 12
drag, startPoint x: 279, startPoint y: 529, endPoint x: 315, endPoint y: 514, distance: 39.0
click at [280, 529] on div at bounding box center [765, 392] width 1530 height 784
click at [713, 220] on icon "button" at bounding box center [717, 221] width 11 height 12
click at [1048, 376] on div at bounding box center [765, 392] width 1530 height 784
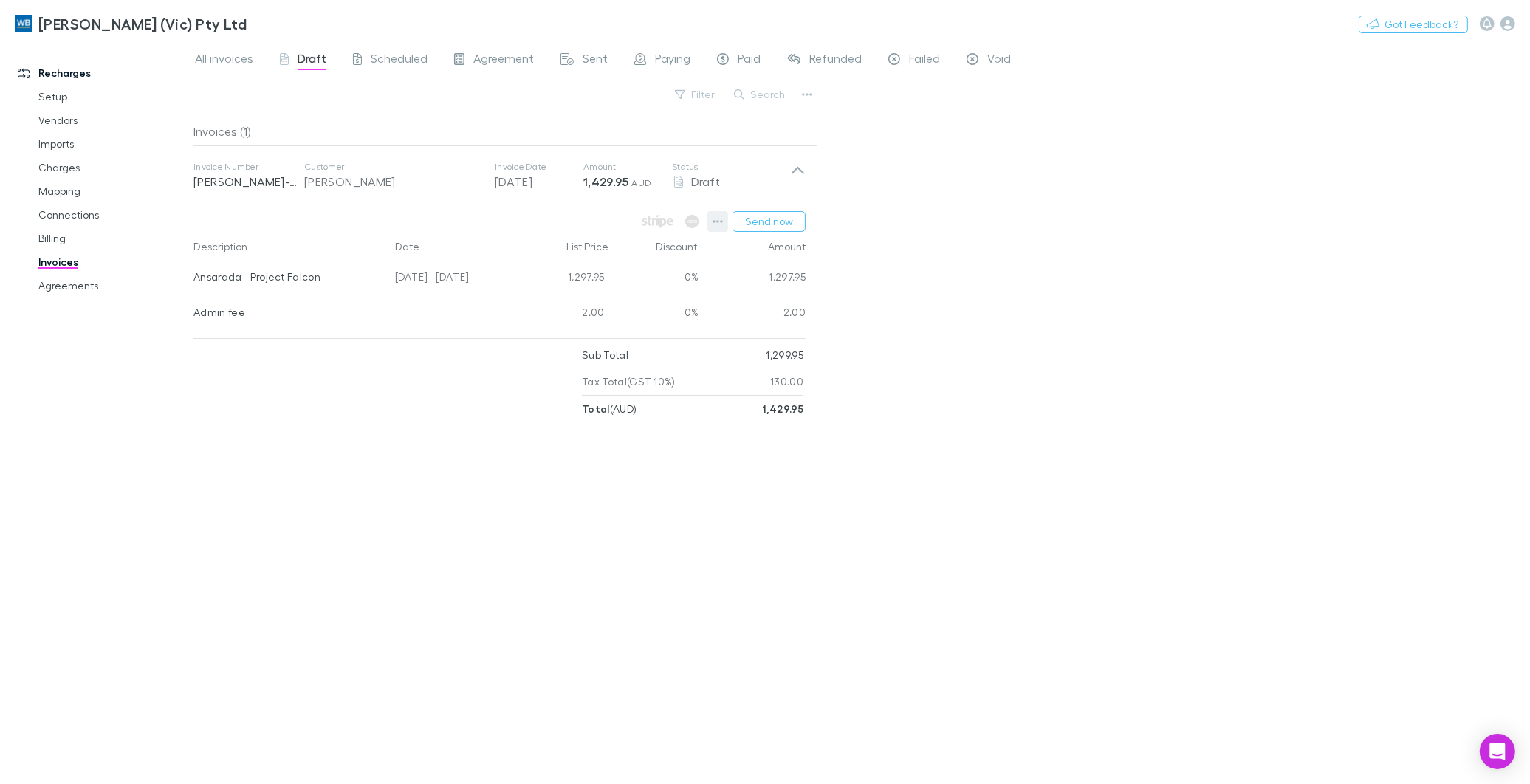
click at [713, 226] on icon "button" at bounding box center [717, 221] width 11 height 12
click at [667, 618] on div at bounding box center [765, 392] width 1530 height 784
click at [713, 227] on button "button" at bounding box center [717, 221] width 20 height 20
click at [611, 432] on p "View agreement" at bounding box center [627, 430] width 180 height 18
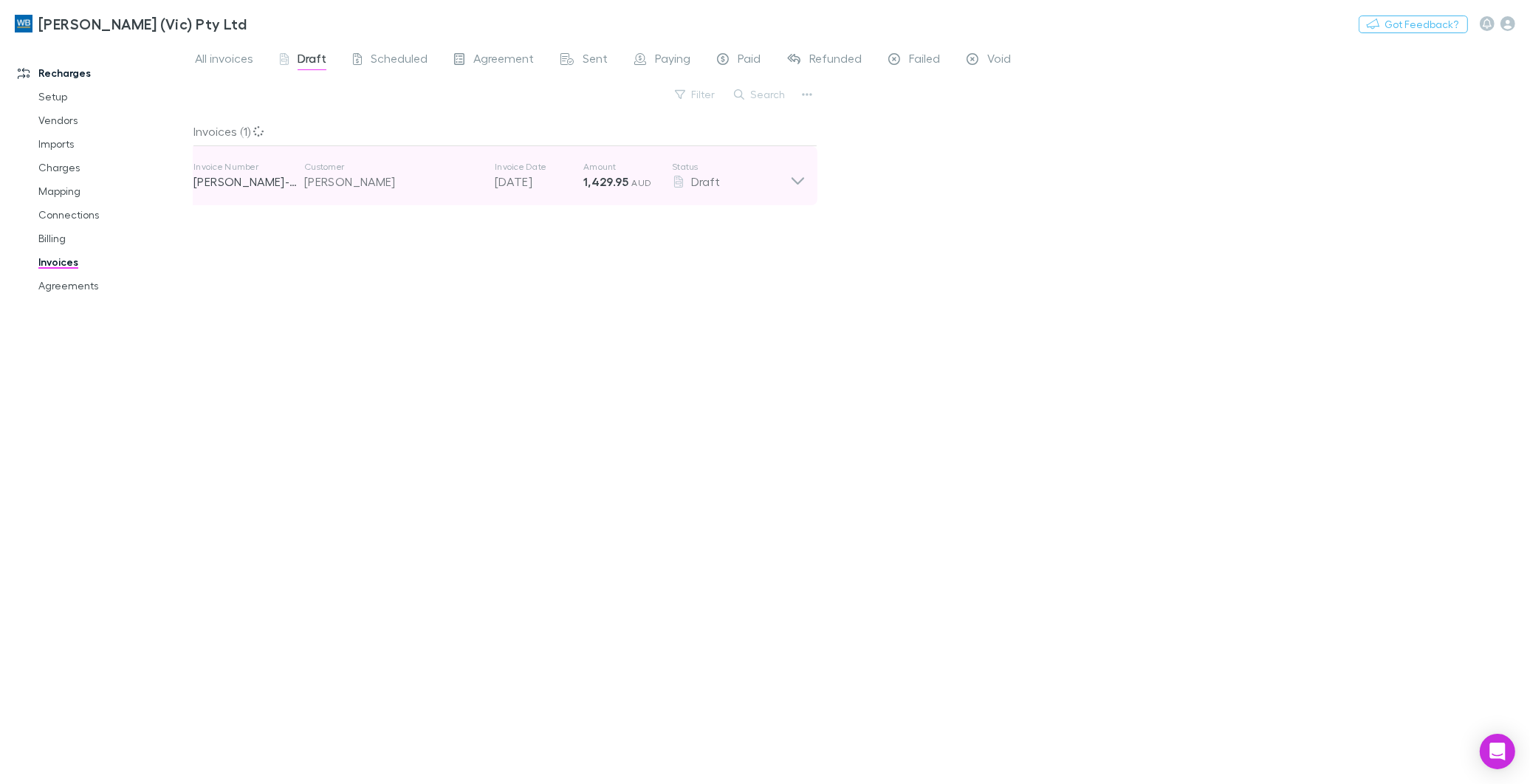
click at [791, 185] on icon at bounding box center [797, 175] width 15 height 29
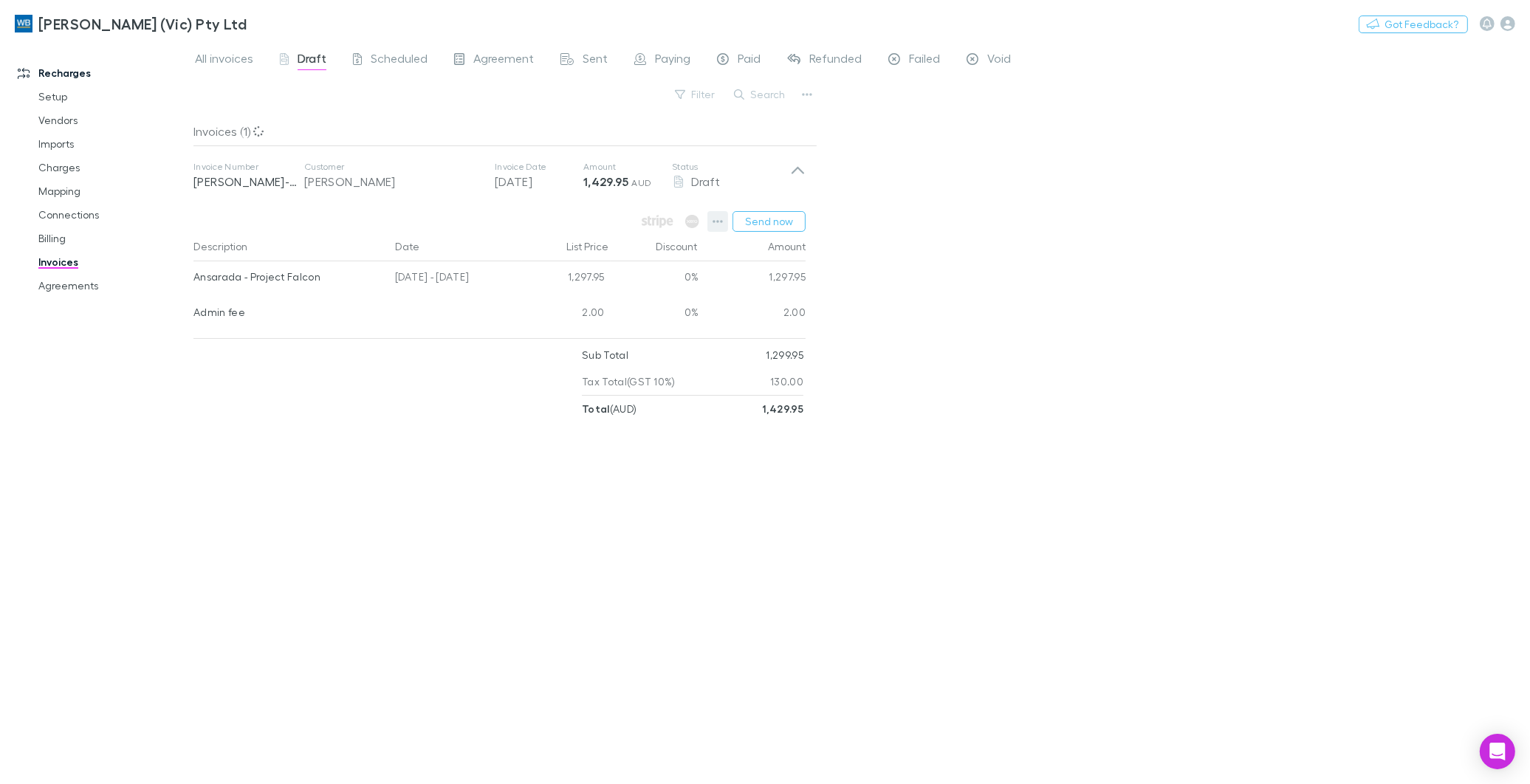
click at [717, 218] on icon "button" at bounding box center [717, 221] width 11 height 12
click at [1102, 273] on div at bounding box center [765, 392] width 1530 height 784
click at [622, 541] on div "Invoices (1) Invoice Number RECH-0825 Customer John Christoudias Invoice Date 2…" at bounding box center [505, 444] width 624 height 656
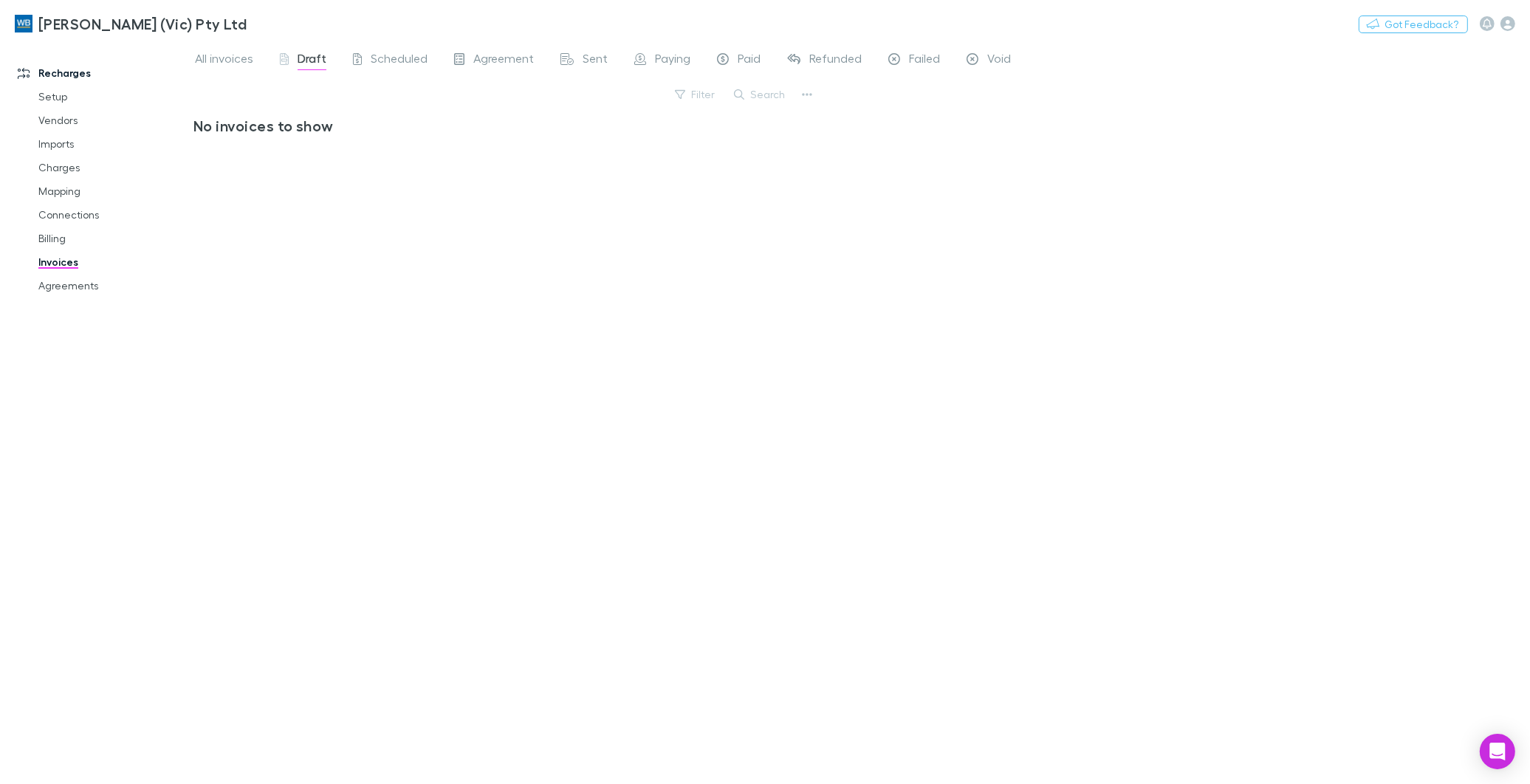
click at [315, 54] on span "Draft" at bounding box center [311, 61] width 28 height 19
click at [402, 60] on span "Scheduled" at bounding box center [399, 61] width 57 height 19
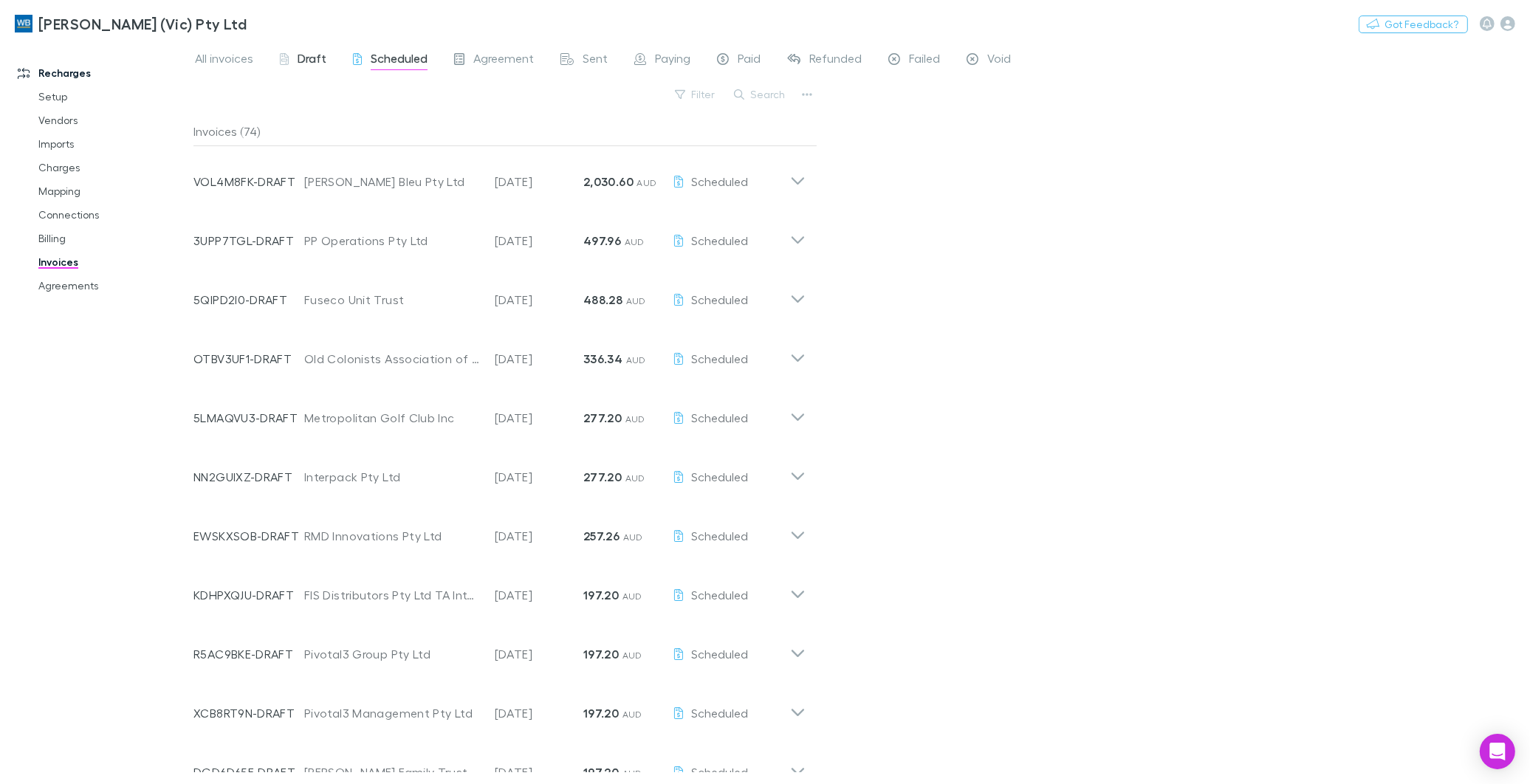
click at [304, 62] on span "Draft" at bounding box center [311, 61] width 28 height 19
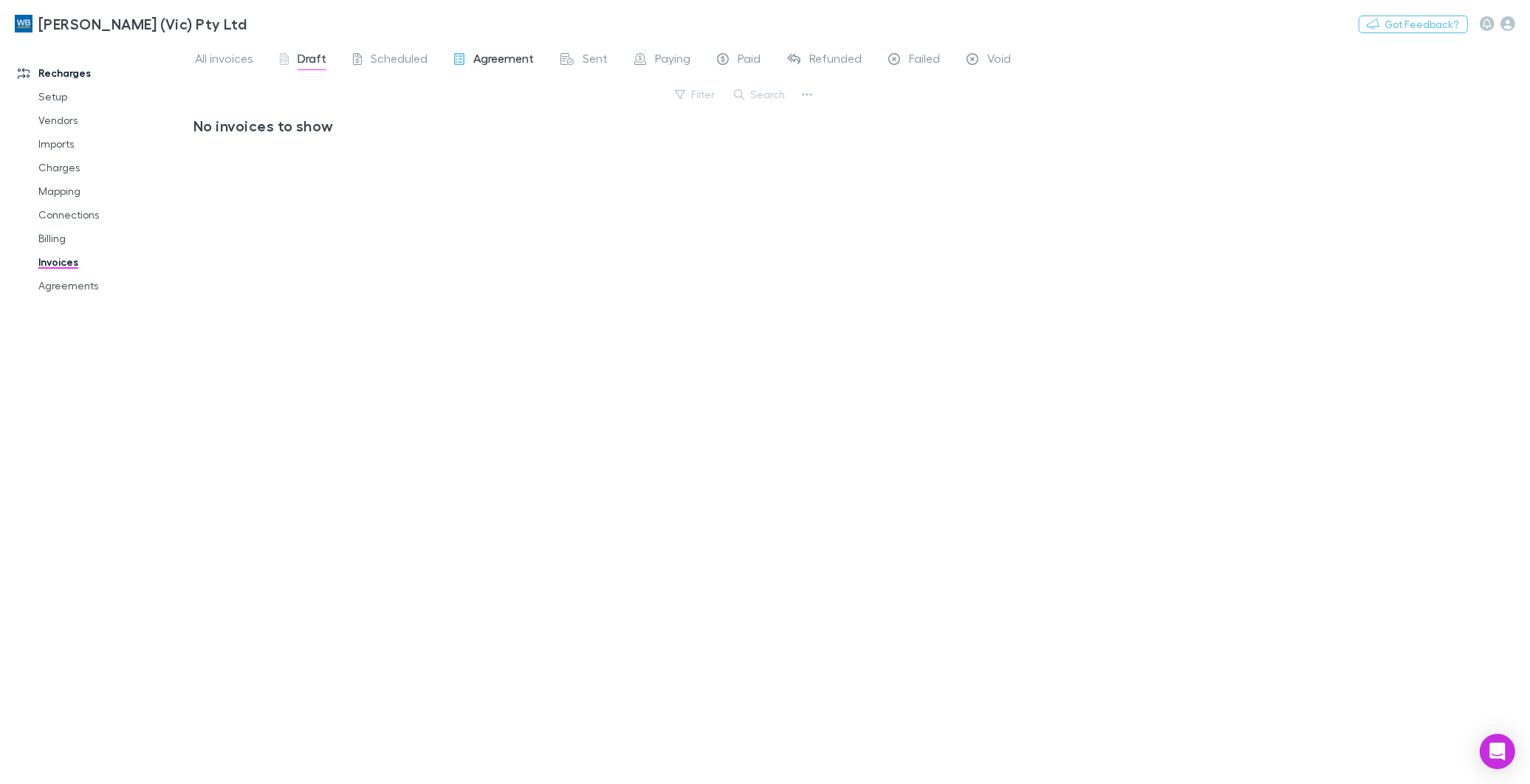
click at [488, 58] on span "Agreement" at bounding box center [503, 61] width 61 height 19
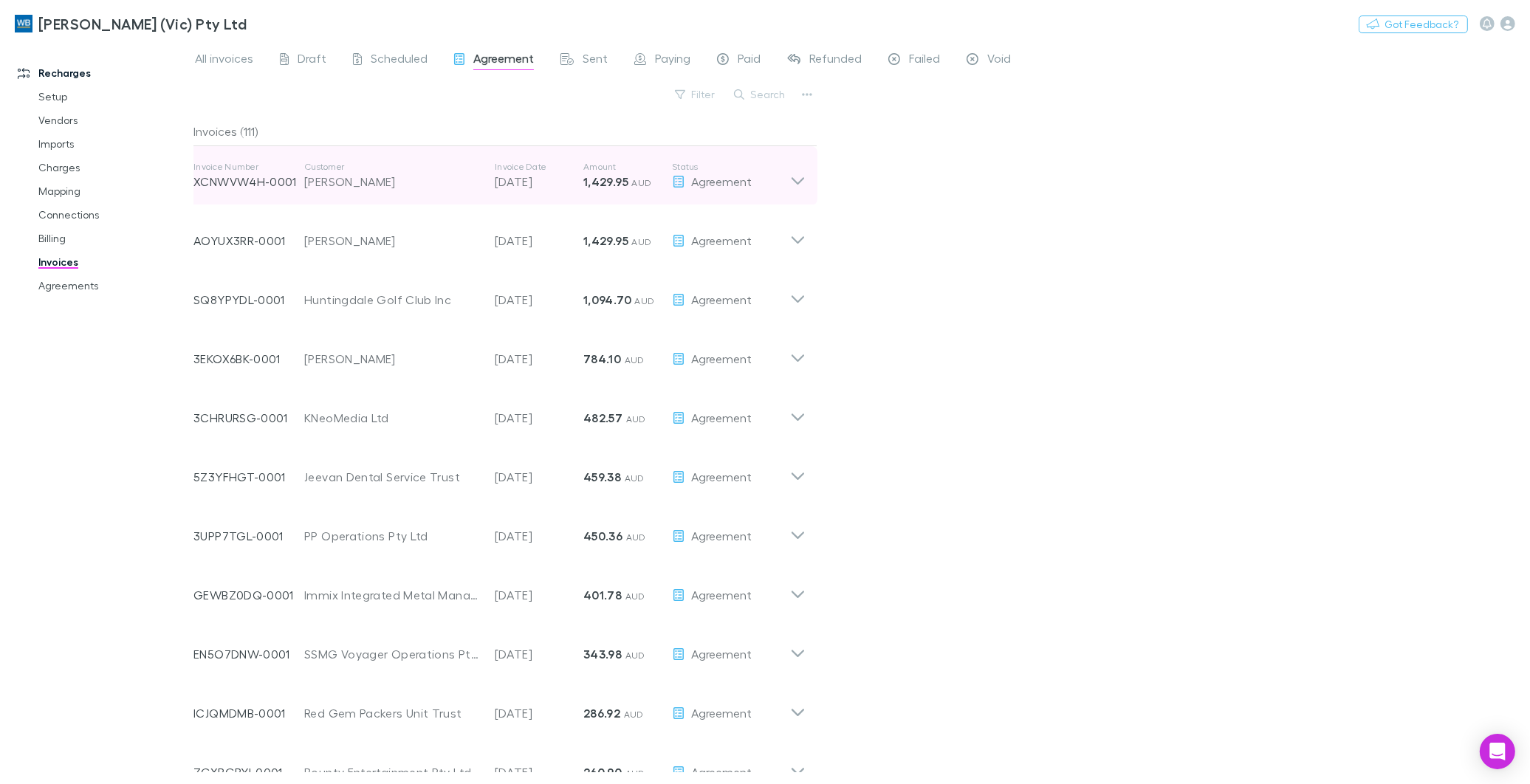
click at [423, 186] on div "[PERSON_NAME]" at bounding box center [392, 182] width 176 height 18
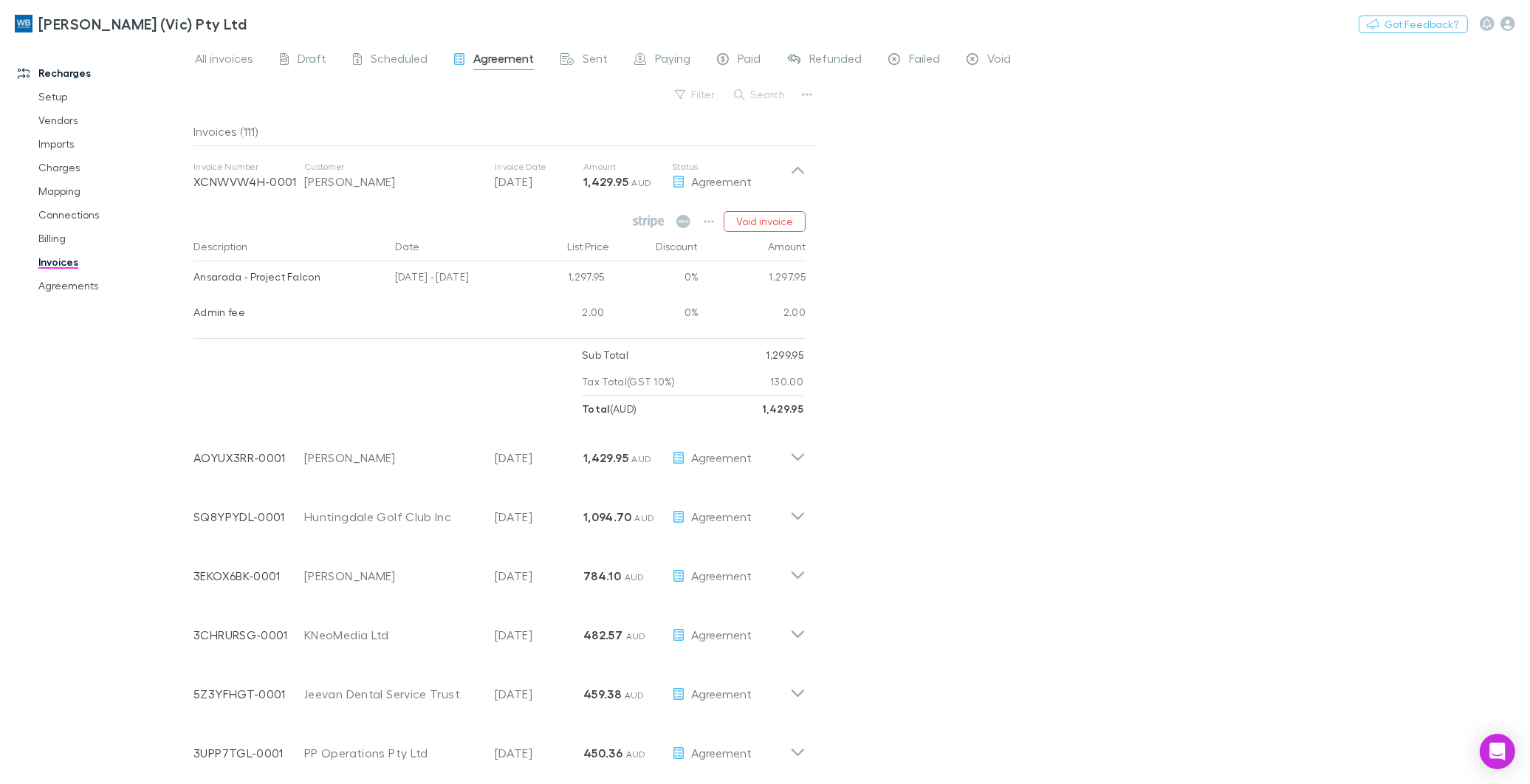
click at [102, 18] on h3 "[PERSON_NAME] (Vic) Pty Ltd" at bounding box center [142, 24] width 208 height 18
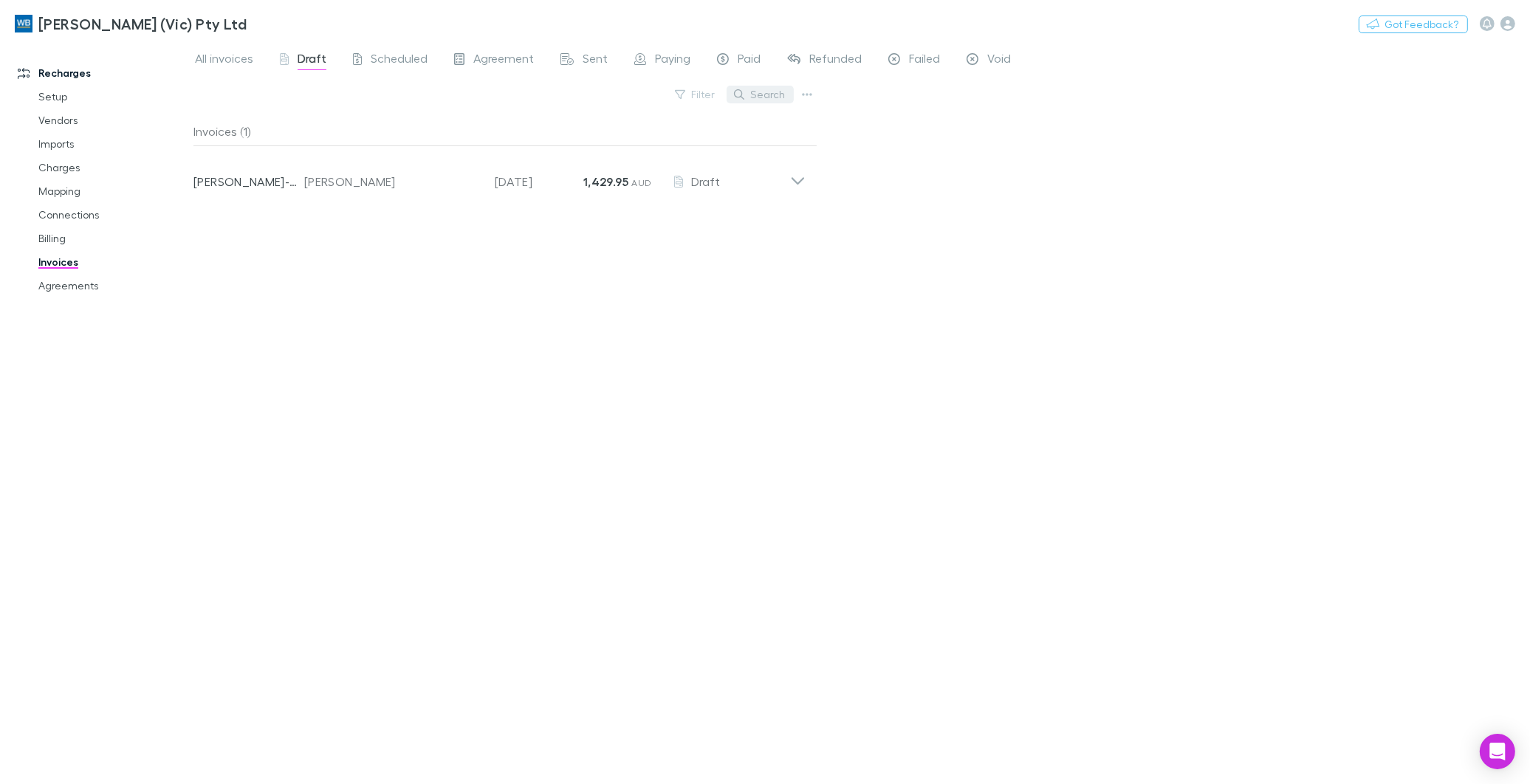
click at [759, 93] on button "Search" at bounding box center [760, 94] width 67 height 18
click at [234, 62] on span "All invoices" at bounding box center [224, 61] width 59 height 19
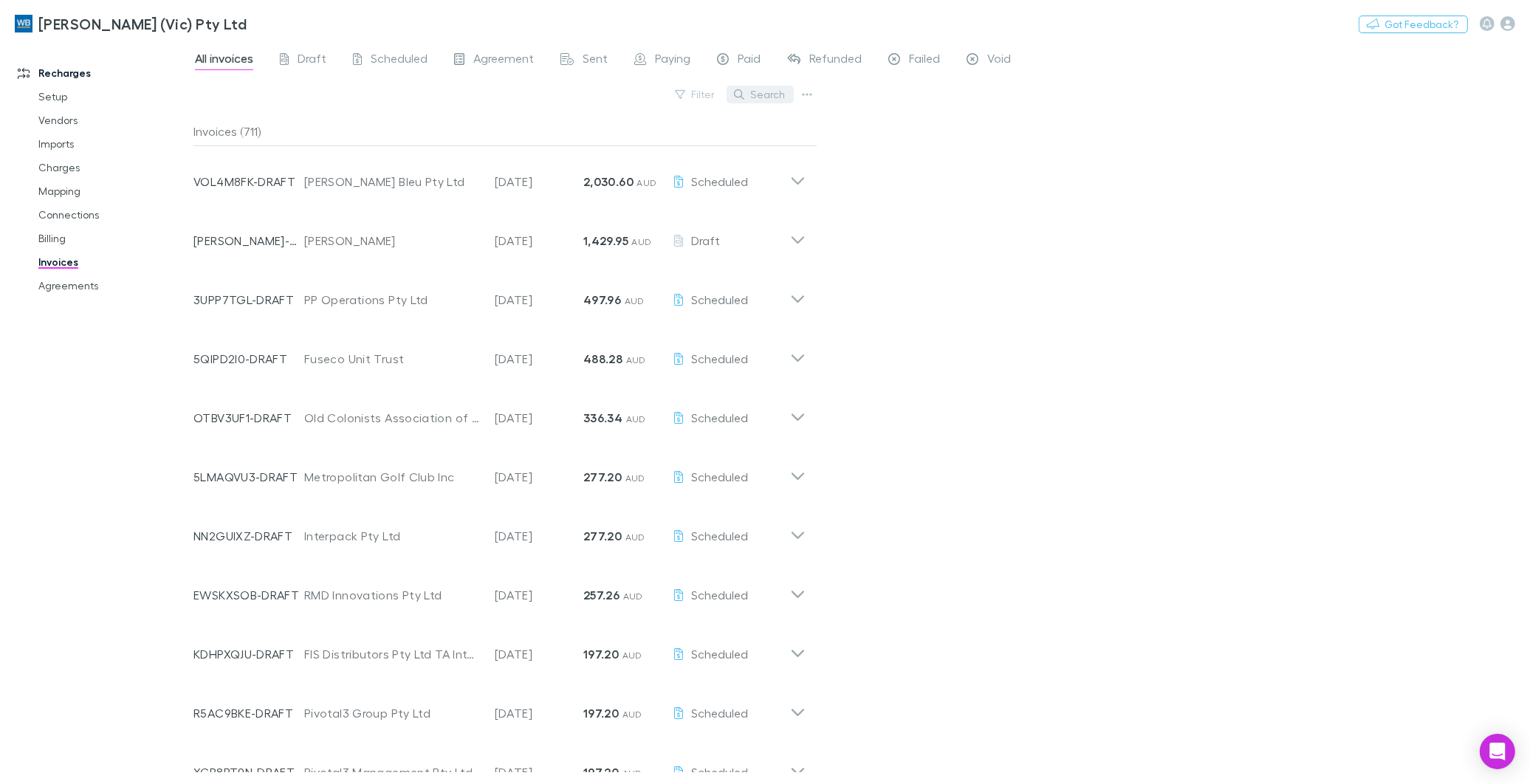
click at [763, 92] on button "Search" at bounding box center [760, 94] width 67 height 18
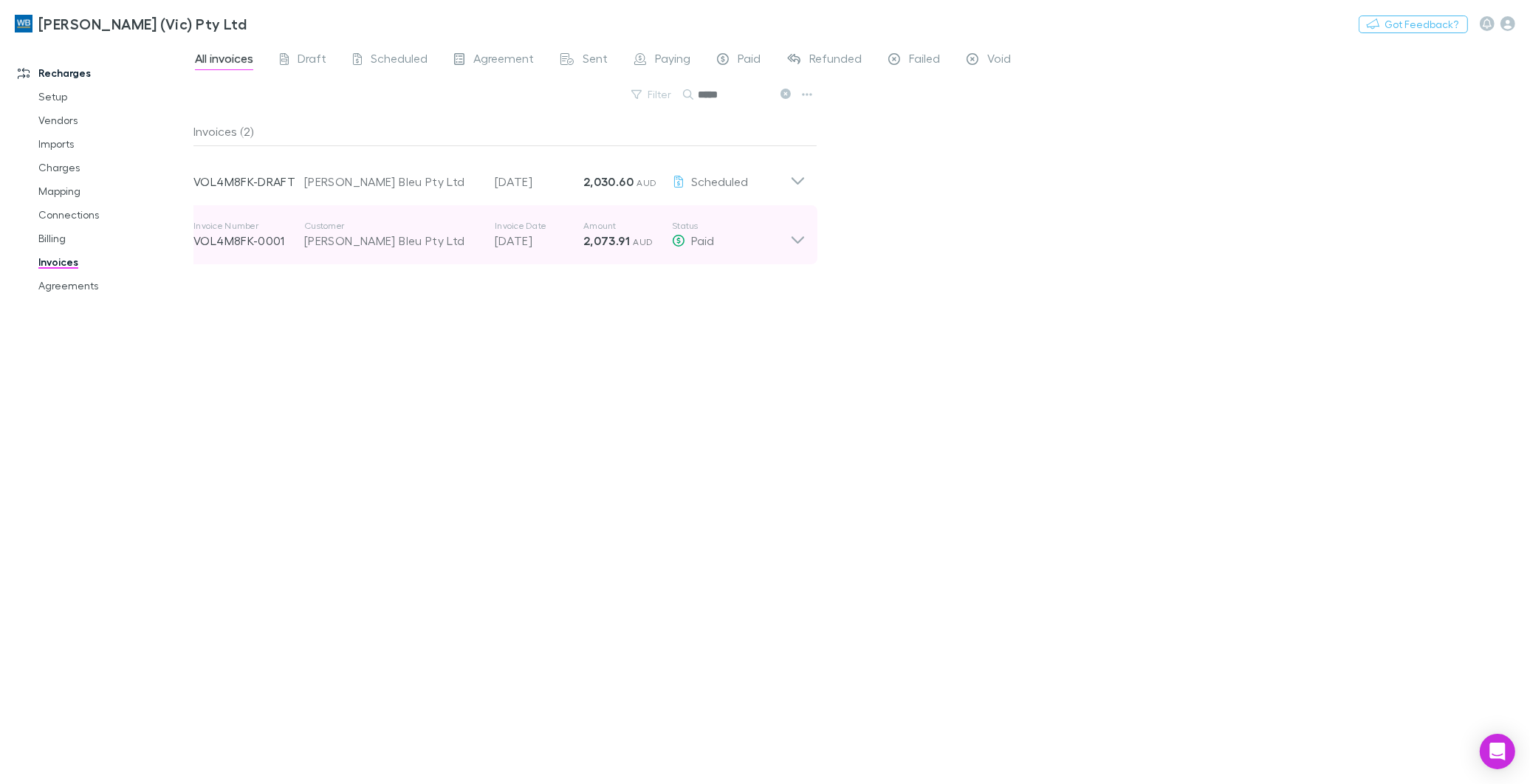
type input "*****"
click at [791, 246] on icon at bounding box center [797, 235] width 15 height 29
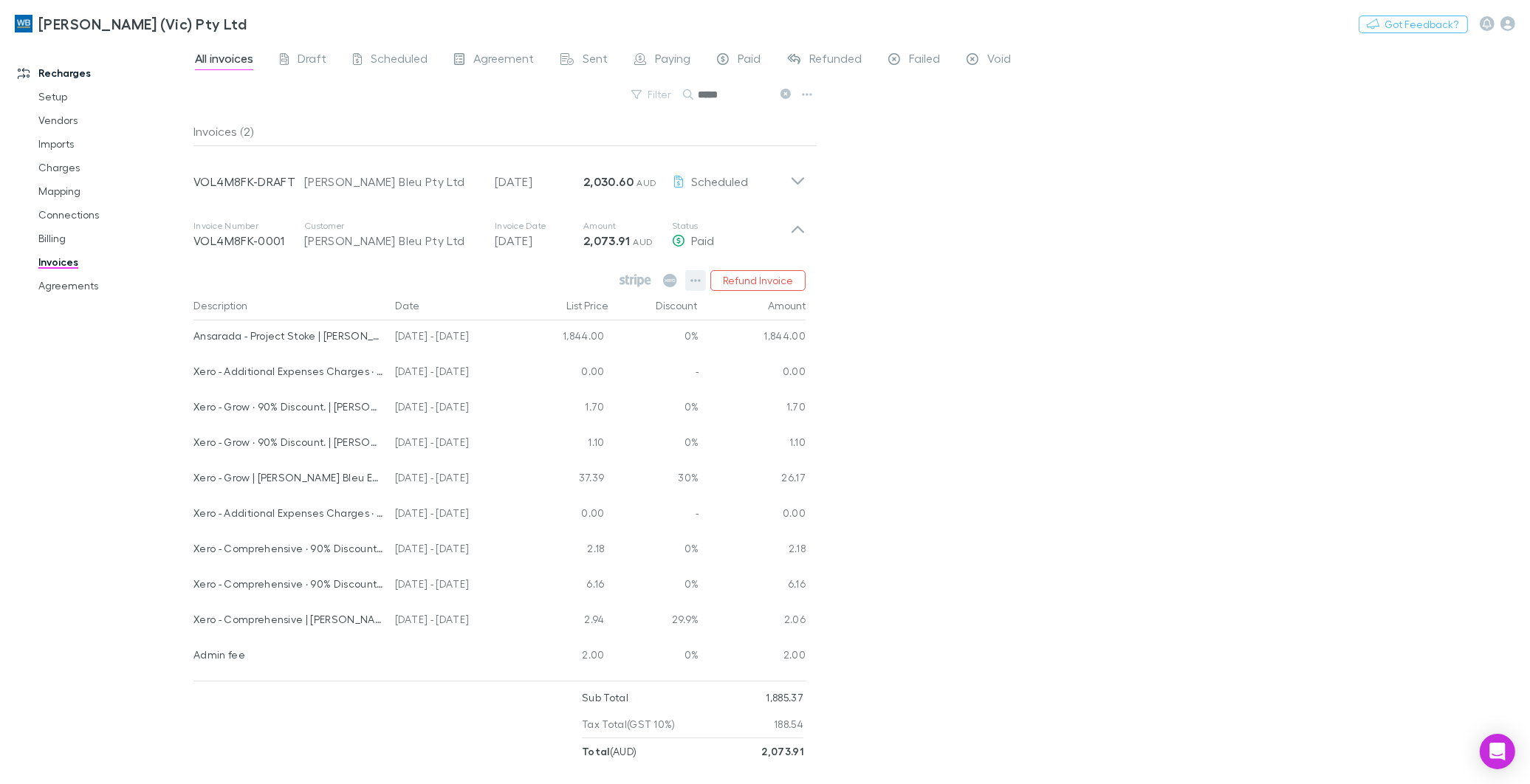
click at [694, 279] on icon "button" at bounding box center [696, 280] width 11 height 12
click at [795, 180] on div at bounding box center [765, 392] width 1530 height 784
click at [795, 180] on icon at bounding box center [797, 175] width 15 height 29
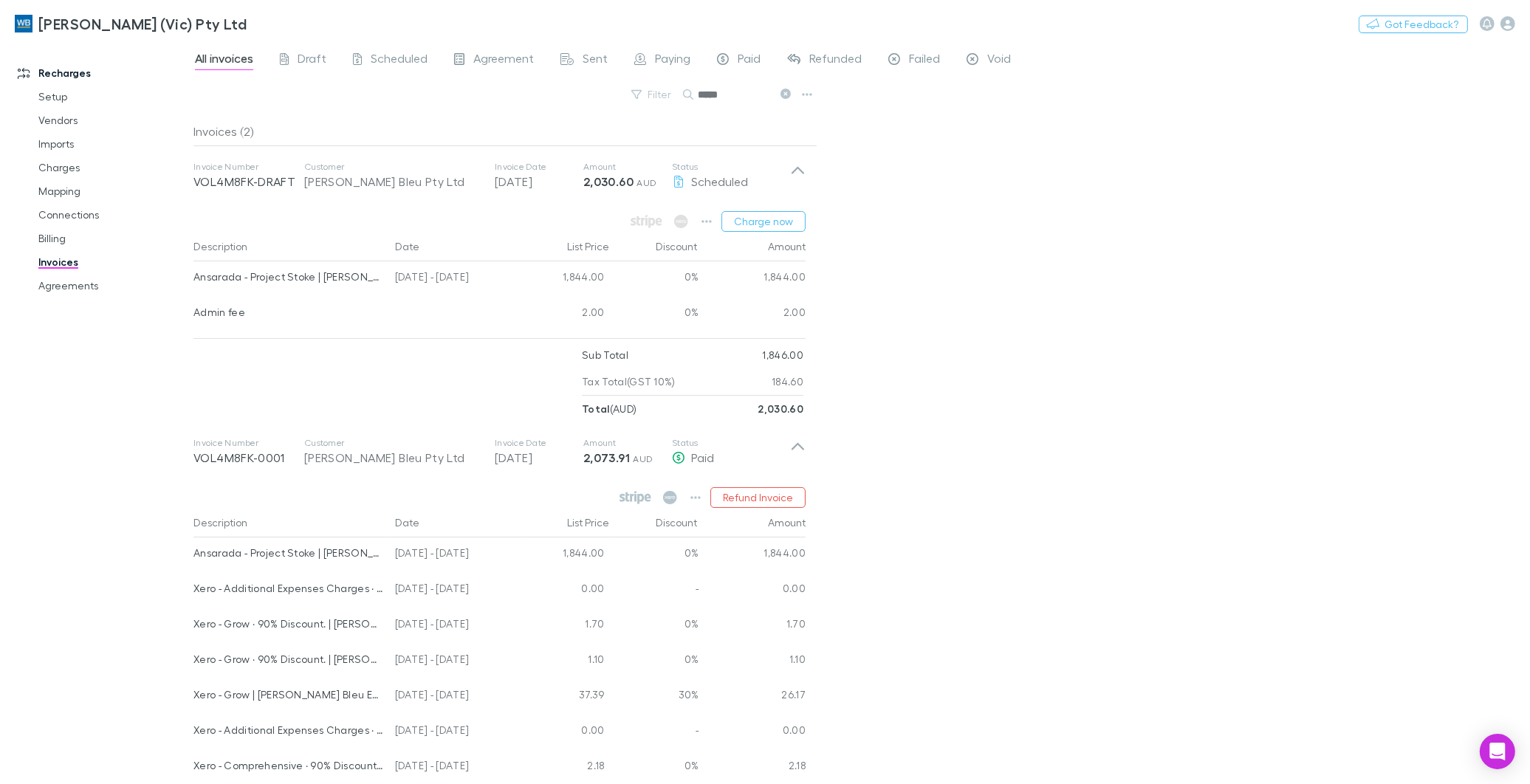
drag, startPoint x: 1061, startPoint y: 493, endPoint x: 895, endPoint y: 314, distance: 244.1
click at [1061, 492] on div "All invoices Draft Scheduled Agreement Sent Paying Paid Refunded Failed Void Fi…" at bounding box center [861, 413] width 1337 height 743
click at [803, 170] on icon at bounding box center [797, 175] width 15 height 29
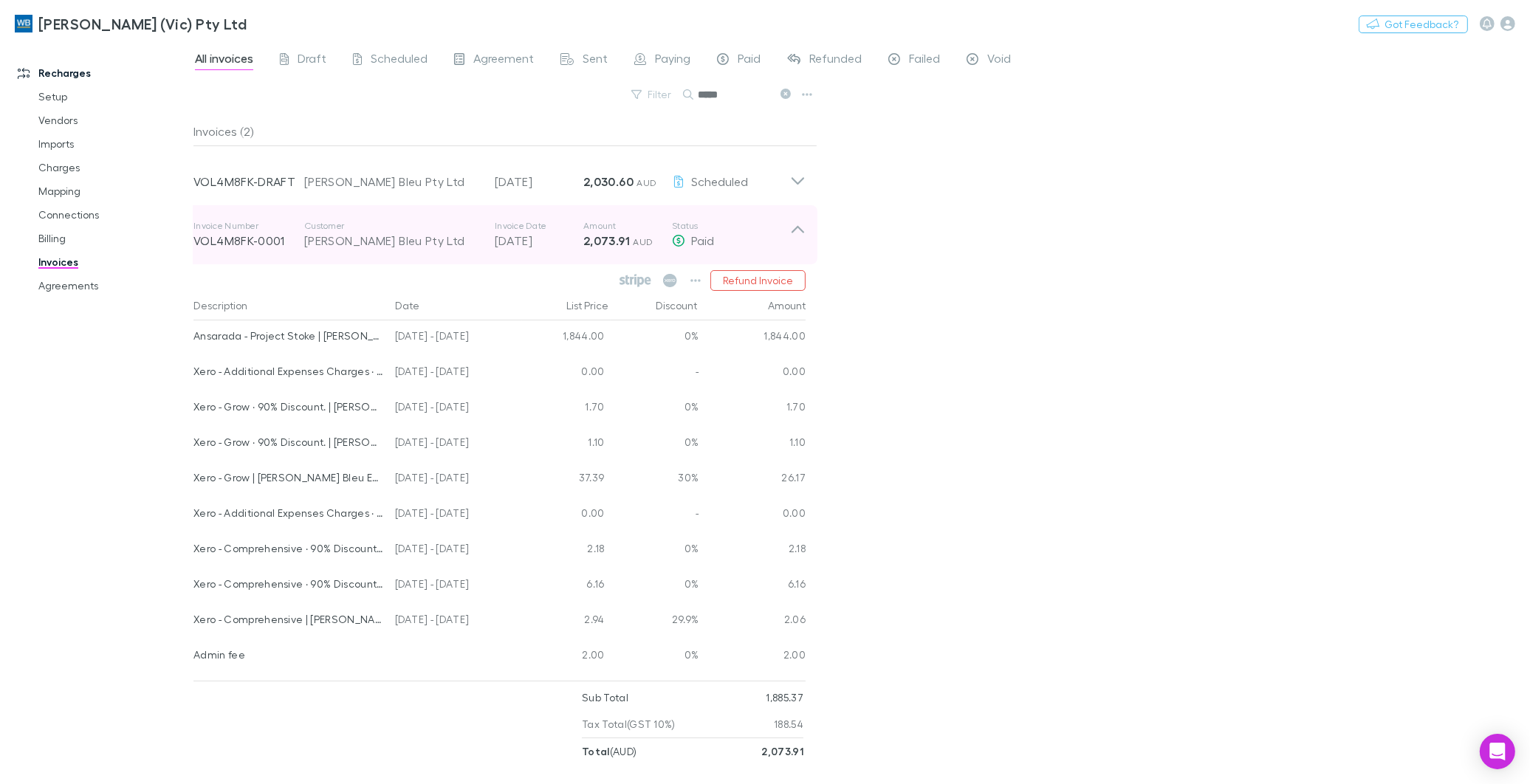
click at [802, 229] on icon at bounding box center [797, 235] width 15 height 29
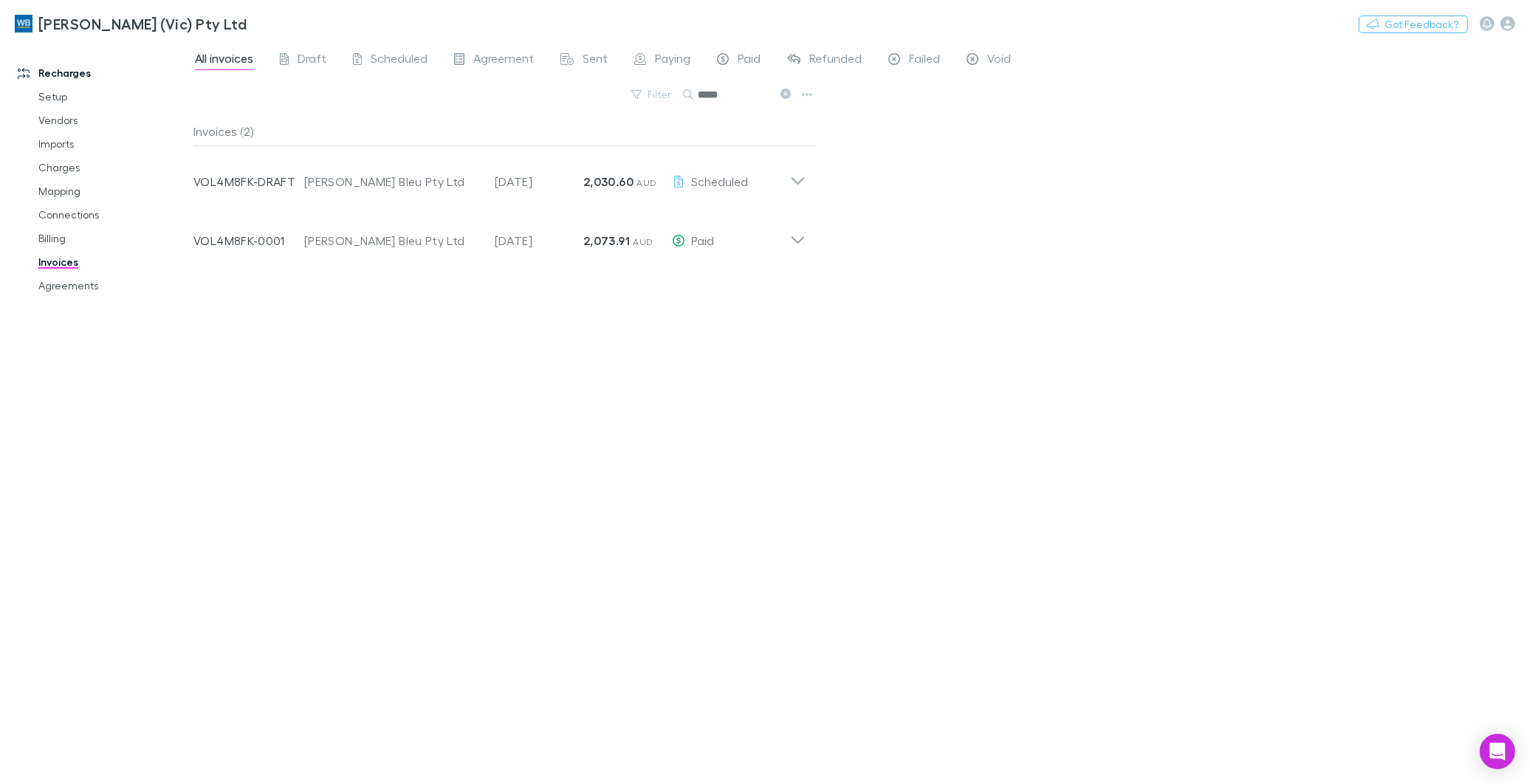
click at [781, 93] on icon at bounding box center [785, 93] width 11 height 11
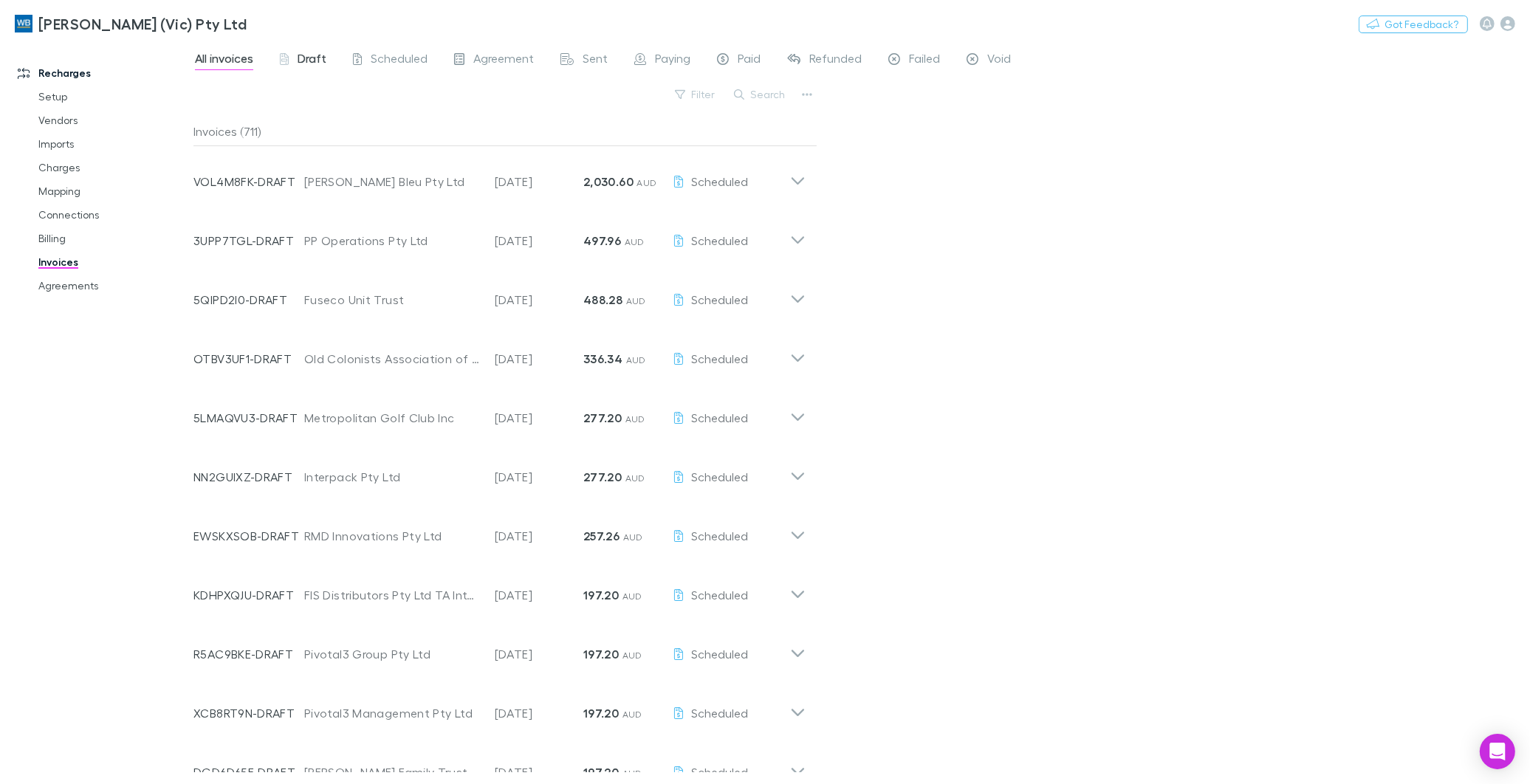
click at [290, 61] on div "Draft" at bounding box center [302, 61] width 46 height 19
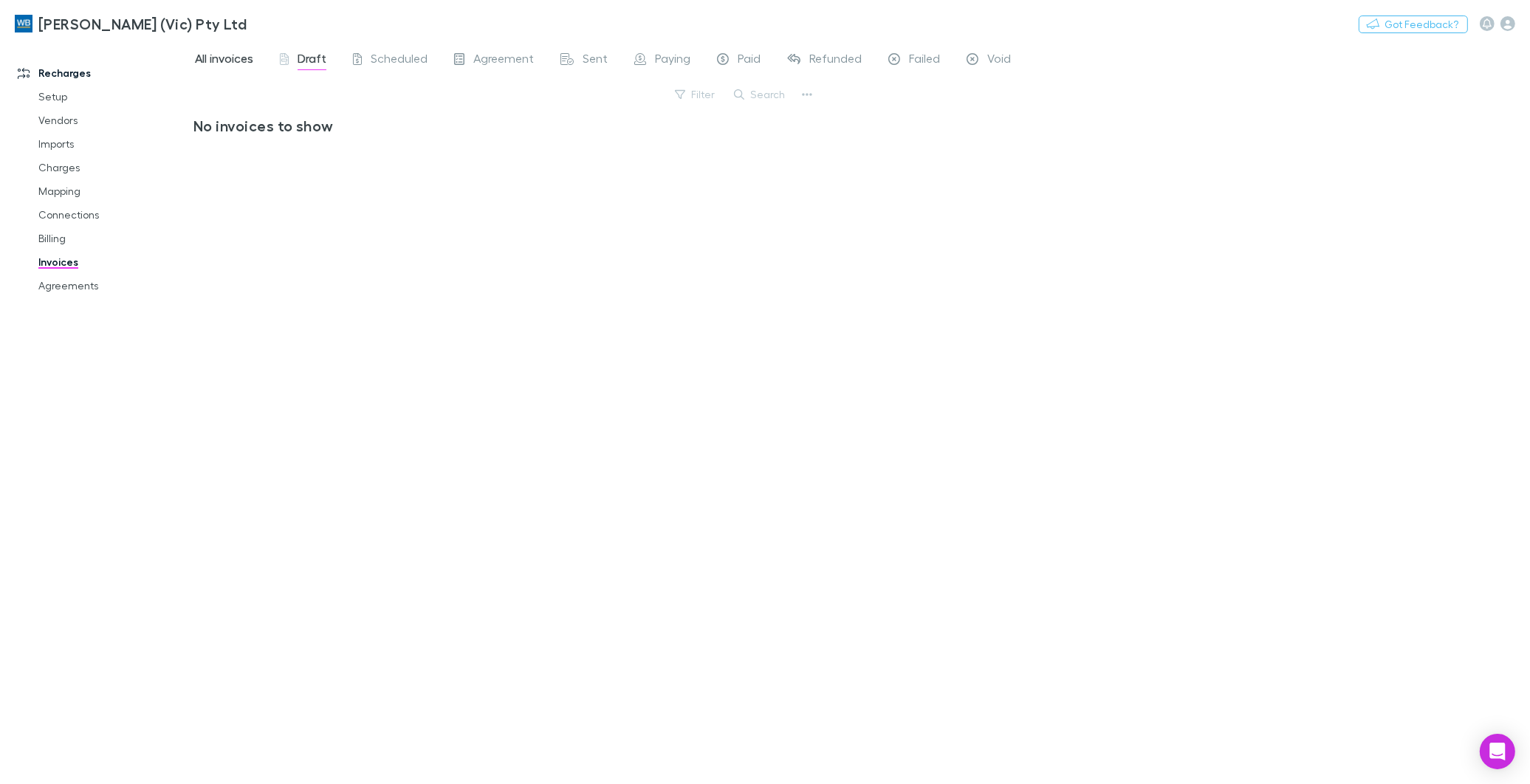
click at [226, 53] on span "All invoices" at bounding box center [224, 61] width 59 height 19
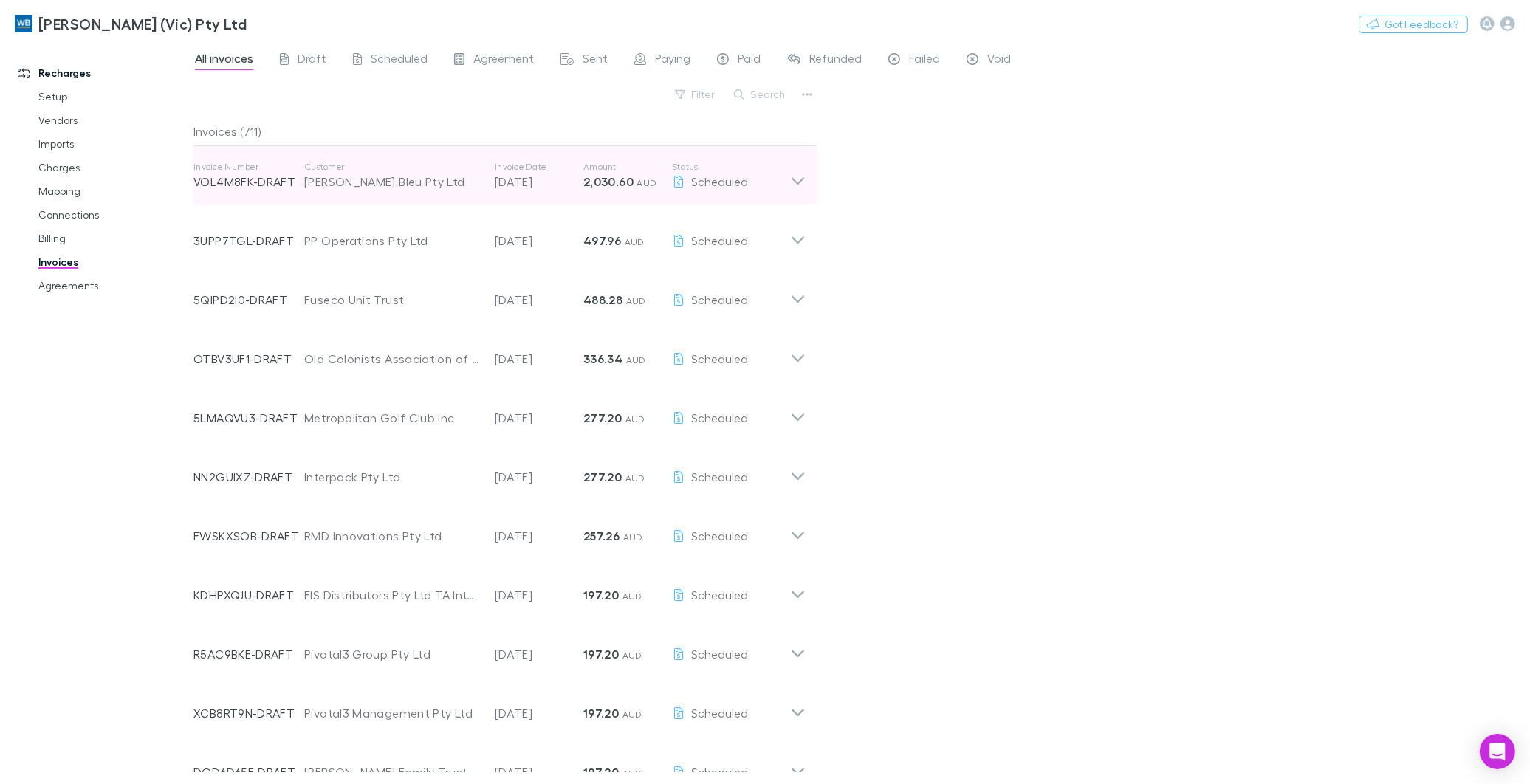
click at [793, 175] on icon at bounding box center [797, 175] width 15 height 29
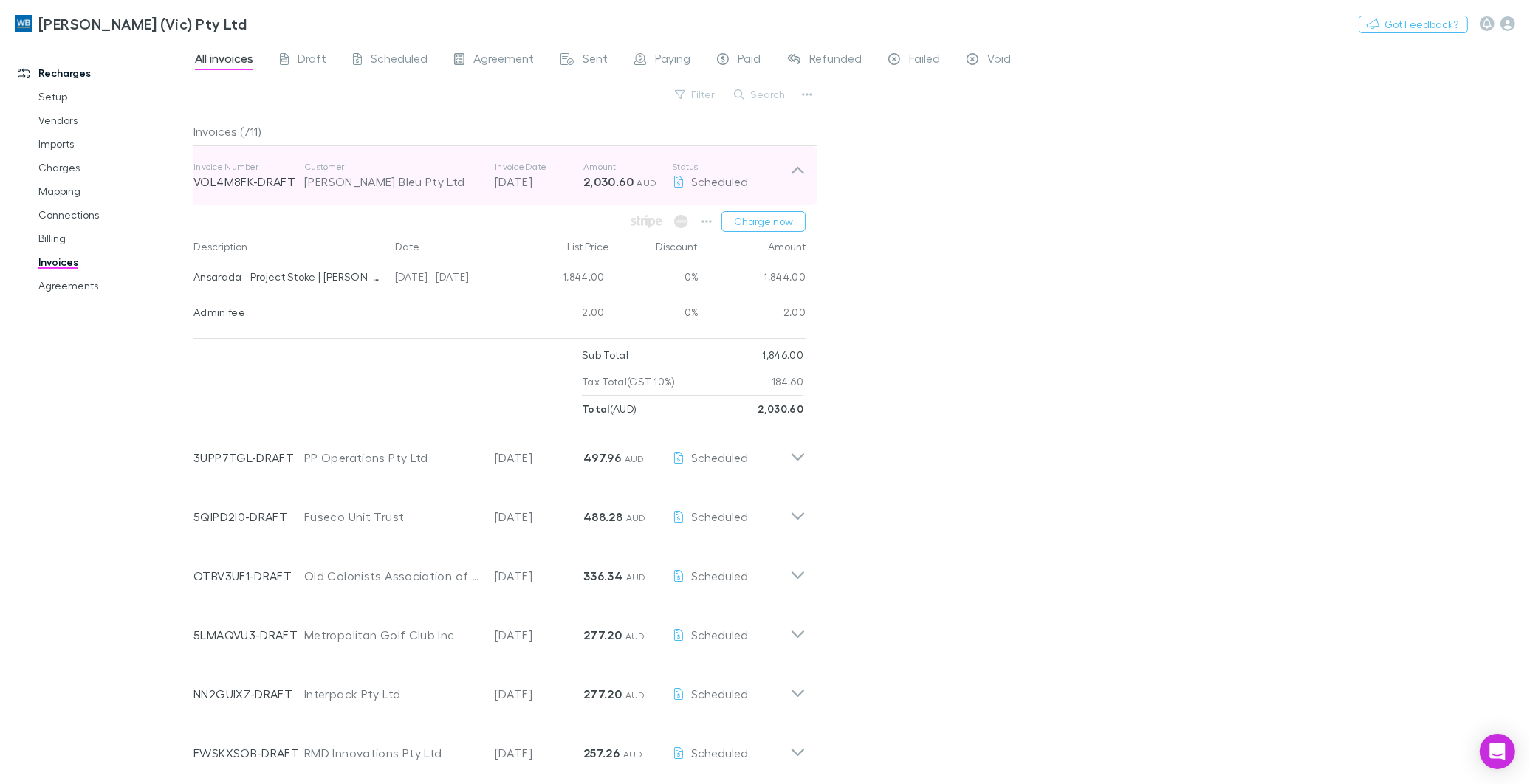
click at [803, 168] on icon at bounding box center [797, 175] width 15 height 29
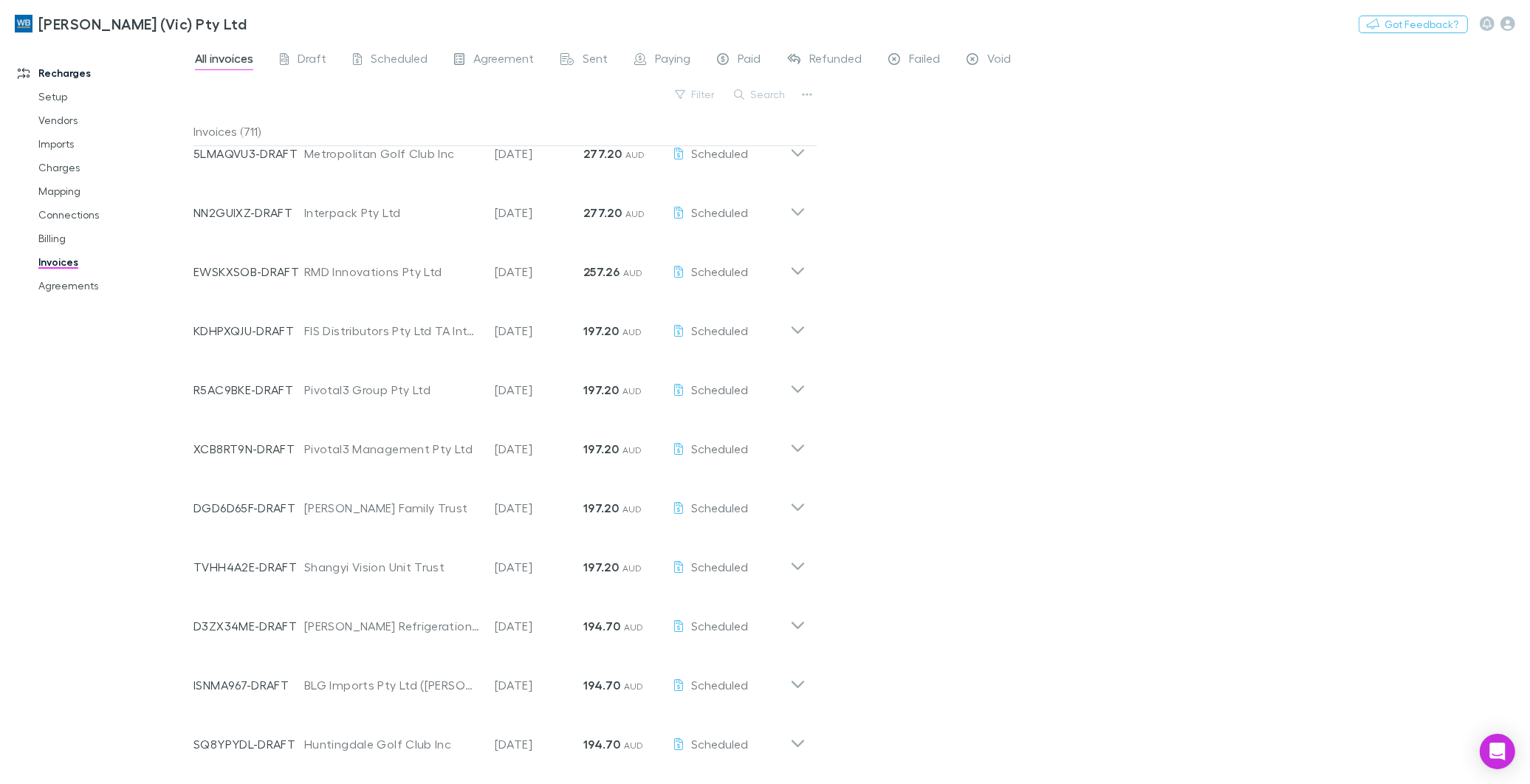
scroll to position [19, 0]
